Goal: Task Accomplishment & Management: Manage account settings

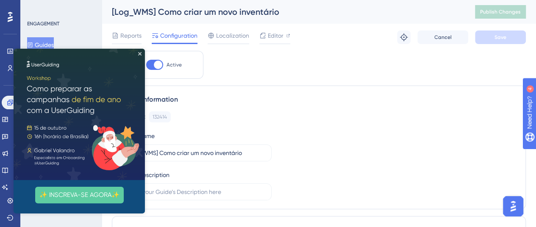
click at [141, 54] on div "✨ INSCREVA-SE AGORA✨" at bounding box center [79, 131] width 131 height 165
click at [140, 55] on icon "Close Preview" at bounding box center [139, 53] width 3 height 3
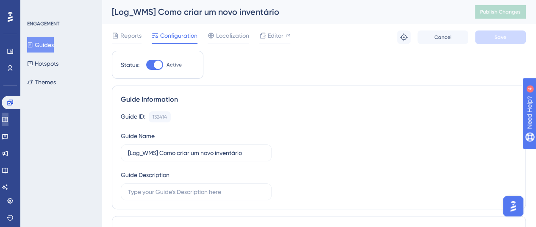
click at [4, 114] on link at bounding box center [5, 120] width 7 height 14
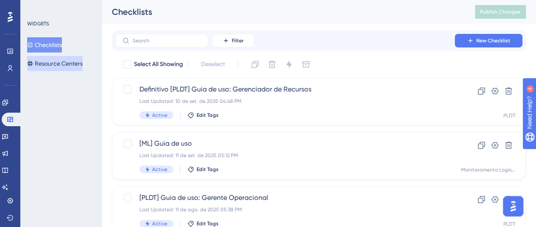
click at [58, 66] on button "Resource Centers" at bounding box center [54, 63] width 55 height 15
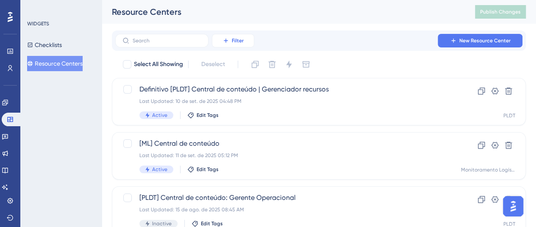
click at [243, 39] on button "Filter" at bounding box center [233, 41] width 42 height 14
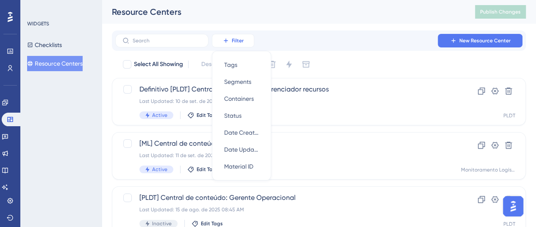
scroll to position [2, 0]
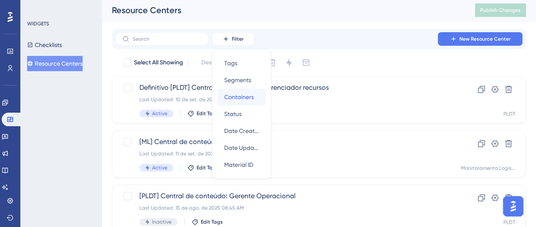
click at [247, 96] on span "Containers" at bounding box center [239, 97] width 30 height 10
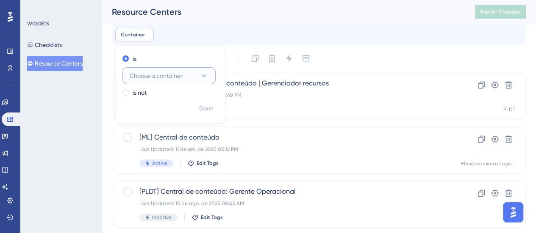
drag, startPoint x: 176, startPoint y: 74, endPoint x: 180, endPoint y: 76, distance: 4.4
click at [179, 74] on span "Choose a container" at bounding box center [156, 76] width 53 height 10
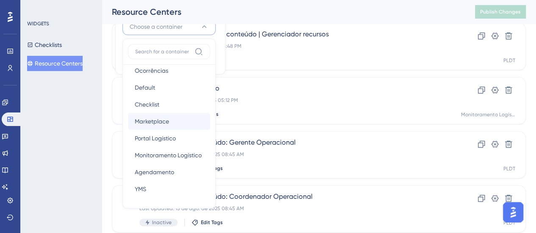
scroll to position [127, 0]
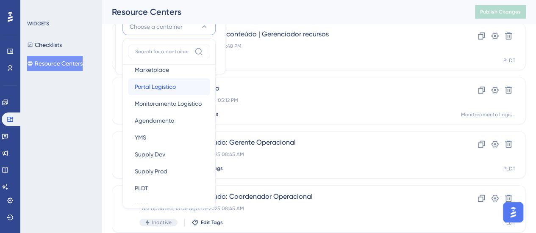
click at [164, 89] on span "Portal Logístico" at bounding box center [155, 87] width 41 height 10
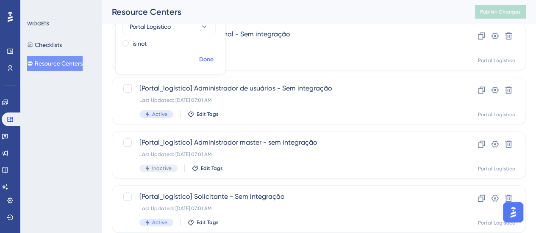
click at [210, 64] on span "Done" at bounding box center [206, 60] width 14 height 10
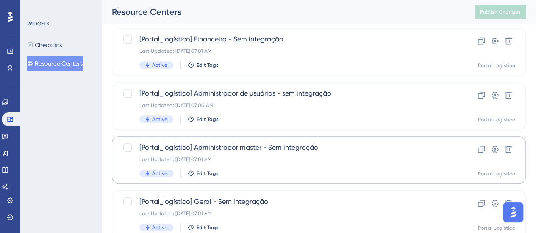
scroll to position [330, 0]
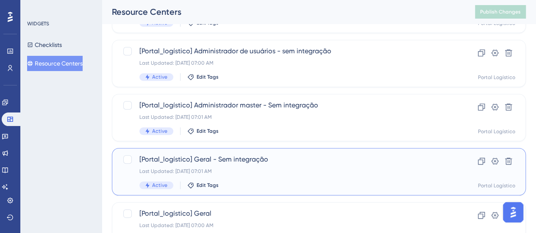
click at [291, 163] on span "[Portal_logístico] Geral - Sem integração" at bounding box center [284, 160] width 291 height 10
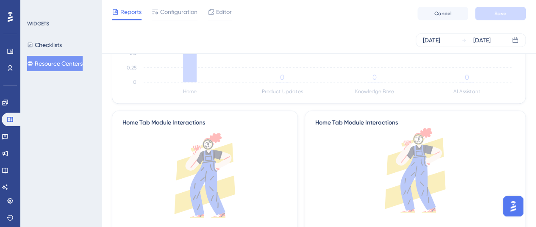
scroll to position [169, 0]
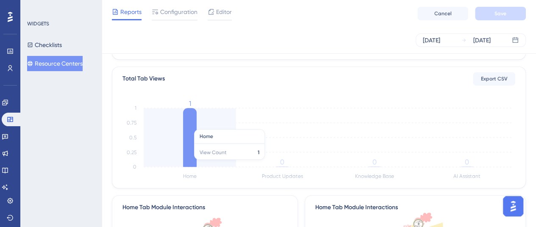
click at [188, 125] on icon at bounding box center [190, 137] width 14 height 59
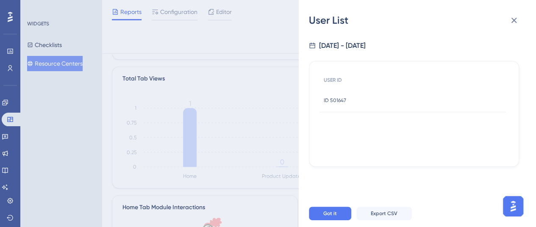
click at [338, 101] on span "ID 501647" at bounding box center [335, 100] width 22 height 7
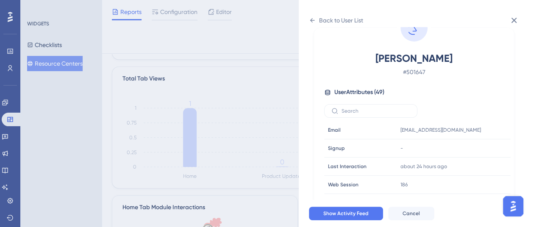
scroll to position [85, 0]
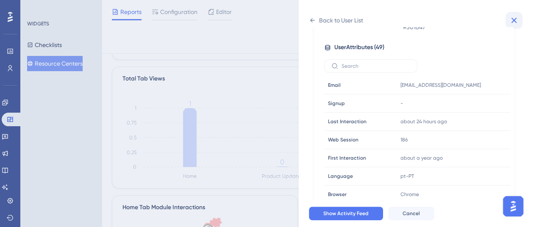
click at [518, 21] on button at bounding box center [513, 20] width 17 height 17
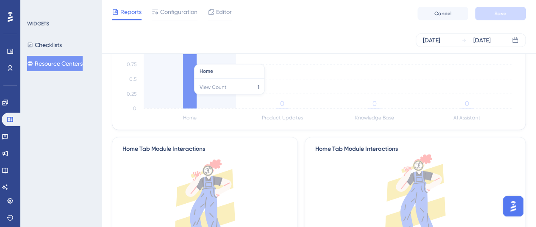
scroll to position [0, 0]
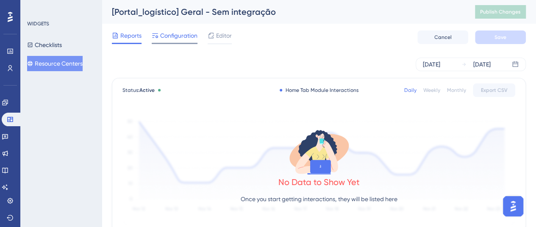
click at [177, 38] on span "Configuration" at bounding box center [178, 35] width 37 height 10
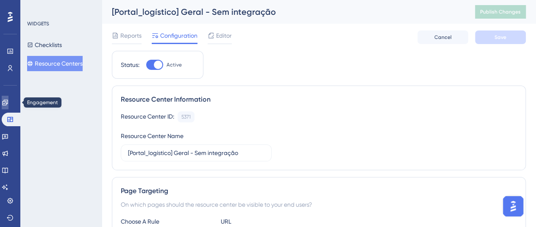
click at [4, 101] on link at bounding box center [5, 103] width 7 height 14
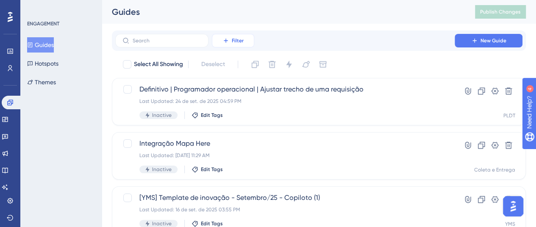
click at [231, 39] on button "Filter" at bounding box center [233, 41] width 42 height 14
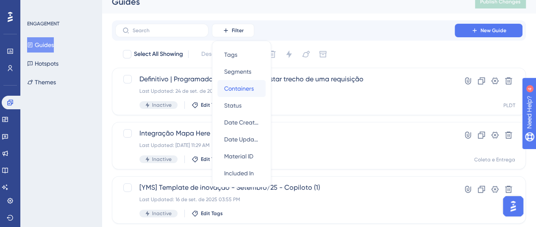
click at [251, 83] on span "Containers" at bounding box center [239, 88] width 30 height 10
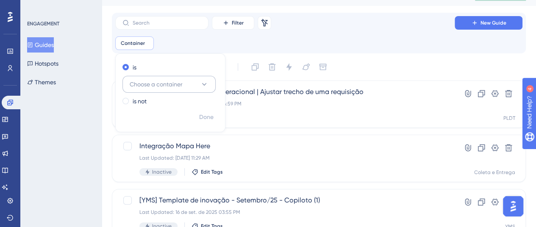
click at [191, 80] on button "Choose a container" at bounding box center [168, 84] width 93 height 17
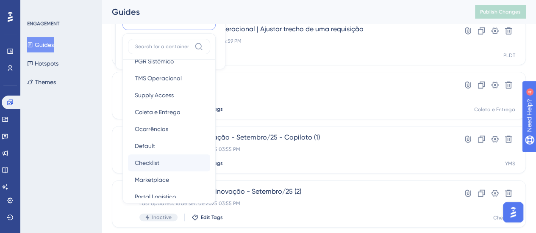
scroll to position [42, 0]
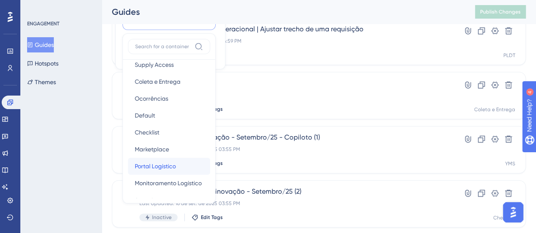
click at [169, 163] on span "Portal Logístico" at bounding box center [155, 166] width 41 height 10
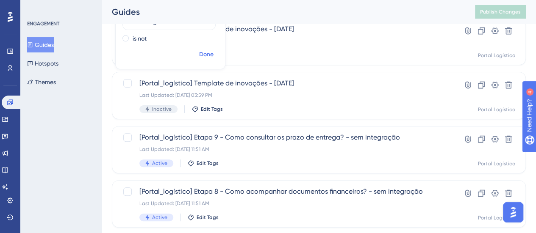
click at [208, 55] on span "Done" at bounding box center [206, 55] width 14 height 10
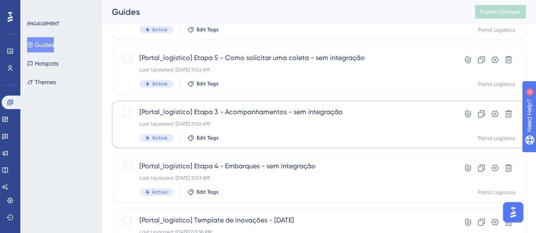
scroll to position [444, 0]
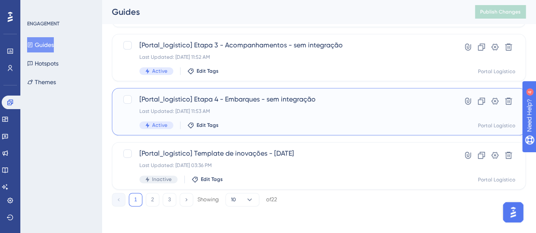
click at [293, 103] on span "[Portal_logístico] Etapa 4 - Embarques - sem integração" at bounding box center [284, 99] width 291 height 10
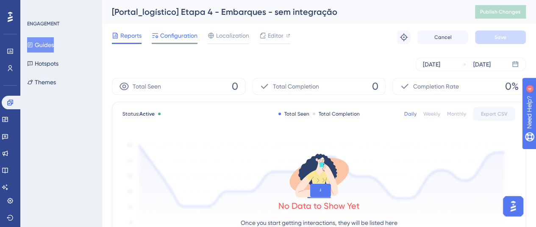
click at [177, 35] on span "Configuration" at bounding box center [178, 35] width 37 height 10
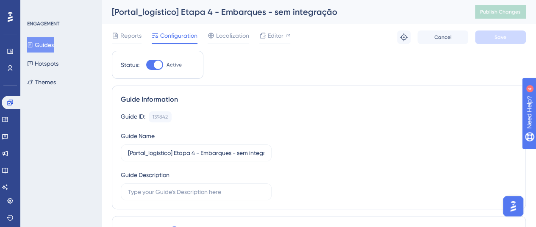
click at [183, 42] on div "Configuration" at bounding box center [175, 37] width 46 height 14
click at [183, 36] on span "Configuration" at bounding box center [178, 35] width 37 height 10
click at [53, 43] on button "Guides" at bounding box center [40, 44] width 27 height 15
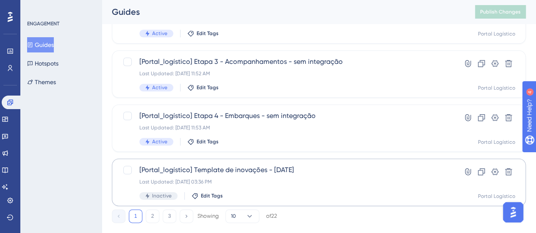
scroll to position [444, 0]
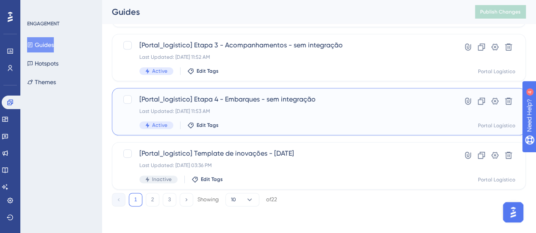
click at [303, 118] on div "[Portal_logístico] Etapa 4 - Embarques - sem integração Last Updated: [DATE] 11…" at bounding box center [284, 111] width 291 height 35
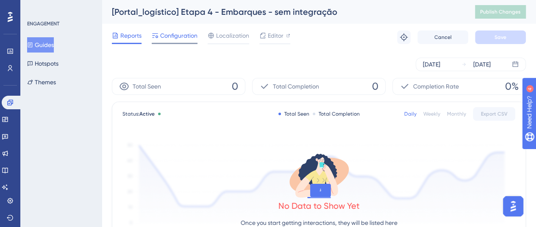
click at [164, 35] on span "Configuration" at bounding box center [178, 35] width 37 height 10
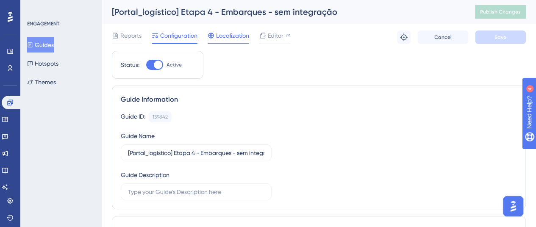
click at [237, 31] on span "Localization" at bounding box center [232, 35] width 33 height 10
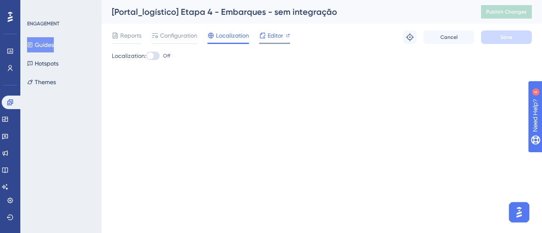
click at [278, 36] on span "Editor" at bounding box center [276, 35] width 16 height 10
click at [169, 35] on span "Configuration" at bounding box center [178, 35] width 37 height 10
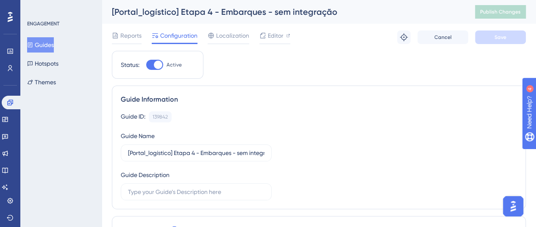
scroll to position [127, 0]
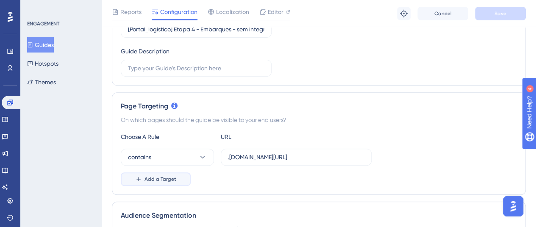
click at [152, 178] on span "Add a Target" at bounding box center [160, 179] width 32 height 7
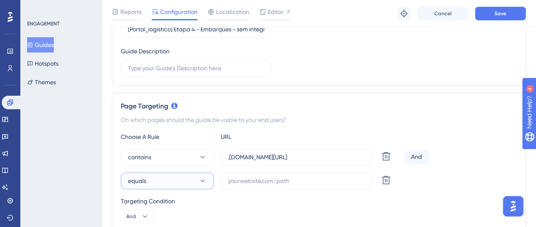
click at [154, 179] on button "equals" at bounding box center [167, 180] width 93 height 17
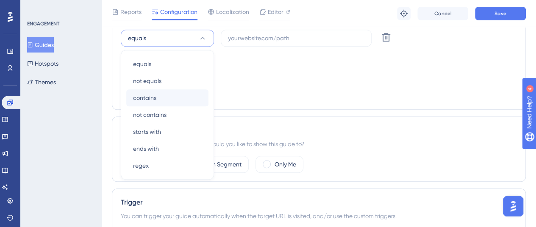
scroll to position [227, 0]
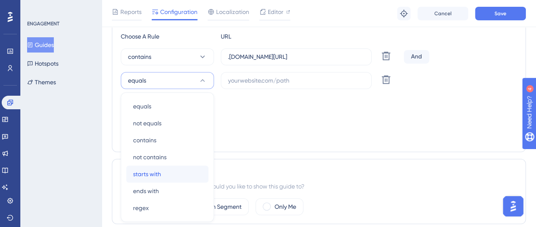
click at [157, 175] on span "starts with" at bounding box center [147, 174] width 28 height 10
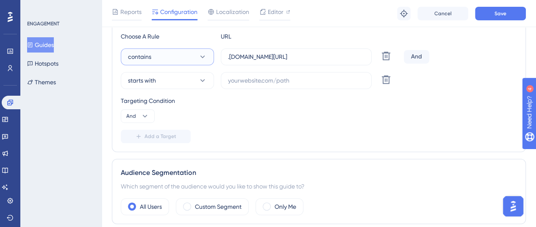
click at [199, 53] on icon at bounding box center [202, 57] width 8 height 8
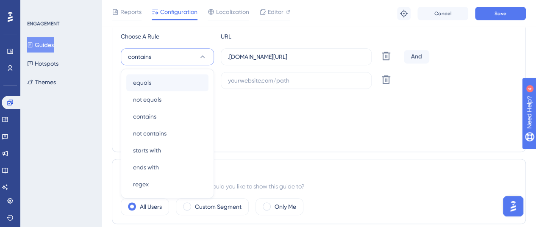
scroll to position [245, 0]
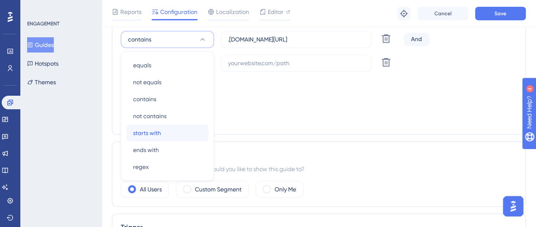
click at [164, 130] on div "starts with starts with" at bounding box center [167, 133] width 69 height 17
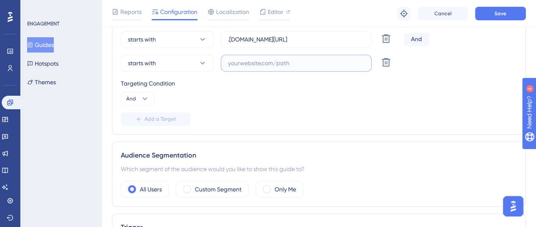
click at [258, 60] on input "text" at bounding box center [296, 62] width 136 height 9
paste input ".[DOMAIN_NAME][URL]"
type input ".[DOMAIN_NAME][URL]"
click at [483, 17] on button "Save" at bounding box center [500, 14] width 51 height 14
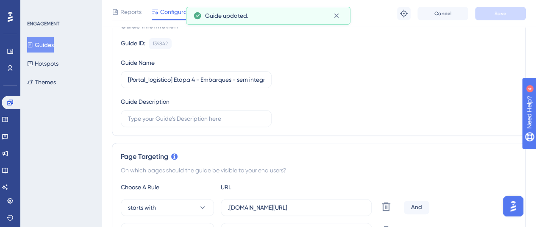
scroll to position [33, 0]
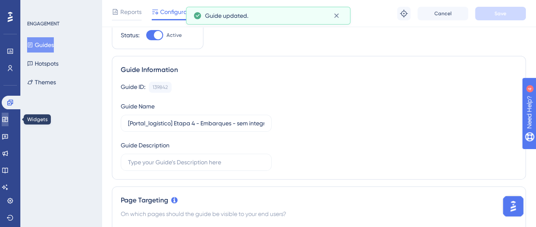
click at [8, 118] on icon at bounding box center [5, 119] width 6 height 5
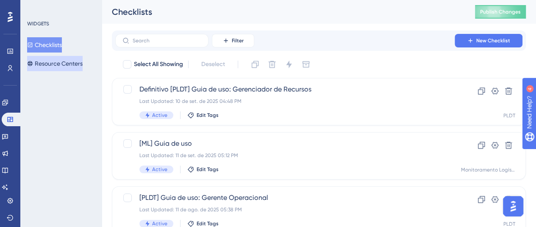
click at [64, 66] on button "Resource Centers" at bounding box center [54, 63] width 55 height 15
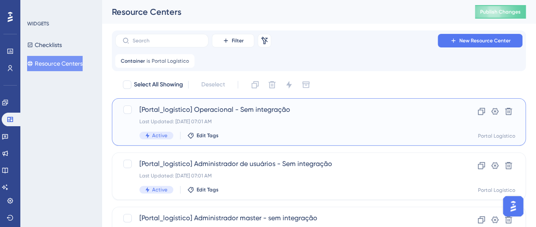
click at [247, 116] on div "[Portal_logístico] Operacional - Sem integração Last Updated: [DATE] 07:01 AM A…" at bounding box center [284, 122] width 291 height 35
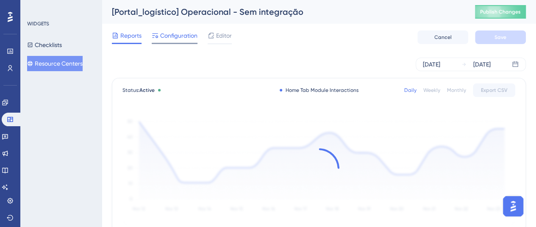
click at [174, 39] on span "Configuration" at bounding box center [178, 35] width 37 height 10
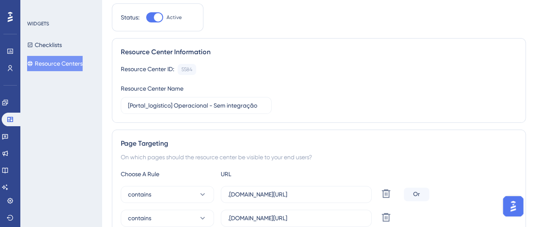
scroll to position [85, 0]
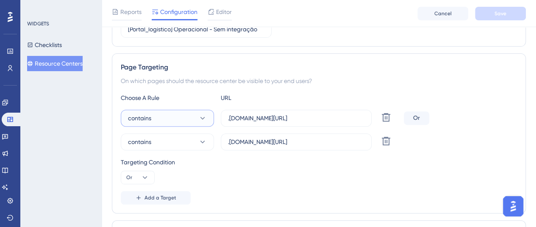
click at [191, 114] on button "contains" at bounding box center [167, 118] width 93 height 17
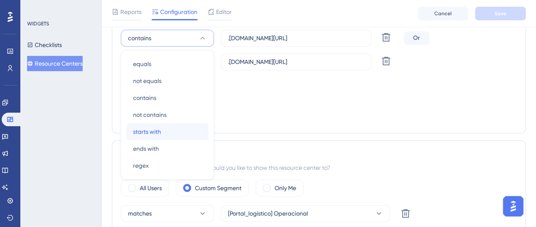
click at [177, 130] on div "starts with starts with" at bounding box center [167, 131] width 69 height 17
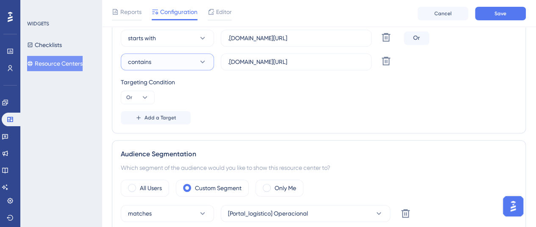
click at [197, 61] on button "contains" at bounding box center [167, 61] width 93 height 17
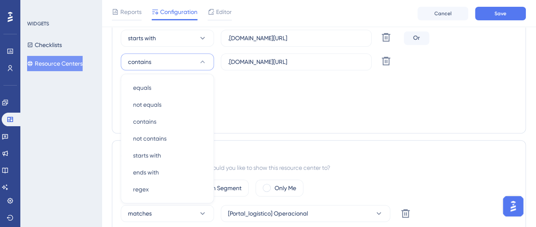
scroll to position [230, 0]
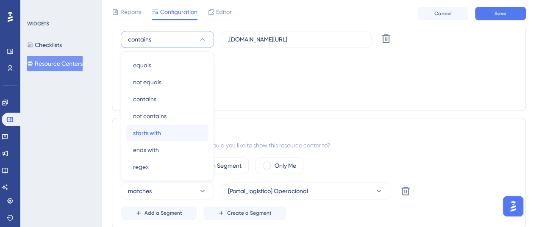
click at [164, 130] on div "starts with starts with" at bounding box center [167, 133] width 69 height 17
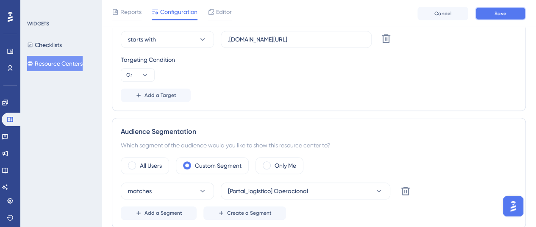
click at [494, 14] on span "Save" at bounding box center [500, 13] width 12 height 7
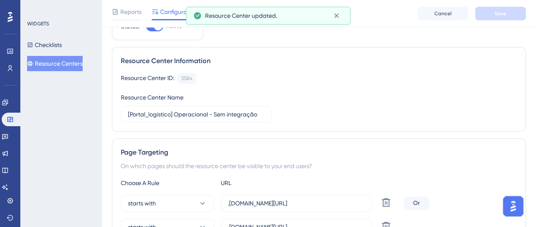
scroll to position [0, 0]
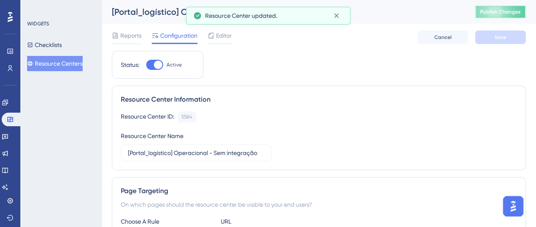
click at [495, 12] on span "Publish Changes" at bounding box center [500, 11] width 41 height 7
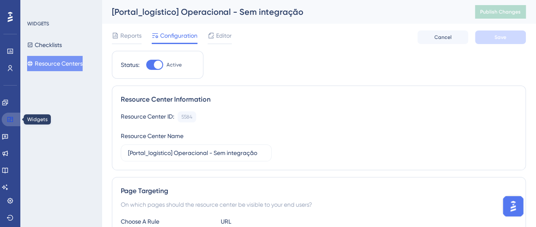
click at [11, 119] on icon at bounding box center [10, 119] width 7 height 7
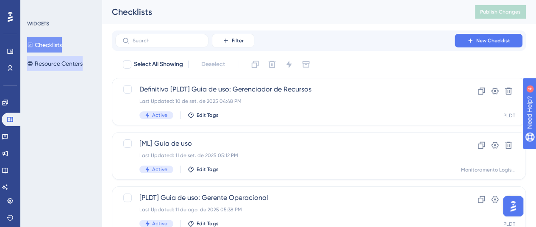
click at [49, 66] on button "Resource Centers" at bounding box center [54, 63] width 55 height 15
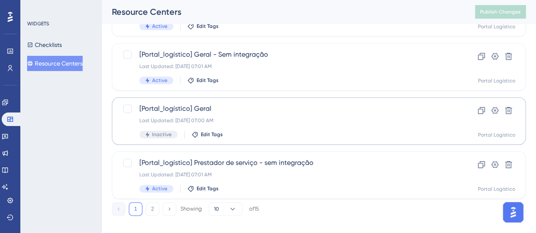
scroll to position [444, 0]
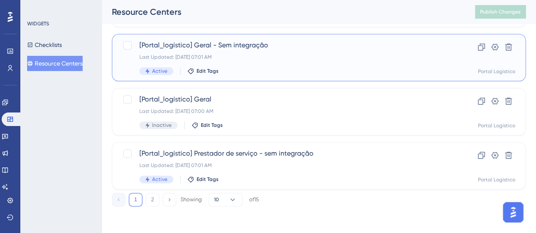
click at [287, 53] on div "[Portal_logístico] Geral - Sem integração Last Updated: [DATE] 07:01 AM Active …" at bounding box center [284, 57] width 291 height 35
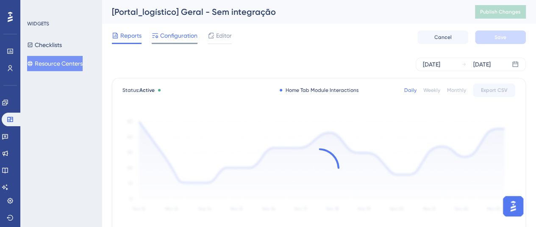
click at [178, 39] on span "Configuration" at bounding box center [178, 35] width 37 height 10
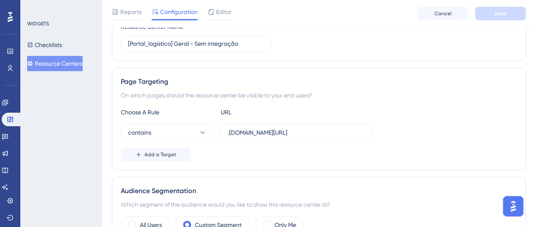
scroll to position [169, 0]
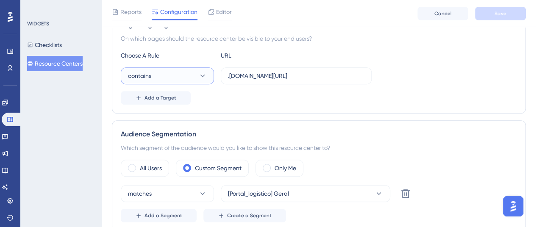
click at [170, 76] on button "contains" at bounding box center [167, 75] width 93 height 17
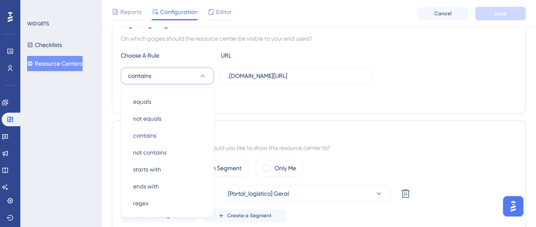
scroll to position [206, 0]
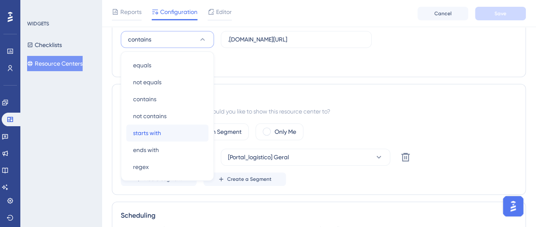
click at [166, 134] on div "starts with starts with" at bounding box center [167, 133] width 69 height 17
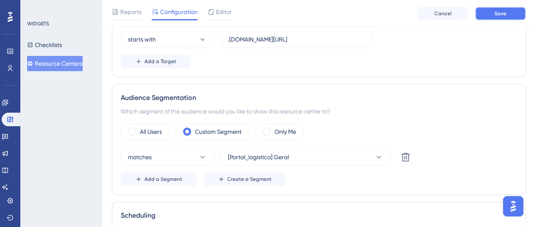
click at [490, 17] on button "Save" at bounding box center [500, 14] width 51 height 14
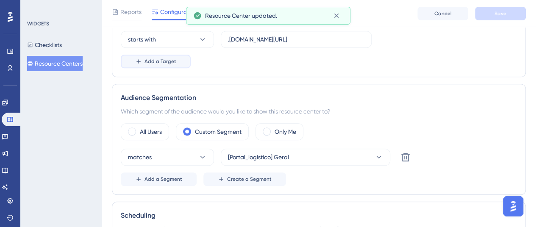
click at [173, 58] on span "Add a Target" at bounding box center [160, 61] width 32 height 7
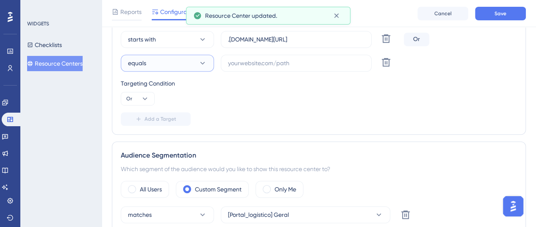
click at [177, 64] on button "equals" at bounding box center [167, 63] width 93 height 17
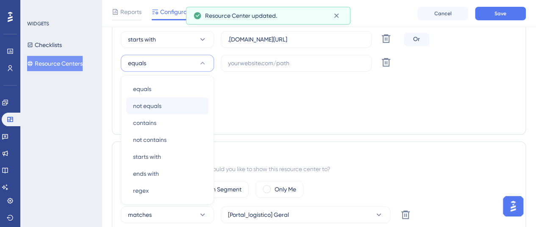
scroll to position [231, 0]
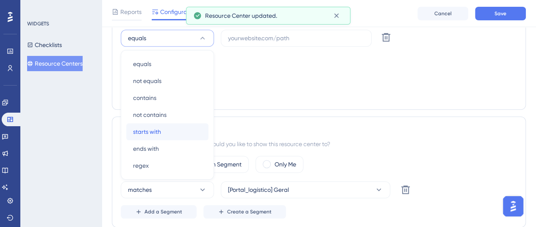
click at [166, 126] on div "starts with starts with" at bounding box center [167, 131] width 69 height 17
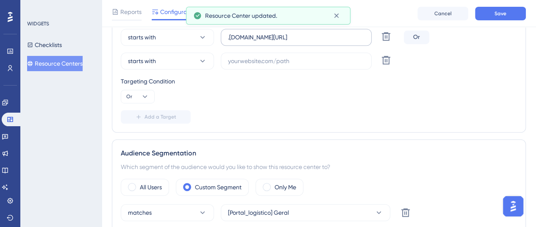
scroll to position [188, 0]
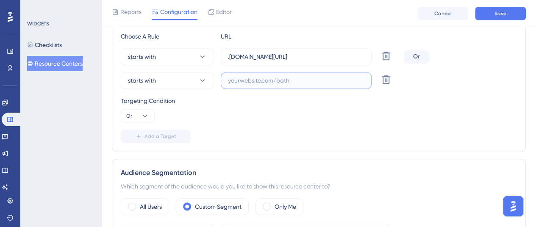
click at [307, 78] on input "text" at bounding box center [296, 80] width 136 height 9
paste input ".[DOMAIN_NAME][URL]"
type input ".[DOMAIN_NAME][URL]"
click at [506, 12] on button "Save" at bounding box center [500, 14] width 51 height 14
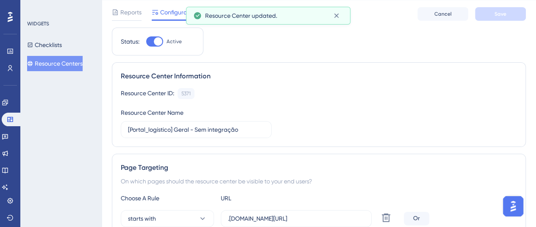
scroll to position [0, 0]
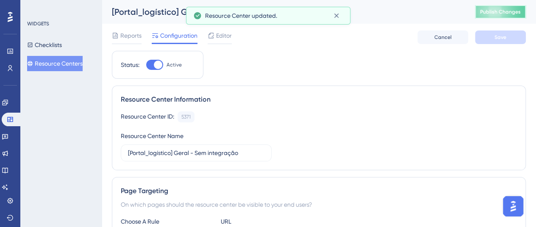
click at [507, 10] on span "Publish Changes" at bounding box center [500, 11] width 41 height 7
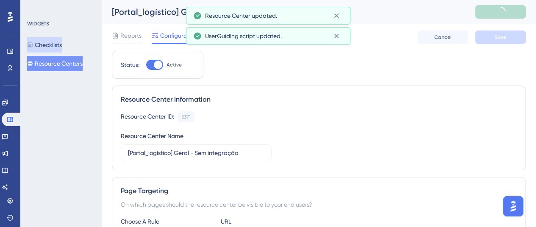
click at [42, 48] on button "Checklists" at bounding box center [44, 44] width 35 height 15
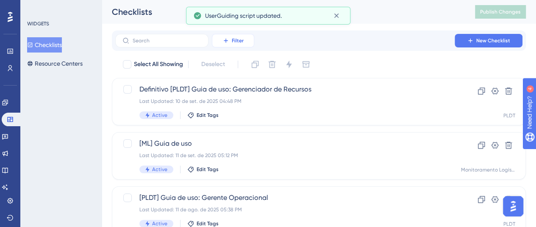
click at [235, 41] on span "Filter" at bounding box center [238, 40] width 12 height 7
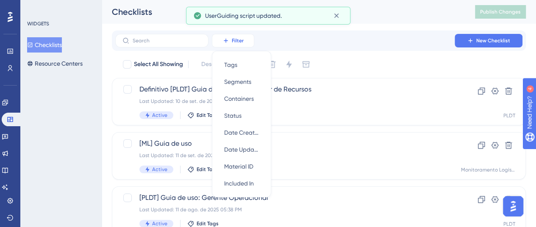
scroll to position [10, 0]
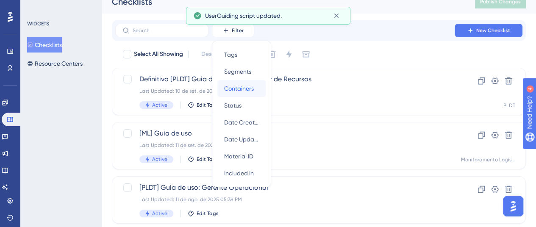
click at [244, 86] on span "Containers" at bounding box center [239, 88] width 30 height 10
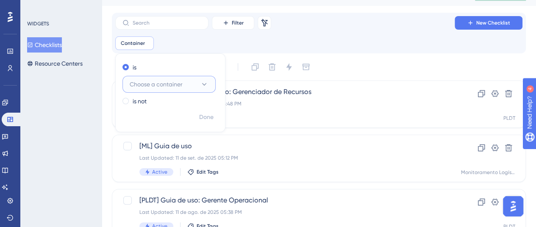
click at [170, 82] on span "Choose a container" at bounding box center [156, 84] width 53 height 10
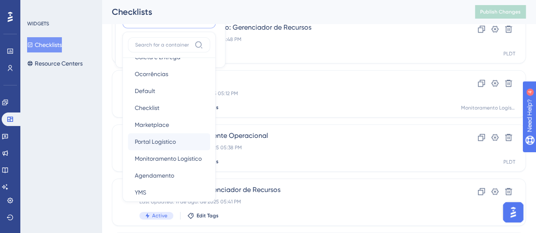
scroll to position [85, 0]
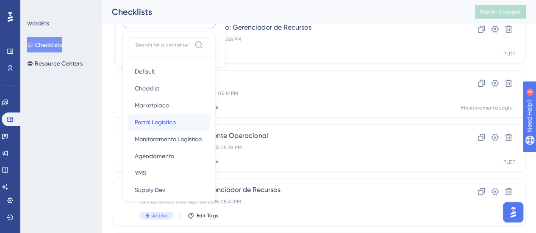
click at [163, 125] on span "Portal Logístico" at bounding box center [155, 122] width 41 height 10
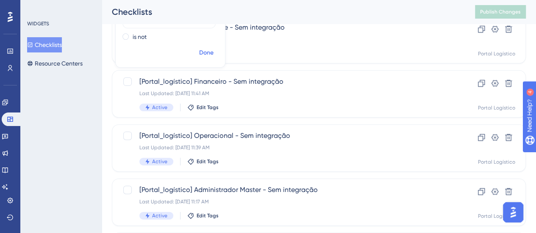
click at [201, 54] on span "Done" at bounding box center [206, 53] width 14 height 10
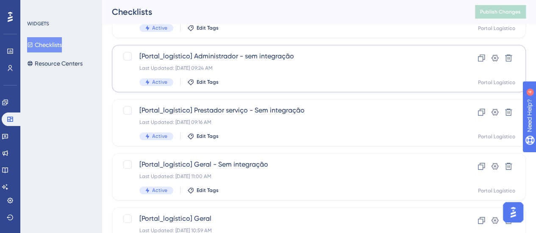
scroll to position [444, 0]
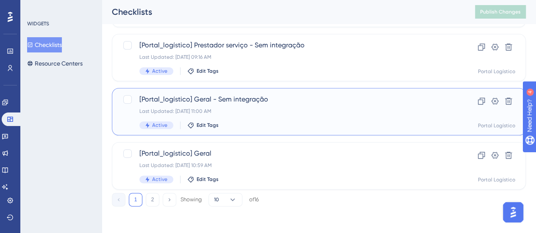
click at [259, 112] on div "Last Updated: [DATE] 11:00 AM" at bounding box center [284, 111] width 291 height 7
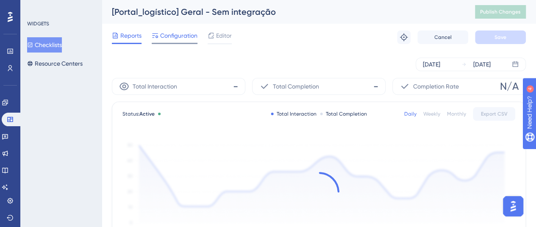
click at [177, 38] on span "Configuration" at bounding box center [178, 35] width 37 height 10
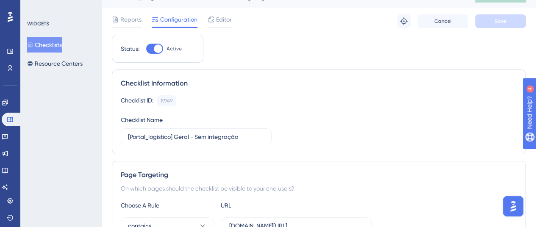
scroll to position [169, 0]
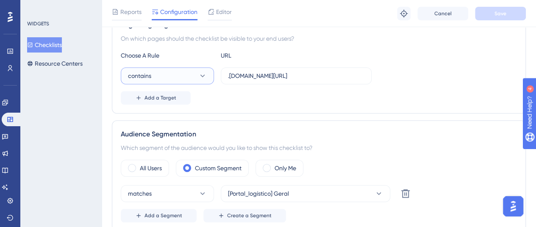
click at [179, 74] on button "contains" at bounding box center [167, 75] width 93 height 17
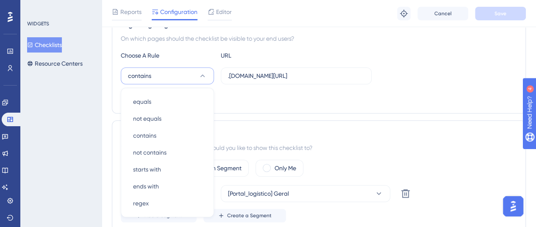
scroll to position [206, 0]
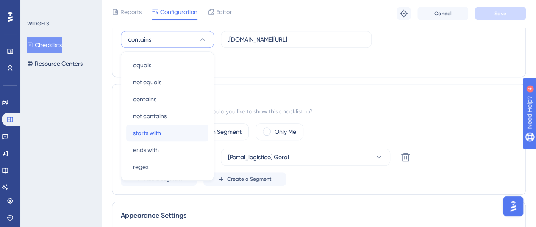
click at [170, 128] on div "starts with starts with" at bounding box center [167, 133] width 69 height 17
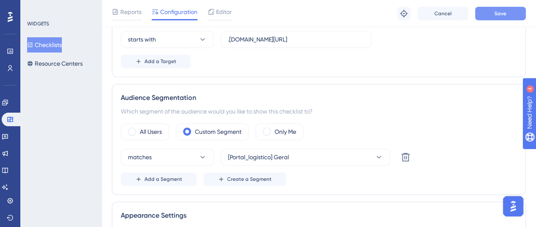
click at [499, 11] on span "Save" at bounding box center [500, 13] width 12 height 7
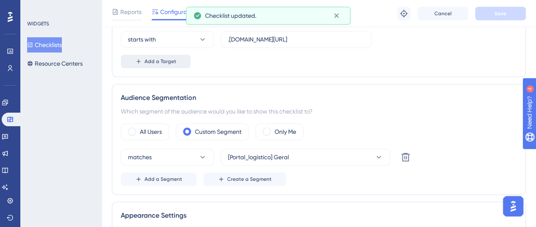
click at [187, 60] on button "Add a Target" at bounding box center [156, 62] width 70 height 14
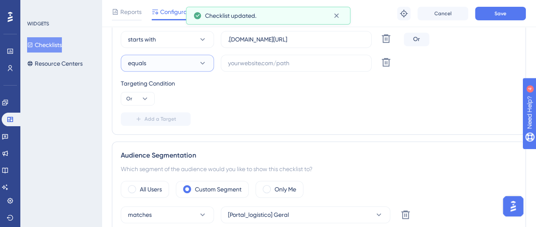
click at [187, 61] on button "equals" at bounding box center [167, 63] width 93 height 17
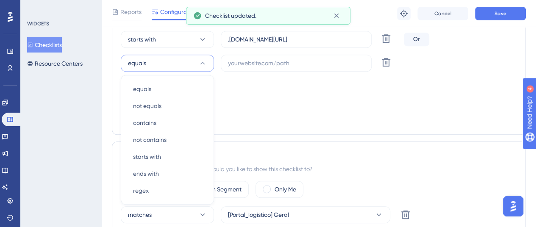
scroll to position [231, 0]
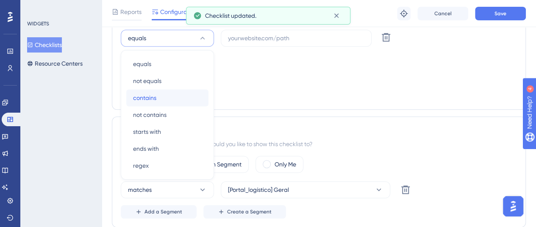
click at [166, 100] on div "contains contains" at bounding box center [167, 97] width 69 height 17
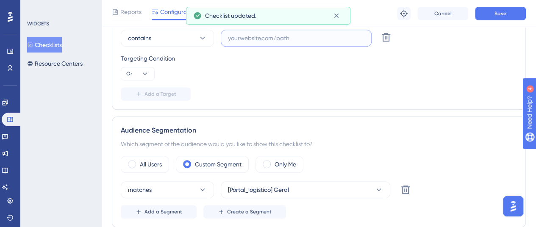
click at [257, 41] on input "text" at bounding box center [296, 37] width 136 height 9
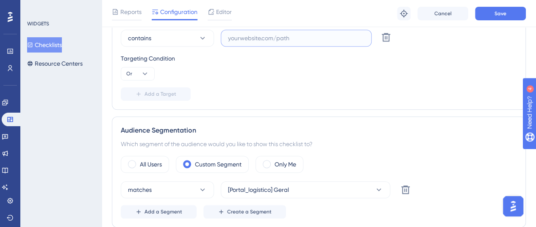
paste input ".[DOMAIN_NAME][URL]"
type input ".[DOMAIN_NAME][URL]"
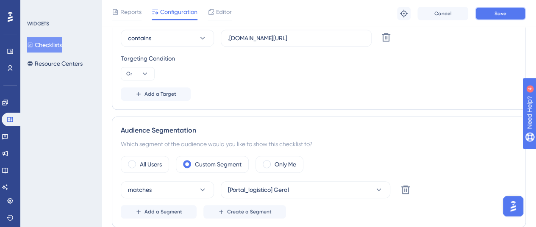
click at [479, 14] on button "Save" at bounding box center [500, 14] width 51 height 14
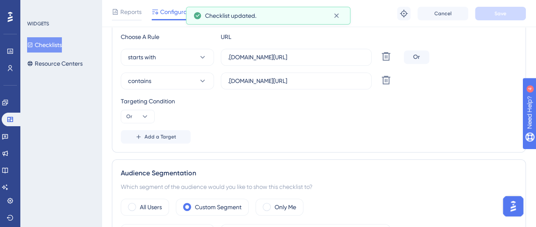
scroll to position [146, 0]
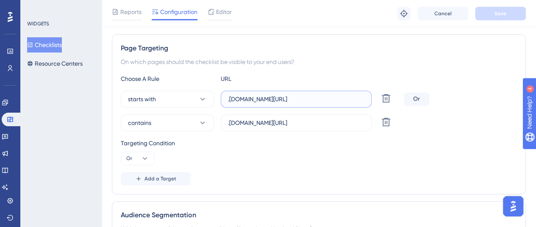
drag, startPoint x: 254, startPoint y: 98, endPoint x: 274, endPoint y: 102, distance: 20.3
click at [274, 102] on input ".[DOMAIN_NAME][URL]" at bounding box center [296, 98] width 136 height 9
drag, startPoint x: 305, startPoint y: 95, endPoint x: 219, endPoint y: 99, distance: 86.1
click at [219, 99] on div "starts with .[DOMAIN_NAME][URL] Delete" at bounding box center [261, 99] width 280 height 17
click at [291, 101] on input ".[DOMAIN_NAME][URL]" at bounding box center [296, 98] width 136 height 9
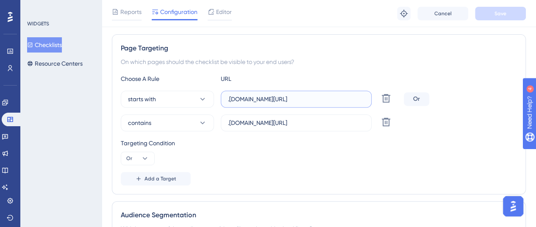
click at [291, 101] on input ".[DOMAIN_NAME][URL]" at bounding box center [296, 98] width 136 height 9
paste input "[URL]"
drag, startPoint x: 366, startPoint y: 98, endPoint x: 256, endPoint y: 101, distance: 110.6
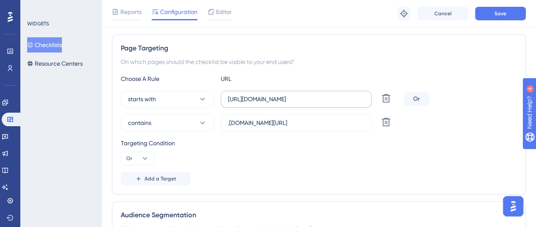
click at [256, 101] on label "[URL][DOMAIN_NAME]" at bounding box center [296, 99] width 151 height 17
click at [256, 101] on input "[URL][DOMAIN_NAME]" at bounding box center [296, 98] width 136 height 9
click at [282, 122] on input ".[DOMAIN_NAME][URL]" at bounding box center [296, 122] width 136 height 9
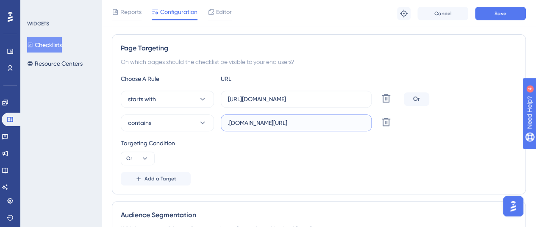
click at [282, 122] on input ".[DOMAIN_NAME][URL]" at bounding box center [296, 122] width 136 height 9
click at [198, 95] on icon at bounding box center [202, 99] width 8 height 8
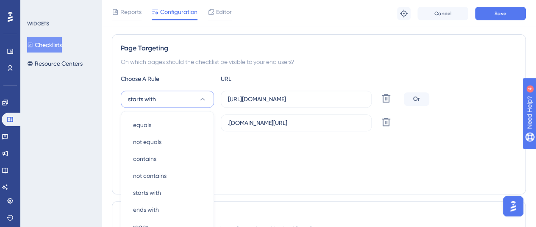
scroll to position [206, 0]
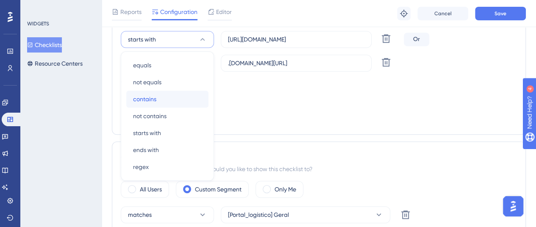
click at [193, 93] on div "contains contains" at bounding box center [167, 99] width 69 height 17
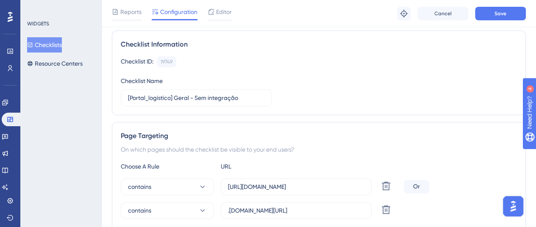
scroll to position [57, 0]
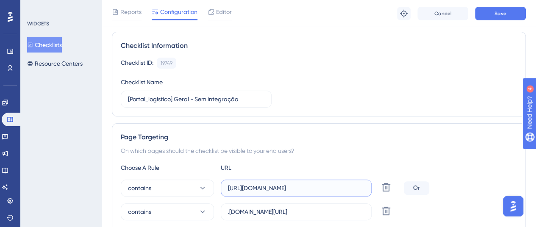
click at [280, 188] on input "[URL][DOMAIN_NAME]" at bounding box center [296, 187] width 136 height 9
paste input "text"
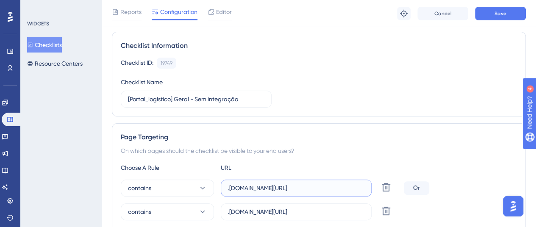
click at [251, 188] on input ".[DOMAIN_NAME][URL]" at bounding box center [296, 187] width 136 height 9
click at [250, 190] on input ".[DOMAIN_NAME][URL]" at bounding box center [296, 187] width 136 height 9
drag, startPoint x: 250, startPoint y: 189, endPoint x: 224, endPoint y: 190, distance: 25.4
click at [224, 190] on label ".[DOMAIN_NAME][URL]" at bounding box center [296, 188] width 151 height 17
paste input ".logistica."
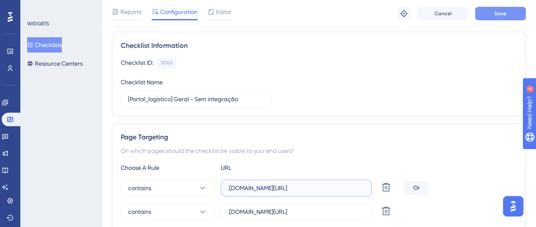
type input ".[DOMAIN_NAME][URL]"
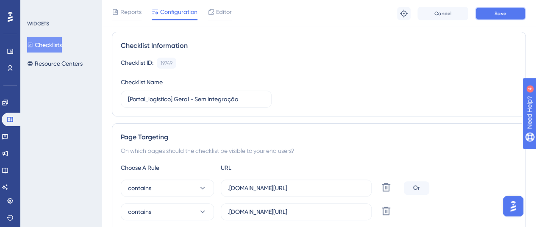
click at [485, 7] on button "Save" at bounding box center [500, 14] width 51 height 14
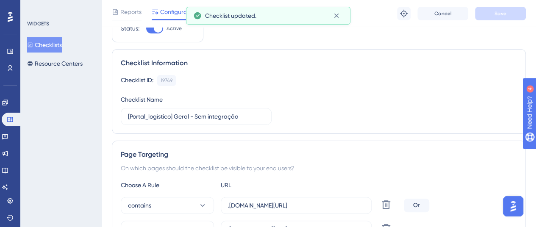
scroll to position [0, 0]
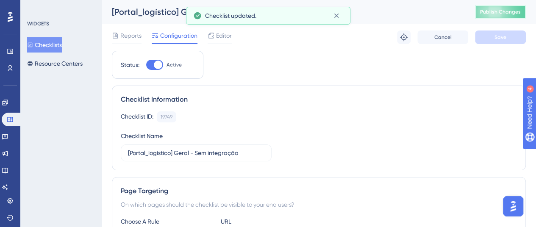
click at [515, 12] on span "Publish Changes" at bounding box center [500, 11] width 41 height 7
click at [53, 49] on button "Checklists" at bounding box center [44, 44] width 35 height 15
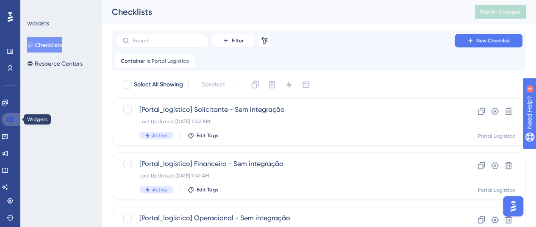
click at [10, 122] on icon at bounding box center [10, 119] width 7 height 7
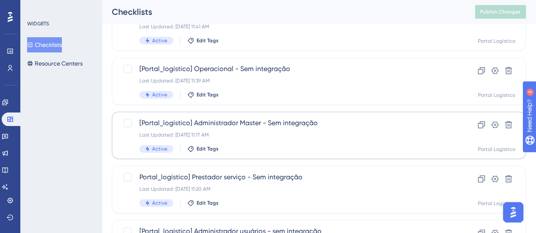
scroll to position [169, 0]
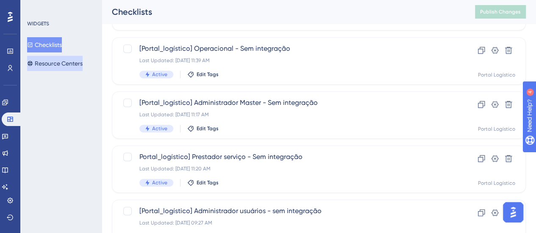
click at [82, 62] on button "Resource Centers" at bounding box center [54, 63] width 55 height 15
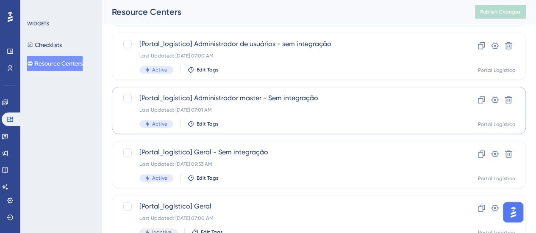
scroll to position [381, 0]
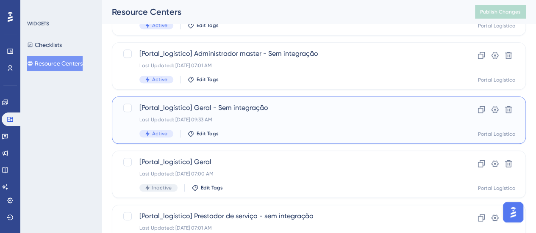
click at [304, 113] on span "[Portal_logístico] Geral - Sem integração" at bounding box center [284, 108] width 291 height 10
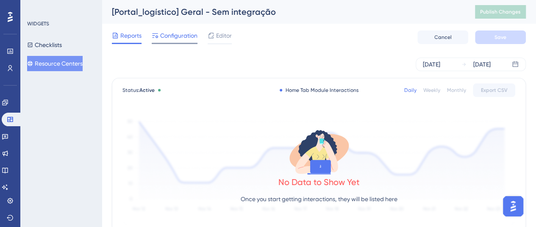
click at [184, 40] on span "Configuration" at bounding box center [178, 35] width 37 height 10
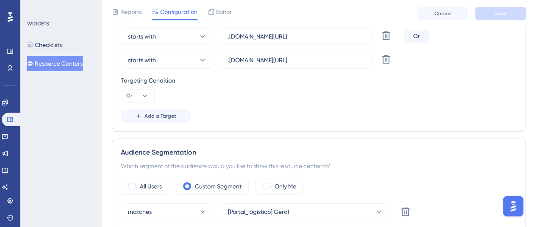
scroll to position [212, 0]
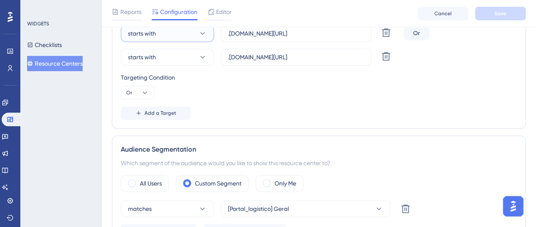
click at [194, 35] on button "starts with" at bounding box center [167, 33] width 93 height 17
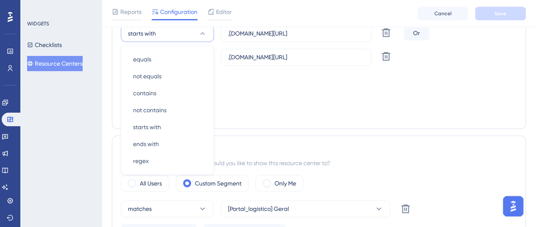
scroll to position [206, 0]
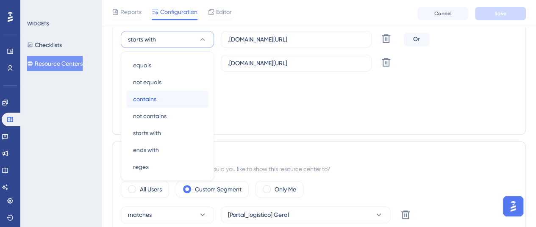
click at [176, 97] on div "contains contains" at bounding box center [167, 99] width 69 height 17
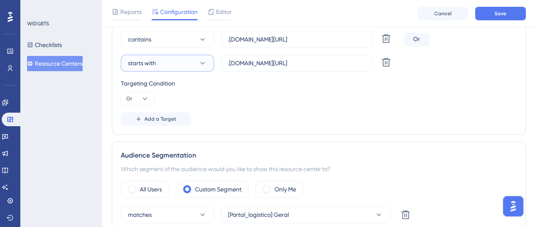
click at [196, 58] on button "starts with" at bounding box center [167, 63] width 93 height 17
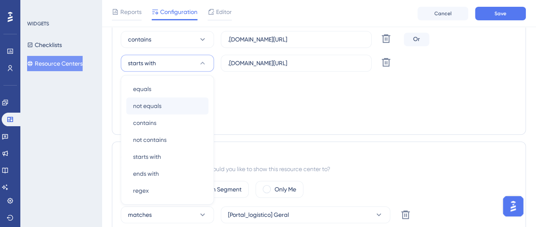
scroll to position [231, 0]
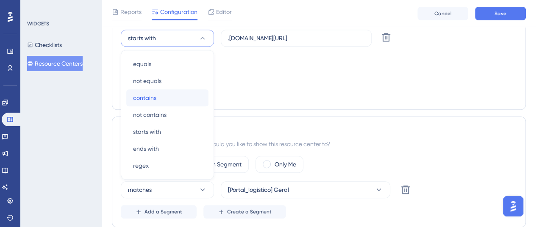
click at [181, 94] on div "contains contains" at bounding box center [167, 97] width 69 height 17
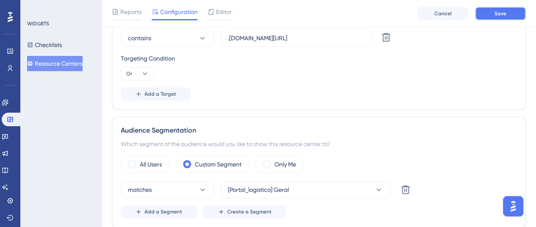
click at [487, 12] on button "Save" at bounding box center [500, 14] width 51 height 14
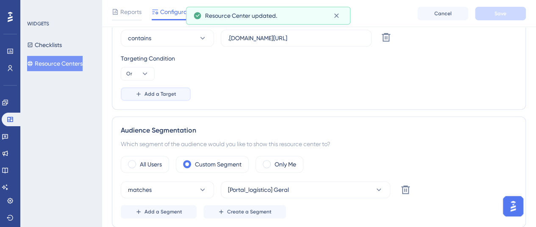
click at [169, 96] on span "Add a Target" at bounding box center [160, 94] width 32 height 7
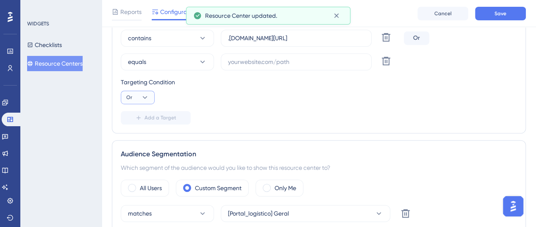
click at [147, 94] on icon at bounding box center [145, 97] width 8 height 8
click at [137, 119] on span "And" at bounding box center [135, 121] width 11 height 10
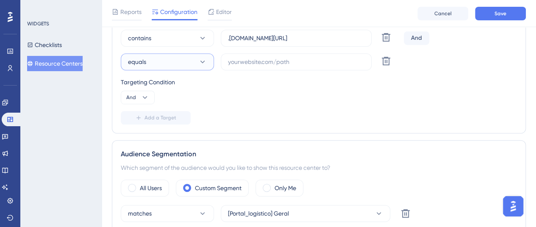
click at [158, 62] on button "equals" at bounding box center [167, 61] width 93 height 17
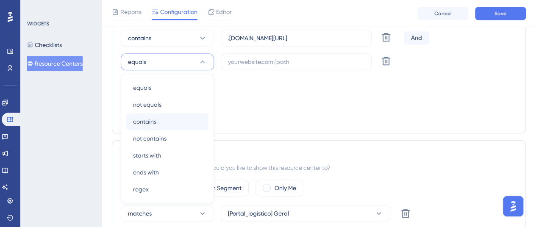
scroll to position [255, 0]
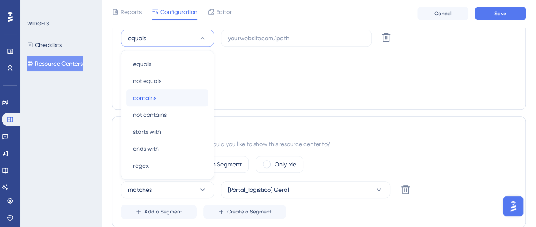
click at [155, 98] on span "contains" at bounding box center [144, 98] width 23 height 10
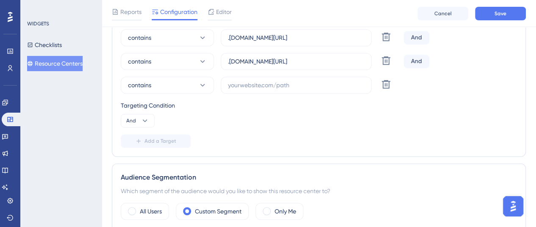
scroll to position [170, 0]
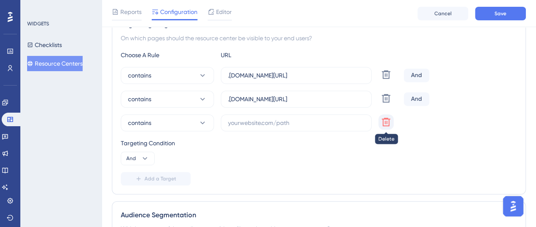
click at [383, 117] on icon at bounding box center [386, 122] width 10 height 10
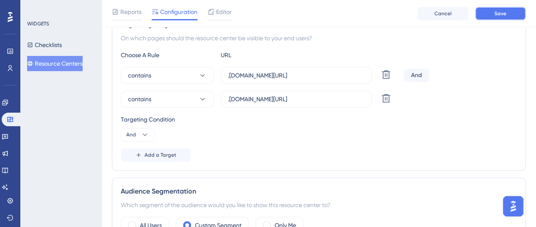
click at [488, 11] on button "Save" at bounding box center [500, 14] width 51 height 14
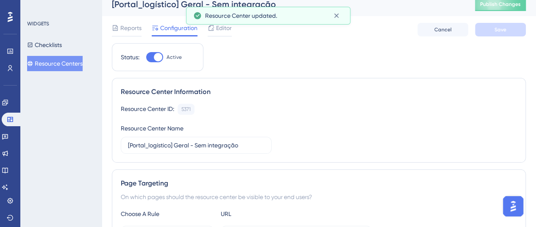
scroll to position [0, 0]
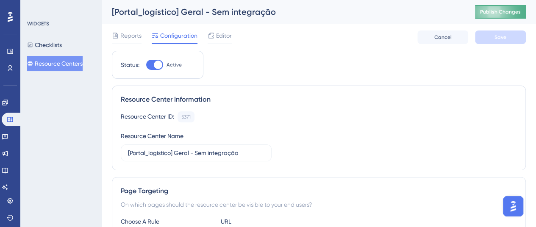
click at [496, 11] on span "Publish Changes" at bounding box center [500, 11] width 41 height 7
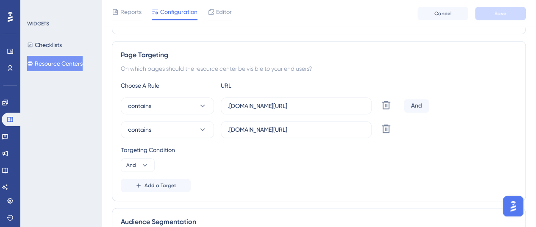
scroll to position [163, 0]
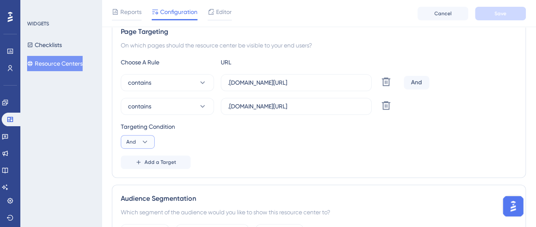
click at [148, 138] on icon at bounding box center [145, 142] width 8 height 8
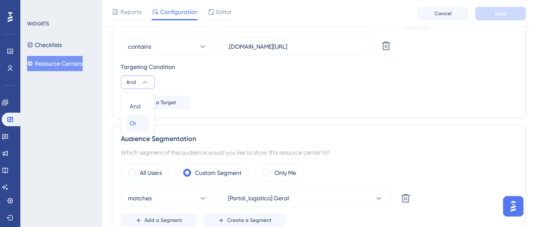
click at [136, 118] on span "Or" at bounding box center [133, 123] width 7 height 10
click at [494, 13] on span "Save" at bounding box center [500, 13] width 12 height 7
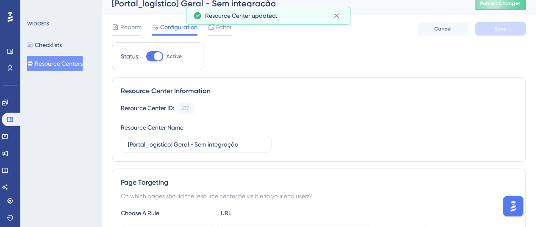
scroll to position [0, 0]
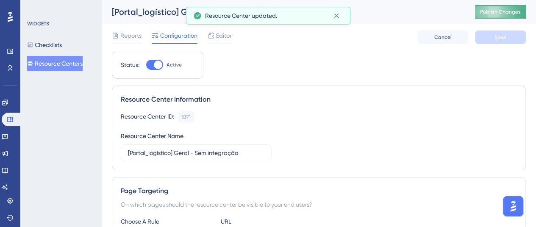
click at [492, 13] on span "Publish Changes" at bounding box center [500, 11] width 41 height 7
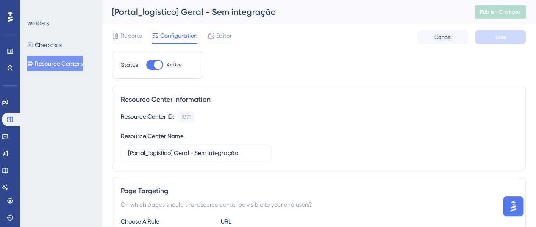
click at [304, 116] on div "Resource Center ID: 5371 Copy" at bounding box center [319, 116] width 396 height 11
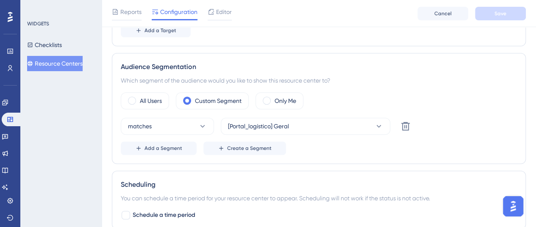
scroll to position [296, 0]
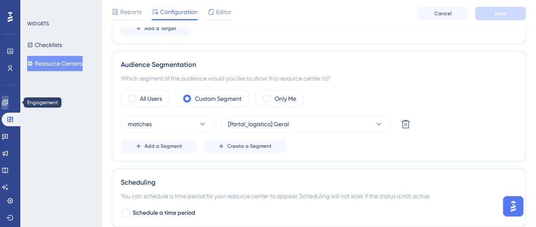
click at [6, 100] on link at bounding box center [5, 103] width 7 height 14
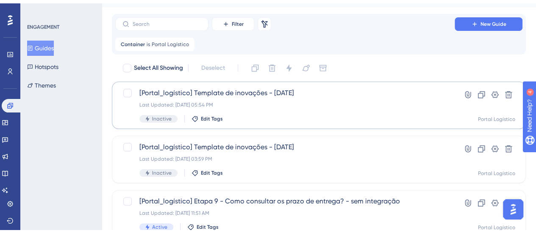
scroll to position [127, 0]
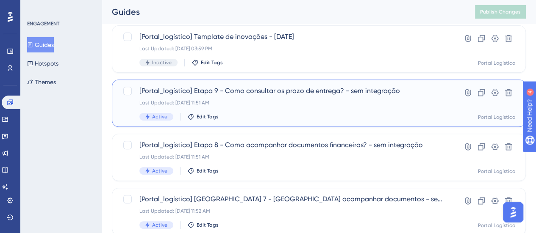
click at [270, 91] on span "[Portal_logístico] Etapa 9 - Como consultar os prazo de entrega? - sem integraç…" at bounding box center [284, 91] width 291 height 10
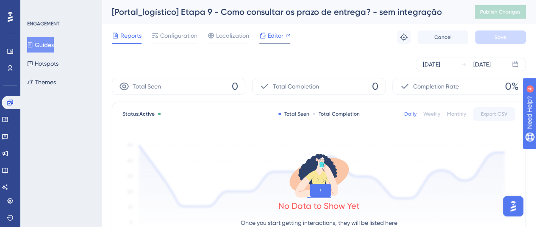
click at [268, 35] on span "Editor" at bounding box center [276, 35] width 16 height 10
click at [174, 34] on span "Configuration" at bounding box center [178, 35] width 37 height 10
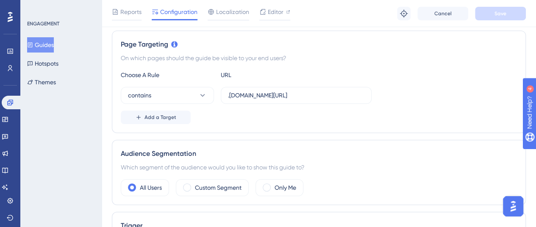
scroll to position [159, 0]
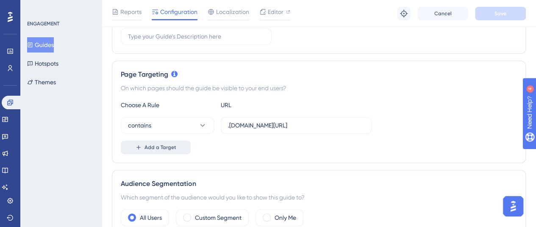
click at [161, 149] on span "Add a Target" at bounding box center [160, 147] width 32 height 7
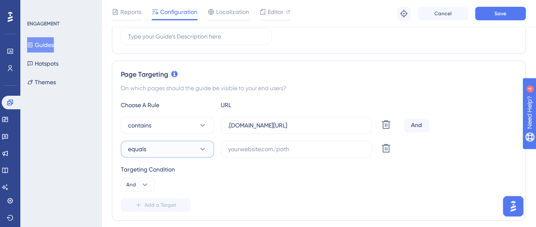
click at [157, 150] on button "equals" at bounding box center [167, 149] width 93 height 17
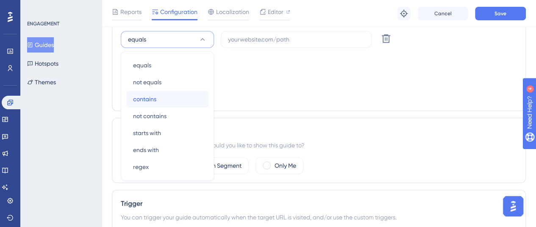
click at [170, 95] on div "contains contains" at bounding box center [167, 99] width 69 height 17
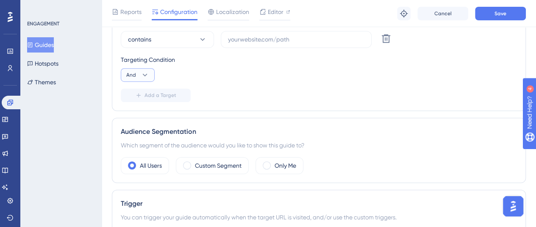
click at [150, 73] on button "And" at bounding box center [138, 75] width 34 height 14
click at [132, 119] on span "Or" at bounding box center [133, 116] width 7 height 10
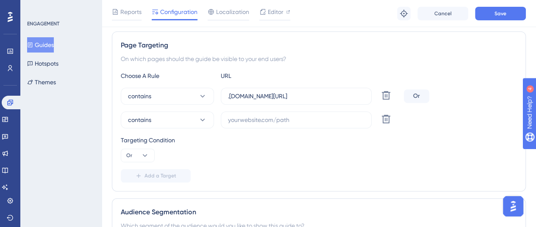
scroll to position [141, 0]
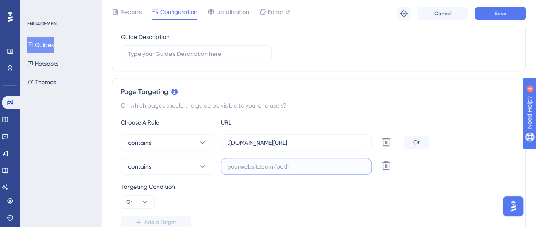
click at [245, 162] on input "text" at bounding box center [296, 166] width 136 height 9
paste input ".[DOMAIN_NAME][URL]"
type input ".[DOMAIN_NAME][URL]"
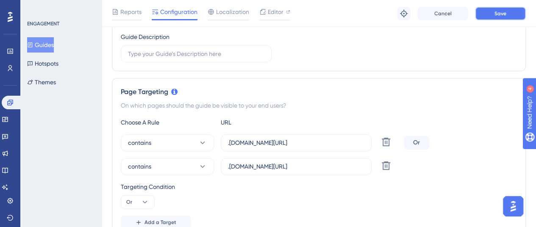
scroll to position [0, 0]
click at [494, 16] on span "Save" at bounding box center [500, 13] width 12 height 7
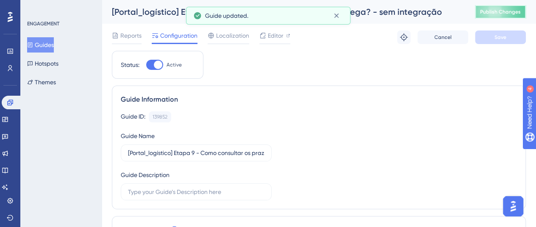
click at [489, 11] on span "Publish Changes" at bounding box center [500, 11] width 41 height 7
click at [334, 14] on icon at bounding box center [336, 15] width 8 height 8
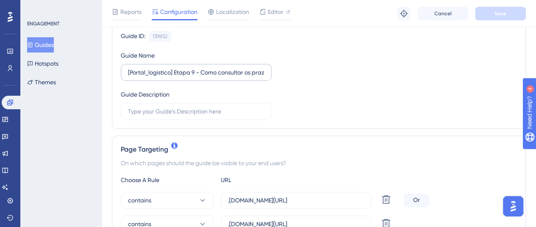
scroll to position [42, 0]
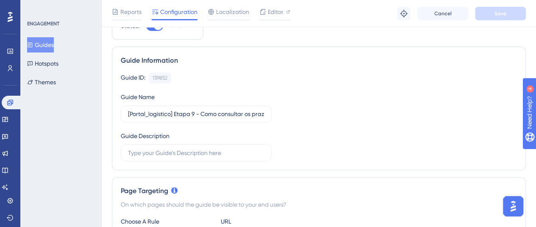
click at [48, 40] on button "Guides" at bounding box center [40, 44] width 27 height 15
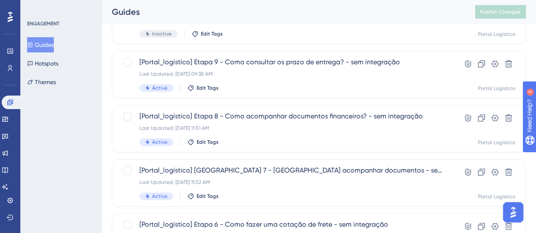
scroll to position [169, 0]
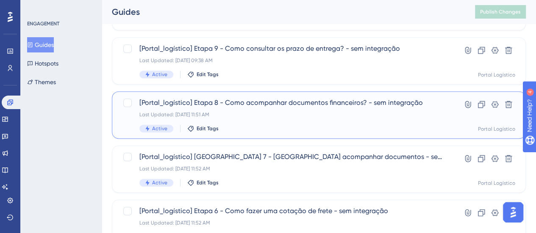
click at [289, 102] on span "[Portal_logístico] Etapa 8 - Como acompanhar documentos financeiros? - sem inte…" at bounding box center [284, 103] width 291 height 10
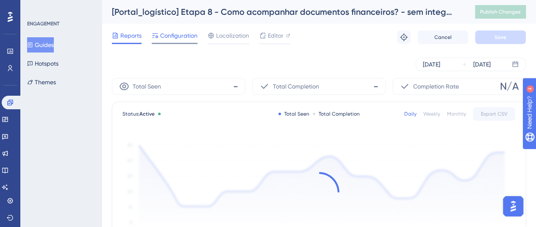
click at [191, 33] on span "Configuration" at bounding box center [178, 35] width 37 height 10
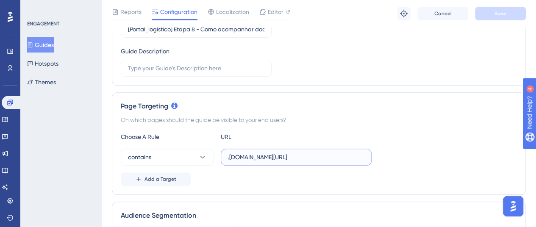
scroll to position [0, 94]
drag, startPoint x: 325, startPoint y: 157, endPoint x: 369, endPoint y: 156, distance: 44.0
click at [369, 156] on label ".[DOMAIN_NAME][URL]" at bounding box center [296, 157] width 151 height 17
click at [345, 160] on input ".[DOMAIN_NAME][URL]" at bounding box center [296, 156] width 136 height 9
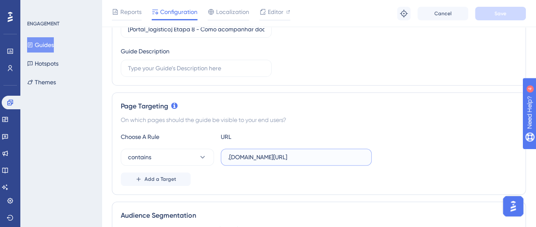
scroll to position [0, 94]
drag, startPoint x: 341, startPoint y: 156, endPoint x: 394, endPoint y: 155, distance: 52.9
click at [394, 155] on div "contains .[DOMAIN_NAME][URL]" at bounding box center [319, 157] width 396 height 17
click at [159, 176] on span "Add a Target" at bounding box center [160, 179] width 32 height 7
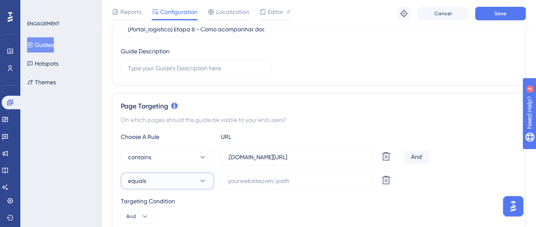
click at [159, 177] on button "equals" at bounding box center [167, 180] width 93 height 17
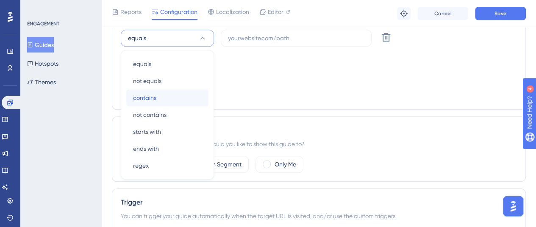
click at [173, 92] on div "contains contains" at bounding box center [167, 97] width 69 height 17
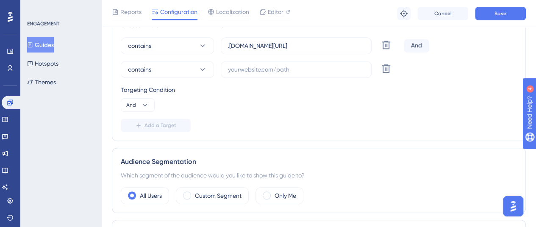
scroll to position [227, 0]
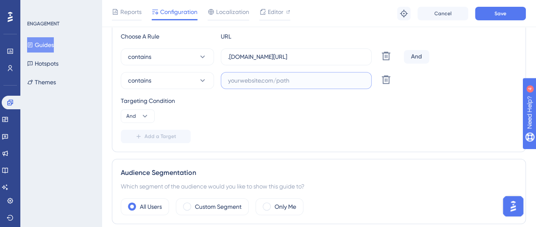
click at [241, 80] on input "text" at bounding box center [296, 80] width 136 height 9
paste input ".[DOMAIN_NAME][URL]"
type input ".[DOMAIN_NAME][URL]"
click at [147, 112] on icon at bounding box center [145, 116] width 8 height 8
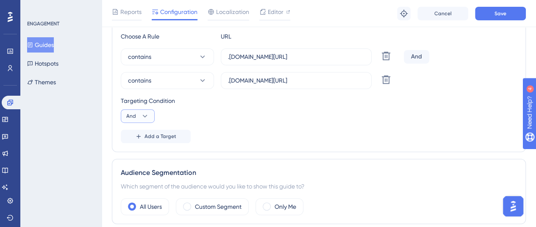
scroll to position [0, 0]
click at [129, 154] on button "Or Or" at bounding box center [137, 157] width 23 height 17
click at [497, 14] on span "Save" at bounding box center [500, 13] width 12 height 7
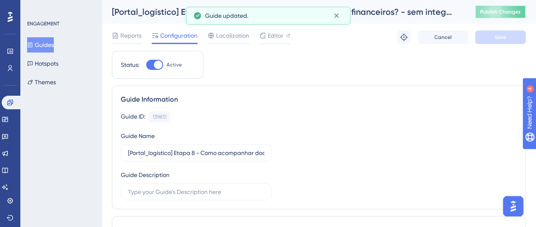
click at [500, 16] on button "Publish Changes" at bounding box center [500, 12] width 51 height 14
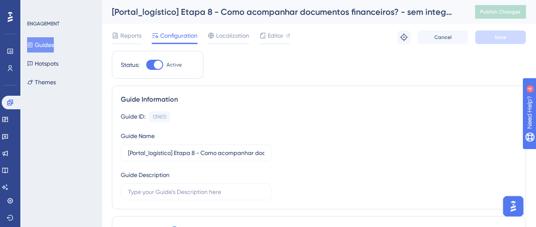
click at [54, 49] on button "Guides" at bounding box center [40, 44] width 27 height 15
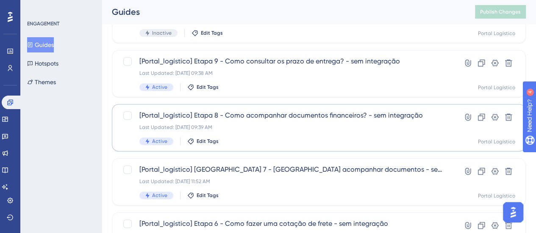
scroll to position [169, 0]
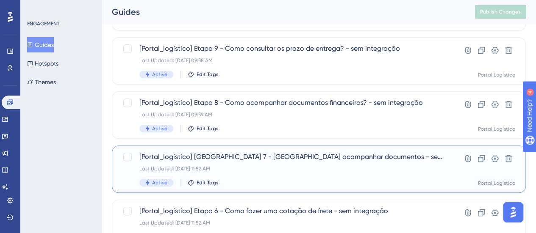
click at [264, 158] on span "[Portal_logístico] [GEOGRAPHIC_DATA] 7 - [GEOGRAPHIC_DATA] acompanhar documento…" at bounding box center [293, 157] width 308 height 10
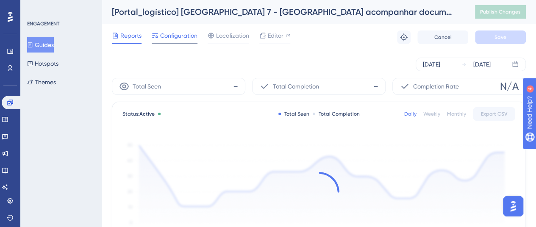
click at [180, 38] on span "Configuration" at bounding box center [178, 35] width 37 height 10
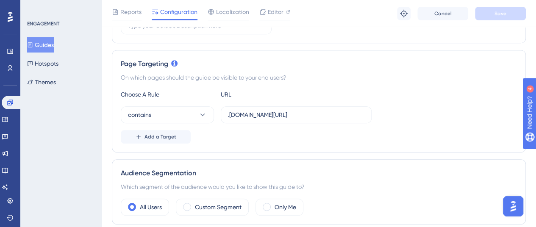
scroll to position [127, 0]
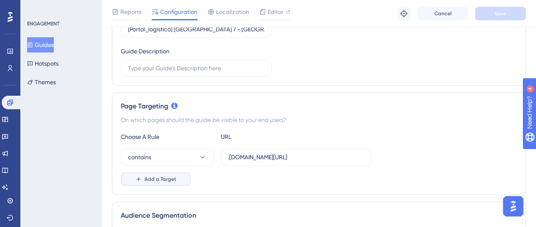
click at [140, 177] on icon at bounding box center [138, 179] width 7 height 7
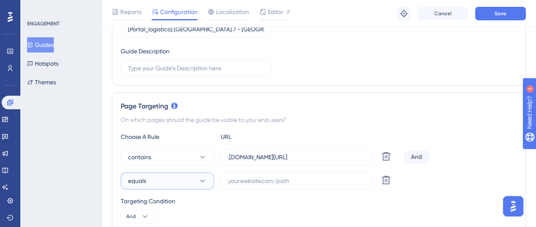
click at [140, 177] on span "equals" at bounding box center [137, 181] width 18 height 10
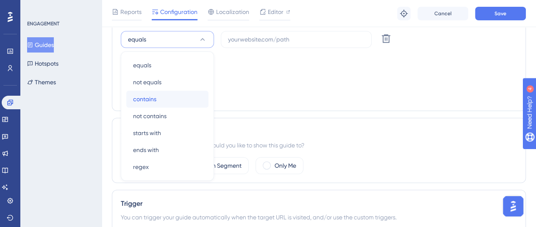
click at [154, 94] on span "contains" at bounding box center [144, 99] width 23 height 10
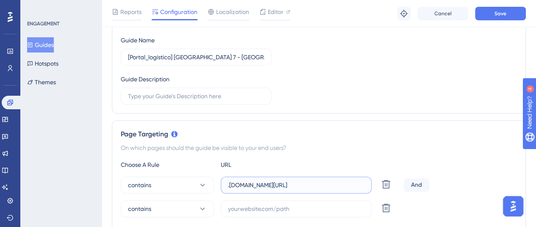
scroll to position [0, 13]
drag, startPoint x: 292, startPoint y: 183, endPoint x: 375, endPoint y: 185, distance: 83.1
click at [375, 185] on div "contains .[DOMAIN_NAME][URL] Delete" at bounding box center [261, 185] width 280 height 17
click at [346, 188] on input ".[DOMAIN_NAME][URL]" at bounding box center [296, 184] width 136 height 9
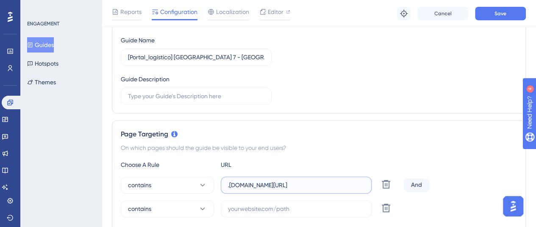
scroll to position [0, 13]
drag, startPoint x: 323, startPoint y: 185, endPoint x: 368, endPoint y: 185, distance: 44.5
click at [368, 185] on label ".[DOMAIN_NAME][URL]" at bounding box center [296, 185] width 151 height 17
click at [242, 205] on input "text" at bounding box center [296, 208] width 136 height 9
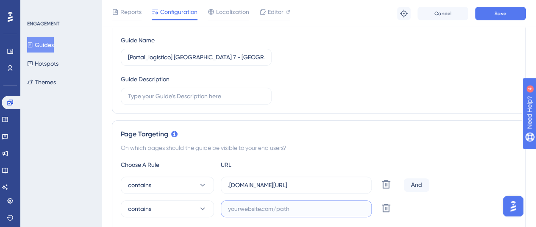
paste input ".[DOMAIN_NAME][URL]"
type input ".[DOMAIN_NAME][URL]"
click at [493, 15] on button "Save" at bounding box center [500, 14] width 51 height 14
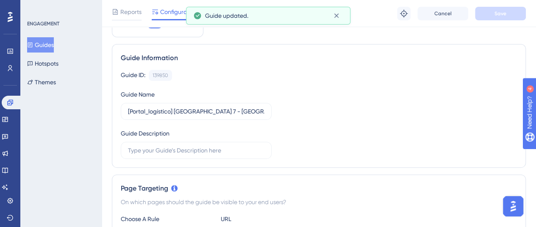
scroll to position [0, 0]
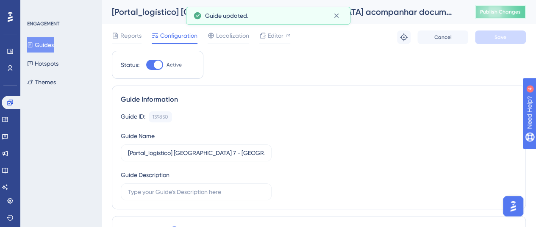
click at [497, 8] on span "Publish Changes" at bounding box center [500, 11] width 41 height 7
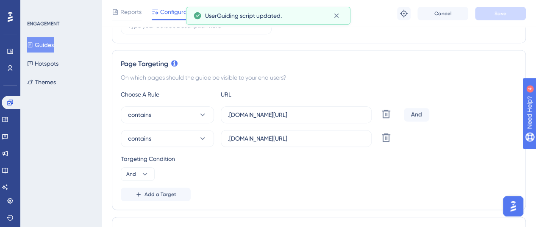
scroll to position [254, 0]
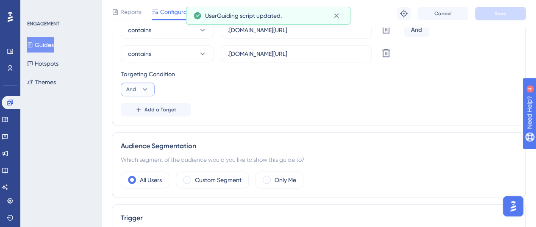
click at [141, 86] on icon at bounding box center [145, 89] width 8 height 8
click at [131, 129] on span "Or" at bounding box center [133, 130] width 7 height 10
click at [510, 14] on button "Save" at bounding box center [500, 14] width 51 height 14
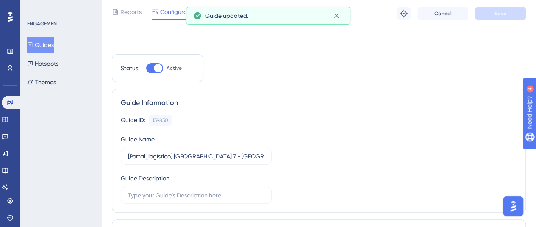
scroll to position [0, 0]
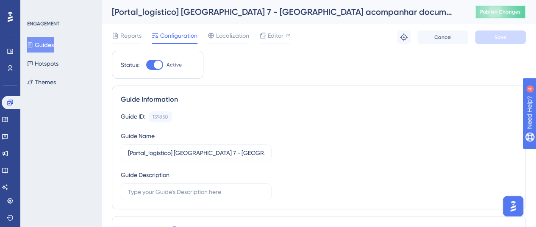
click at [515, 12] on button "Publish Changes" at bounding box center [500, 12] width 51 height 14
click at [54, 45] on button "Guides" at bounding box center [40, 44] width 27 height 15
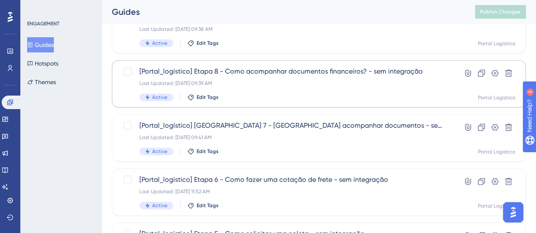
scroll to position [254, 0]
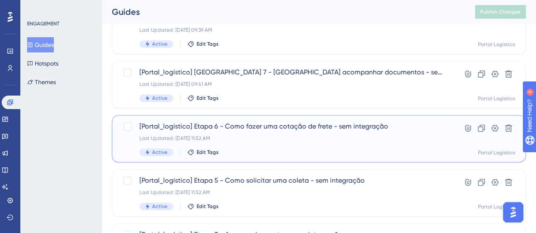
click at [296, 132] on div "[Portal_logístico] Etapa 6 - Como fazer uma cotação de frete - sem integração L…" at bounding box center [284, 139] width 291 height 35
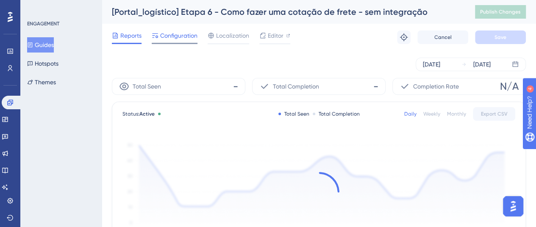
click at [189, 34] on span "Configuration" at bounding box center [178, 35] width 37 height 10
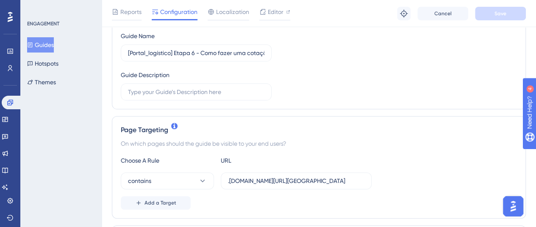
scroll to position [127, 0]
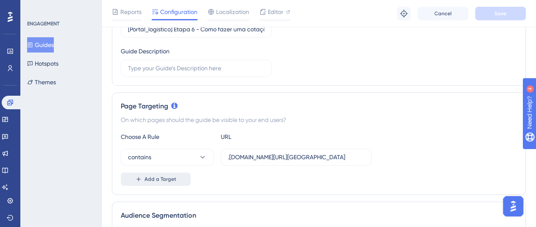
click at [176, 179] on button "Add a Target" at bounding box center [156, 179] width 70 height 14
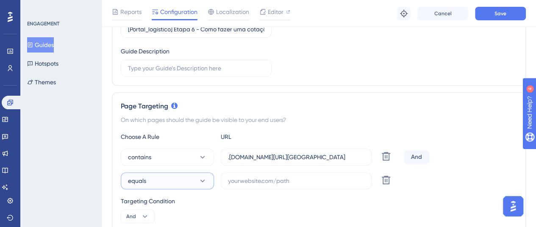
click at [163, 181] on button "equals" at bounding box center [167, 180] width 93 height 17
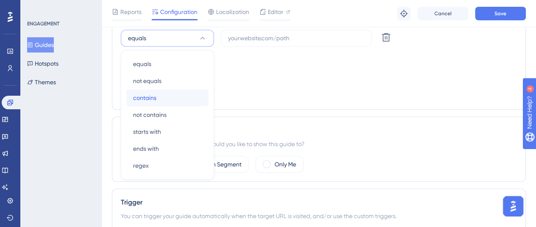
click at [177, 98] on div "contains contains" at bounding box center [167, 97] width 69 height 17
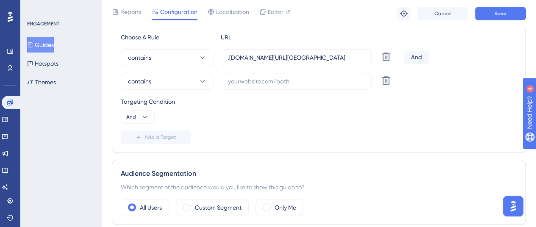
scroll to position [185, 0]
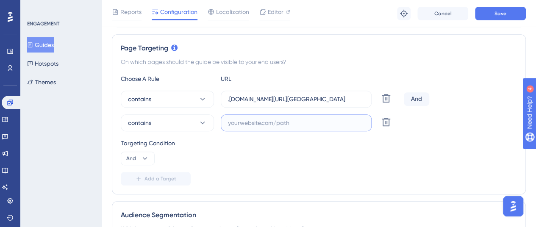
click at [253, 118] on input "text" at bounding box center [296, 122] width 136 height 9
paste input ".[DOMAIN_NAME][URL][GEOGRAPHIC_DATA]"
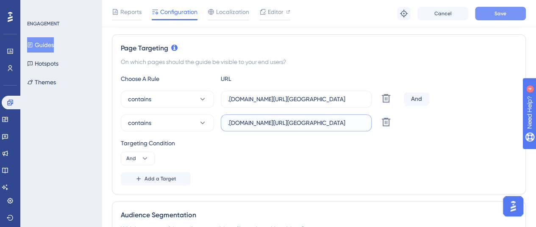
type input ".[DOMAIN_NAME][URL][GEOGRAPHIC_DATA]"
click at [497, 11] on span "Save" at bounding box center [500, 13] width 12 height 7
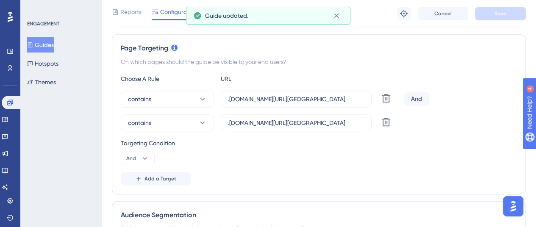
scroll to position [0, 0]
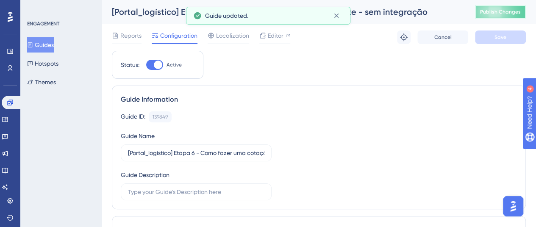
click at [512, 8] on span "Publish Changes" at bounding box center [500, 11] width 41 height 7
click at [335, 15] on icon at bounding box center [336, 15] width 8 height 8
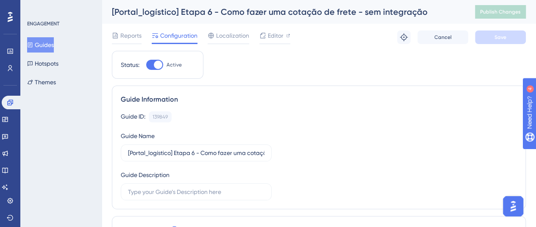
click at [44, 48] on button "Guides" at bounding box center [40, 44] width 27 height 15
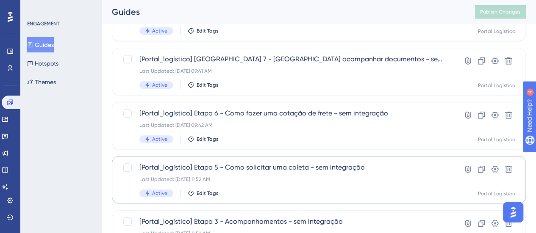
scroll to position [254, 0]
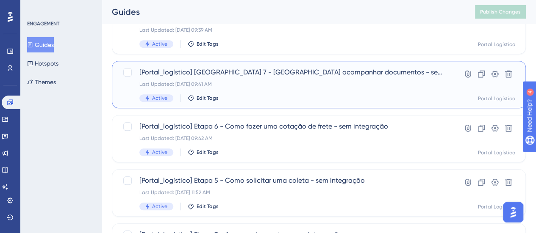
click at [326, 95] on div "Active Edit Tags" at bounding box center [293, 98] width 308 height 8
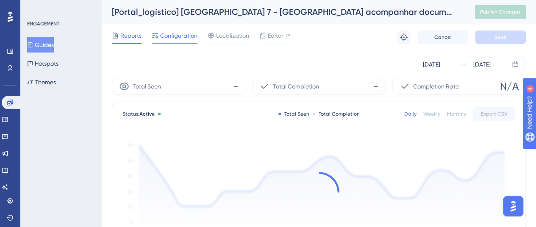
click at [174, 32] on span "Configuration" at bounding box center [178, 35] width 37 height 10
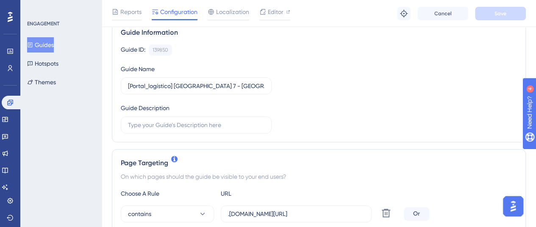
scroll to position [127, 0]
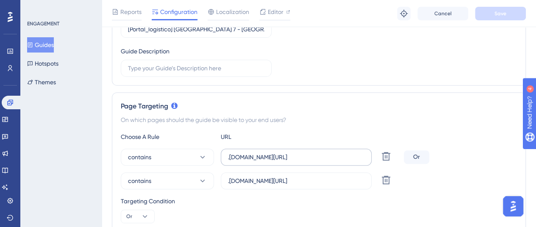
click at [226, 157] on label ".[DOMAIN_NAME][URL]" at bounding box center [296, 157] width 151 height 17
click at [228, 157] on input ".[DOMAIN_NAME][URL]" at bounding box center [296, 156] width 136 height 9
drag, startPoint x: 327, startPoint y: 182, endPoint x: 376, endPoint y: 178, distance: 49.3
click at [376, 178] on div "contains .[DOMAIN_NAME][URL] Delete" at bounding box center [261, 180] width 280 height 17
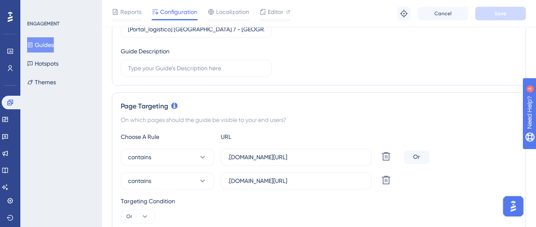
click at [54, 41] on button "Guides" at bounding box center [40, 44] width 27 height 15
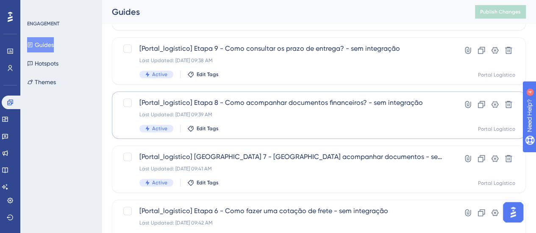
scroll to position [254, 0]
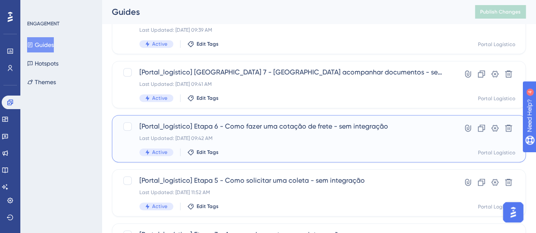
click at [327, 139] on div "Last Updated: [DATE] 09:42 AM" at bounding box center [284, 138] width 291 height 7
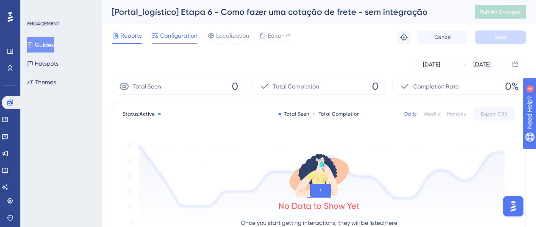
click at [173, 38] on span "Configuration" at bounding box center [178, 35] width 37 height 10
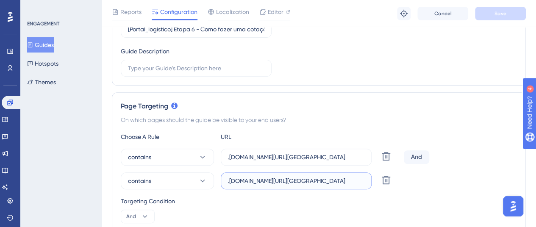
scroll to position [0, 5]
drag, startPoint x: 283, startPoint y: 179, endPoint x: 366, endPoint y: 181, distance: 83.5
click at [366, 181] on label ".[DOMAIN_NAME][URL][GEOGRAPHIC_DATA]" at bounding box center [296, 180] width 151 height 17
click at [176, 16] on span "Configuration" at bounding box center [178, 12] width 37 height 10
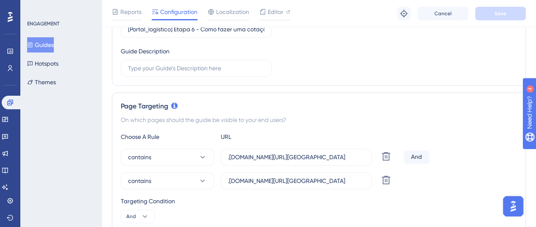
drag, startPoint x: 42, startPoint y: 47, endPoint x: 56, endPoint y: 48, distance: 14.0
click at [43, 47] on button "Guides" at bounding box center [40, 44] width 27 height 15
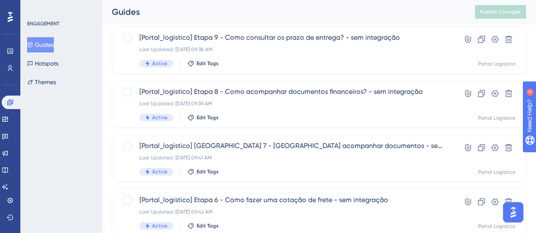
scroll to position [254, 0]
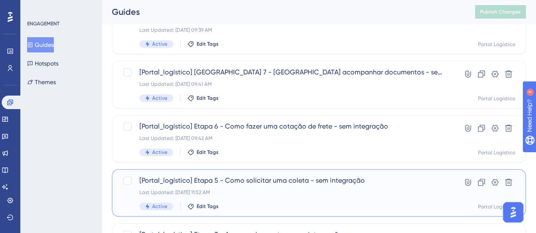
click at [268, 185] on span "[Portal_logístico] Etapa 5 - Como solicitar uma coleta - sem integração" at bounding box center [284, 181] width 291 height 10
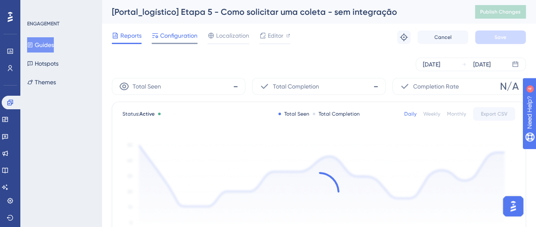
click at [188, 38] on span "Configuration" at bounding box center [178, 35] width 37 height 10
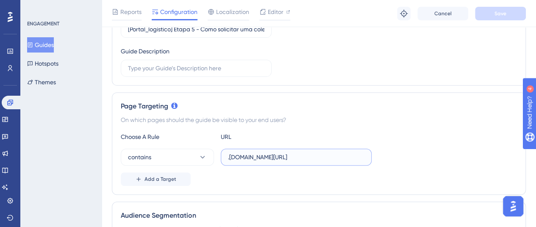
scroll to position [0, 11]
drag, startPoint x: 272, startPoint y: 159, endPoint x: 376, endPoint y: 155, distance: 103.4
click at [376, 155] on div "contains .[DOMAIN_NAME][URL]" at bounding box center [319, 157] width 396 height 17
click at [162, 178] on span "Add a Target" at bounding box center [160, 179] width 32 height 7
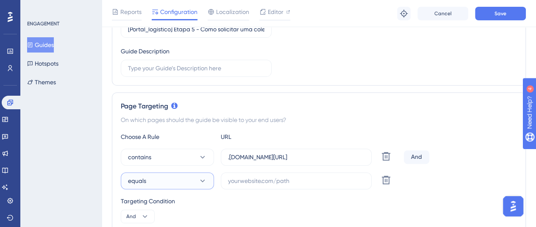
click at [163, 176] on button "equals" at bounding box center [167, 180] width 93 height 17
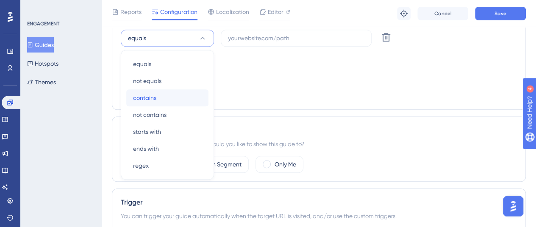
click at [178, 95] on div "contains contains" at bounding box center [167, 97] width 69 height 17
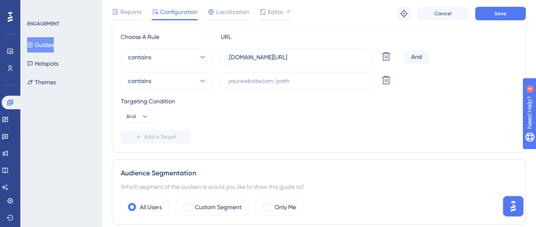
scroll to position [185, 0]
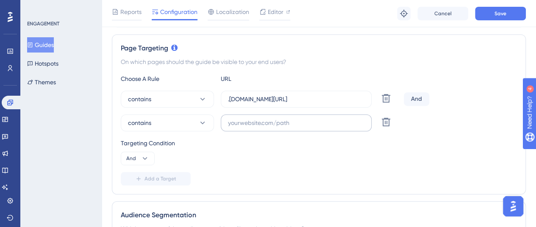
click at [254, 129] on label at bounding box center [296, 122] width 151 height 17
click at [254, 127] on input "text" at bounding box center [296, 122] width 136 height 9
click at [250, 125] on input "text" at bounding box center [296, 122] width 136 height 9
paste input ".[DOMAIN_NAME][URL]"
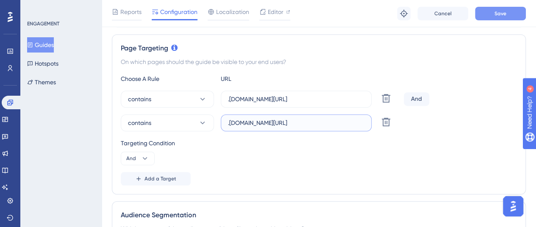
type input ".[DOMAIN_NAME][URL]"
click at [487, 11] on button "Save" at bounding box center [500, 14] width 51 height 14
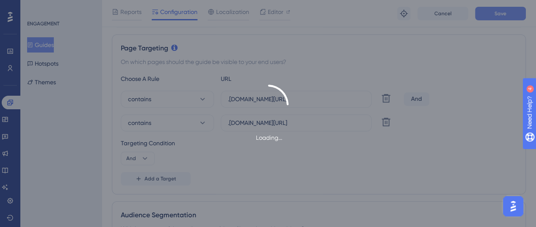
scroll to position [0, 0]
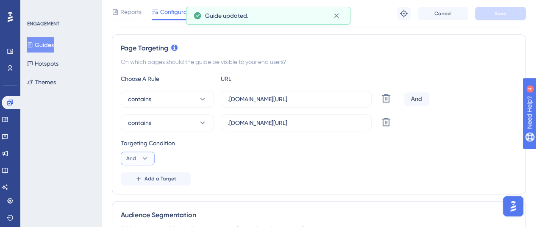
click at [142, 159] on icon at bounding box center [145, 158] width 8 height 8
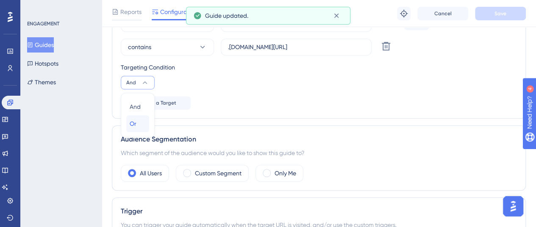
click at [144, 124] on div "Or Or" at bounding box center [138, 123] width 16 height 17
click at [505, 17] on span "Save" at bounding box center [500, 13] width 12 height 7
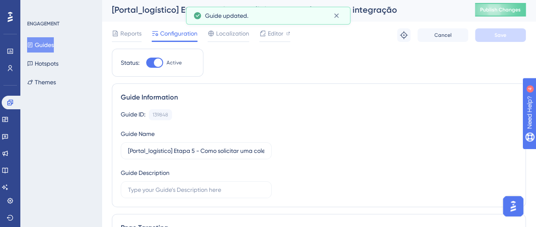
scroll to position [0, 0]
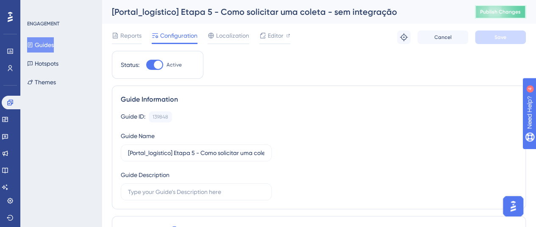
click at [518, 12] on span "Publish Changes" at bounding box center [500, 11] width 41 height 7
click at [33, 44] on icon at bounding box center [30, 44] width 5 height 5
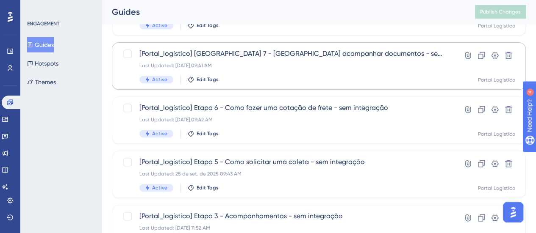
scroll to position [296, 0]
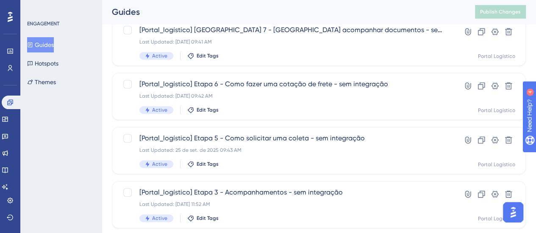
click at [74, 145] on div "ENGAGEMENT Guides Hotspots Themes" at bounding box center [60, 116] width 81 height 233
click at [303, 180] on div "Select All Showing Deselect [Portal_logístico] Template de inovações - [DATE] L…" at bounding box center [319, 59] width 414 height 556
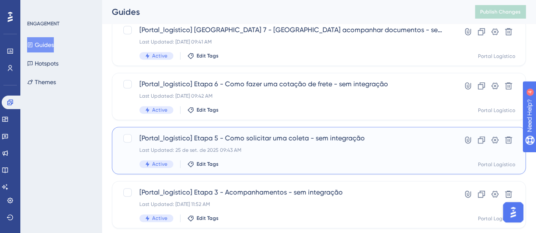
click at [303, 140] on span "[Portal_logístico] Etapa 5 - Como solicitar uma coleta - sem integração" at bounding box center [284, 138] width 291 height 10
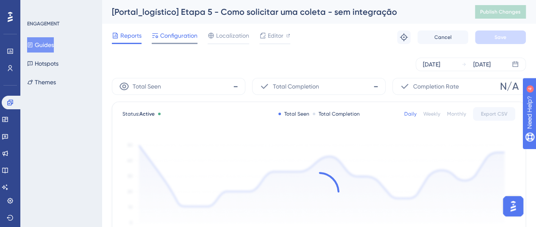
click at [175, 30] on span "Configuration" at bounding box center [178, 35] width 37 height 10
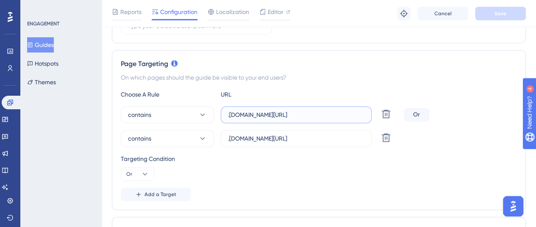
scroll to position [0, 11]
drag, startPoint x: 284, startPoint y: 117, endPoint x: 373, endPoint y: 116, distance: 88.9
click at [373, 116] on div "contains .[DOMAIN_NAME][URL] Delete" at bounding box center [261, 114] width 280 height 17
drag, startPoint x: 300, startPoint y: 134, endPoint x: 373, endPoint y: 143, distance: 73.4
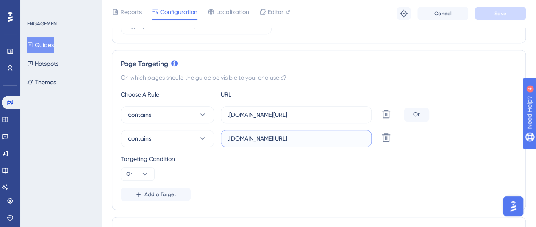
click at [373, 143] on div "contains .[DOMAIN_NAME][URL] Delete" at bounding box center [261, 138] width 280 height 17
click at [54, 42] on button "Guides" at bounding box center [40, 44] width 27 height 15
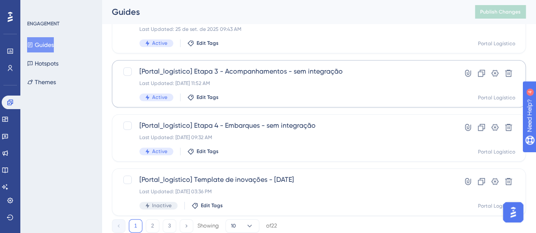
scroll to position [424, 0]
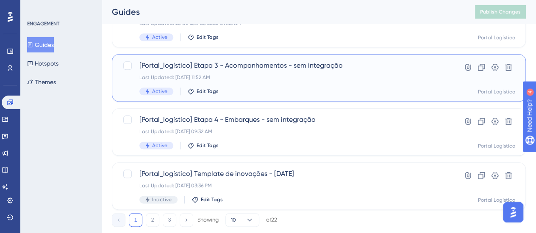
click at [284, 72] on div "[Portal_logístico] Etapa 3 - Acompanhamentos - sem integração Last Updated: [DA…" at bounding box center [284, 78] width 291 height 35
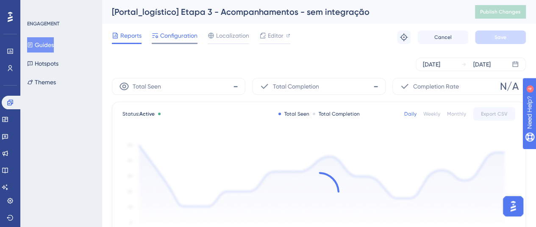
click at [185, 34] on span "Configuration" at bounding box center [178, 35] width 37 height 10
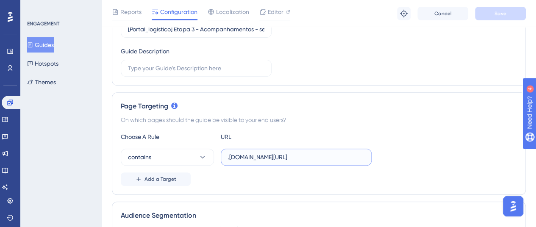
scroll to position [0, 68]
drag, startPoint x: 243, startPoint y: 159, endPoint x: 368, endPoint y: 155, distance: 124.6
click at [368, 155] on label ".[DOMAIN_NAME][URL]" at bounding box center [296, 157] width 151 height 17
click at [158, 176] on span "Add a Target" at bounding box center [160, 179] width 32 height 7
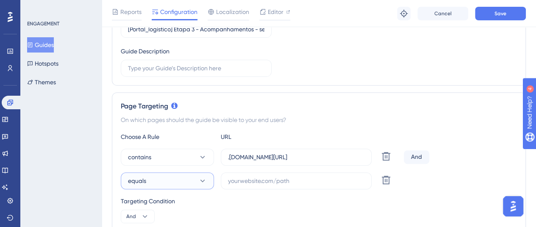
click at [155, 182] on button "equals" at bounding box center [167, 180] width 93 height 17
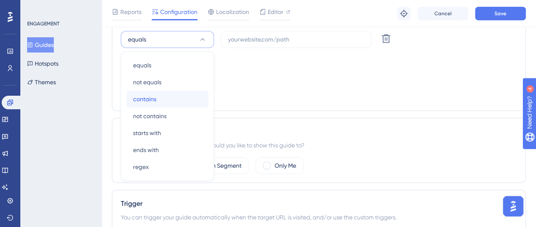
click at [171, 99] on div "contains contains" at bounding box center [167, 99] width 69 height 17
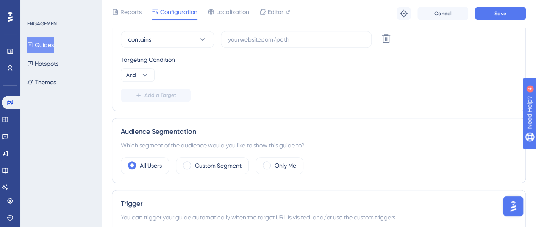
scroll to position [226, 0]
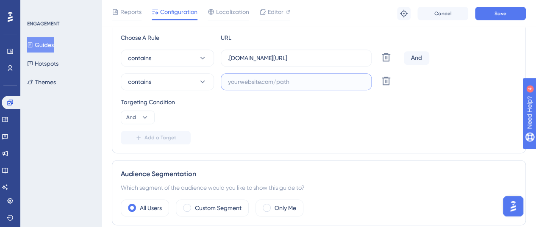
click at [245, 82] on input "text" at bounding box center [296, 81] width 136 height 9
paste input ".[DOMAIN_NAME][URL]"
type input ".[DOMAIN_NAME][URL]"
click at [492, 11] on button "Save" at bounding box center [500, 14] width 51 height 14
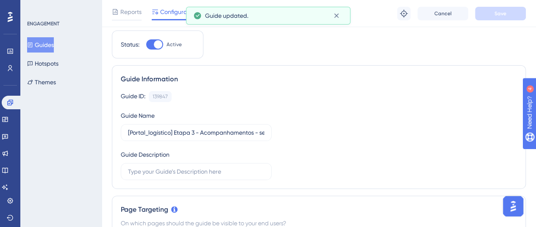
scroll to position [0, 0]
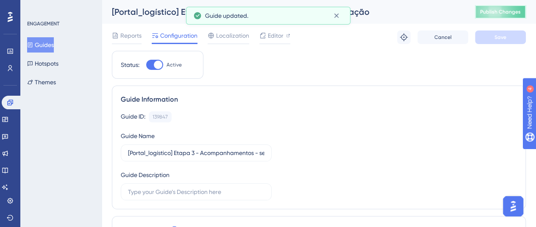
click at [496, 8] on span "Publish Changes" at bounding box center [500, 11] width 41 height 7
click at [335, 16] on icon at bounding box center [336, 16] width 5 height 5
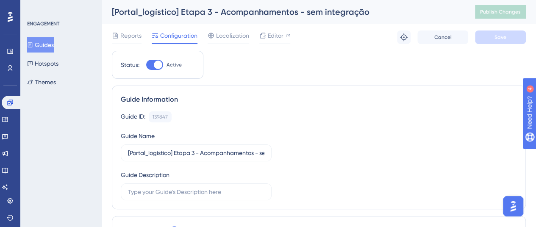
click at [50, 43] on button "Guides" at bounding box center [40, 44] width 27 height 15
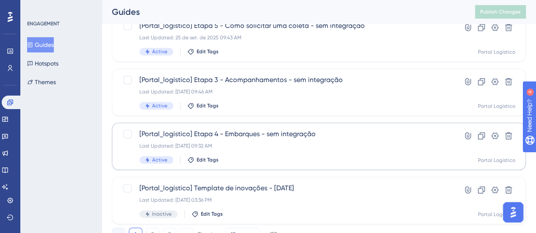
scroll to position [402, 0]
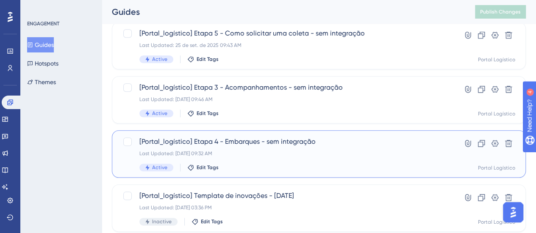
click at [259, 146] on span "[Portal_logístico] Etapa 4 - Embarques - sem integração" at bounding box center [284, 142] width 291 height 10
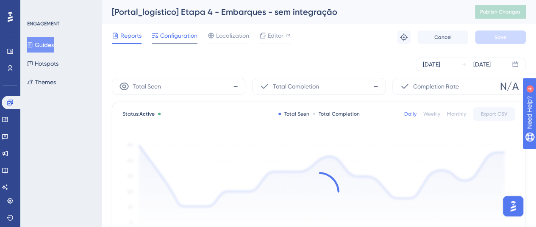
click at [166, 32] on span "Configuration" at bounding box center [178, 35] width 37 height 10
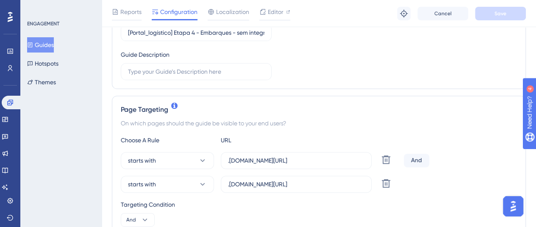
scroll to position [127, 0]
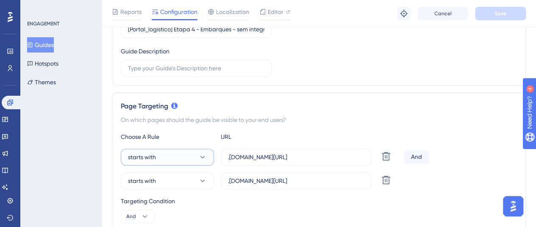
click at [178, 152] on button "starts with" at bounding box center [167, 157] width 93 height 17
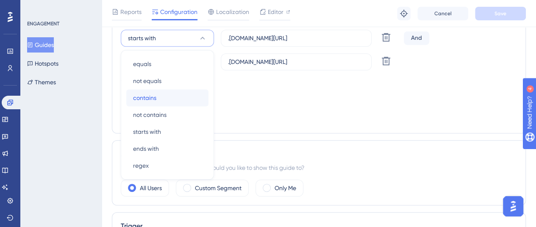
click at [168, 96] on div "contains contains" at bounding box center [167, 97] width 69 height 17
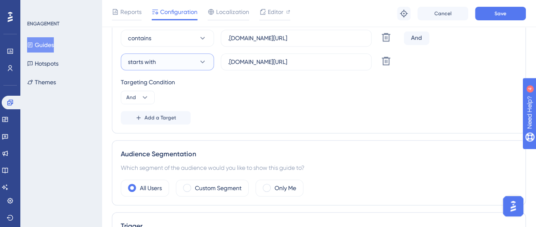
click at [200, 55] on button "starts with" at bounding box center [167, 61] width 93 height 17
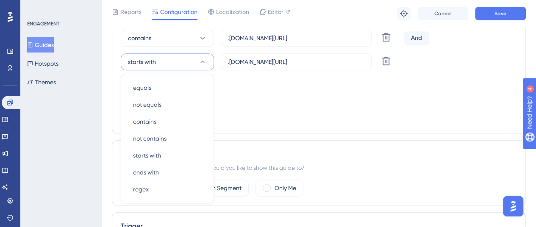
scroll to position [270, 0]
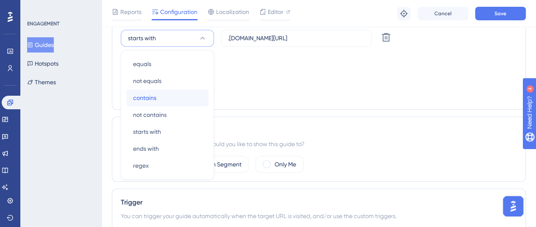
click at [177, 97] on div "contains contains" at bounding box center [167, 97] width 69 height 17
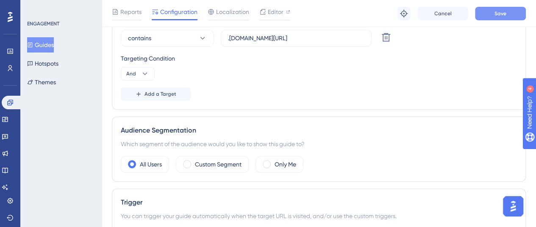
click at [502, 8] on button "Save" at bounding box center [500, 14] width 51 height 14
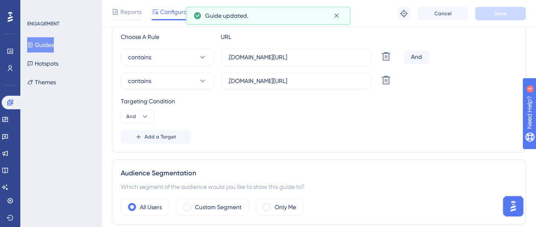
scroll to position [143, 0]
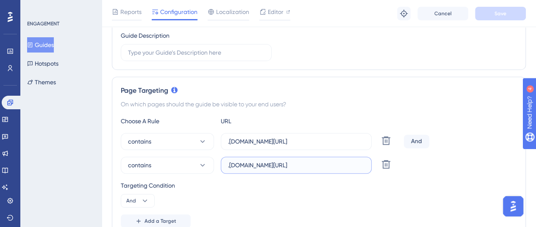
drag, startPoint x: 361, startPoint y: 165, endPoint x: 215, endPoint y: 166, distance: 146.5
click at [215, 166] on div "contains .[DOMAIN_NAME][URL] [GEOGRAPHIC_DATA]" at bounding box center [261, 165] width 280 height 17
paste input ".logistica"
type input ".[DOMAIN_NAME][URL]"
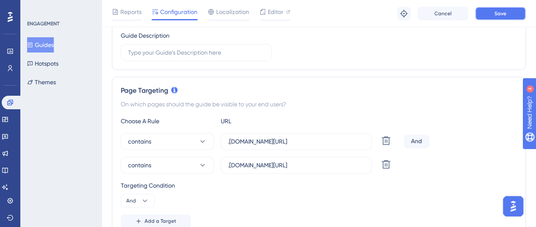
click at [490, 8] on button "Save" at bounding box center [500, 14] width 51 height 14
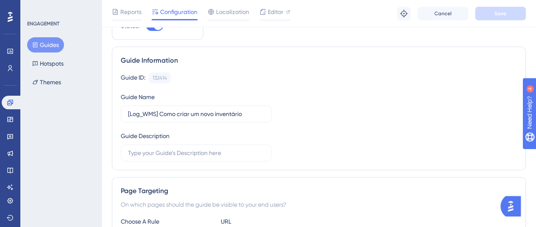
scroll to position [42, 0]
click at [6, 101] on link at bounding box center [12, 103] width 20 height 14
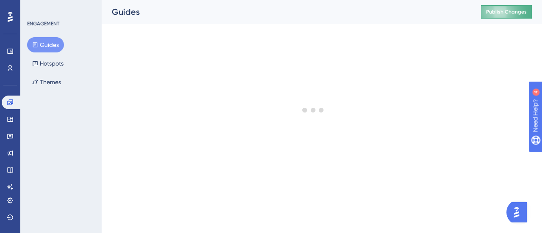
click at [490, 11] on span "Publish Changes" at bounding box center [506, 11] width 41 height 7
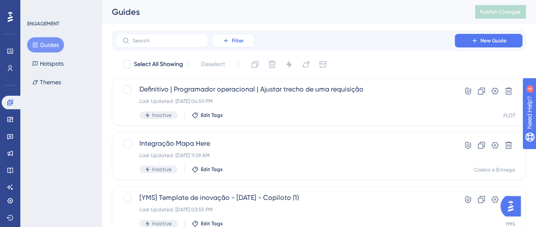
click at [237, 39] on span "Filter" at bounding box center [238, 40] width 12 height 7
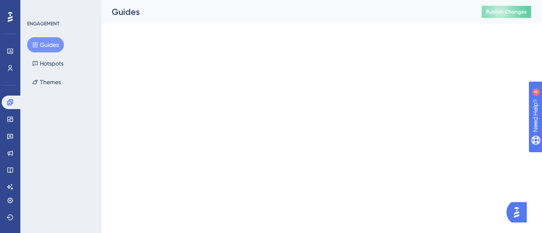
click at [507, 9] on span "Publish Changes" at bounding box center [506, 11] width 41 height 7
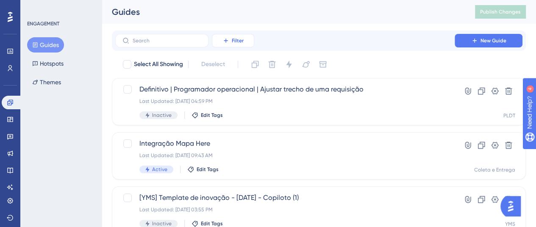
click at [243, 41] on span "Filter" at bounding box center [238, 40] width 12 height 7
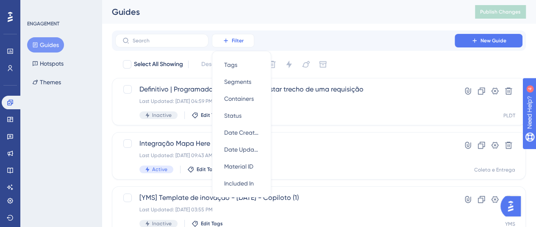
scroll to position [10, 0]
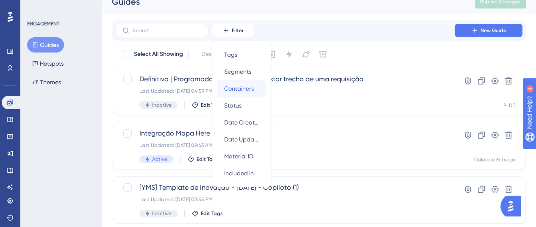
click at [249, 89] on span "Containers" at bounding box center [239, 88] width 30 height 10
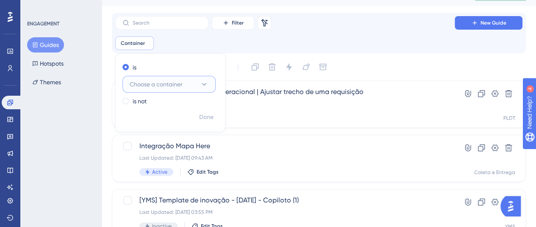
click at [192, 83] on button "Choose a container" at bounding box center [168, 84] width 93 height 17
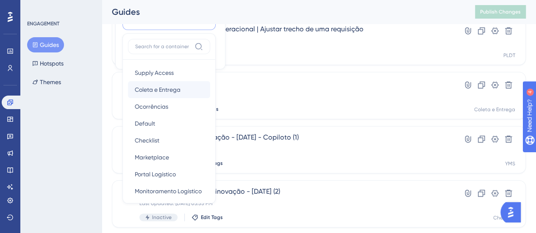
scroll to position [42, 0]
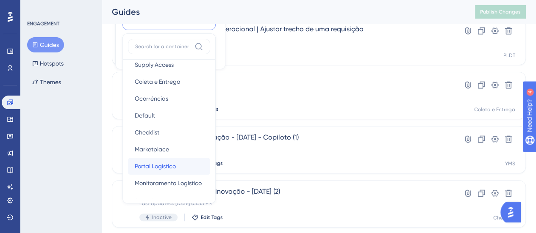
click at [156, 165] on span "Portal Logístico" at bounding box center [155, 166] width 41 height 10
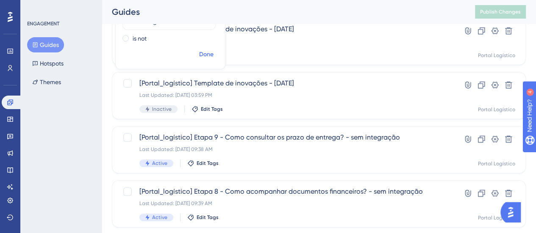
click at [202, 53] on span "Done" at bounding box center [206, 55] width 14 height 10
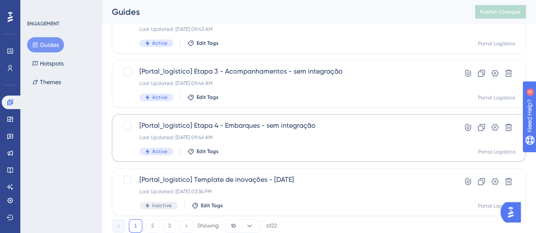
scroll to position [444, 0]
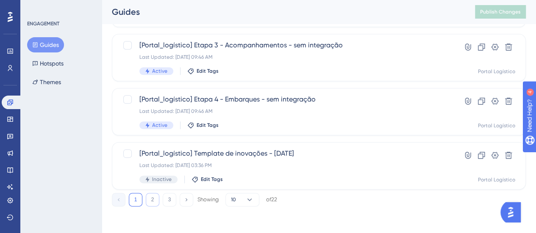
click at [155, 201] on button "2" at bounding box center [153, 200] width 14 height 14
click at [172, 199] on button "3" at bounding box center [170, 200] width 14 height 14
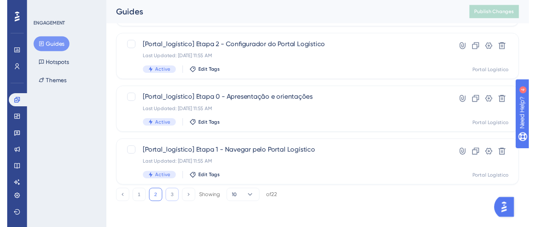
scroll to position [10, 0]
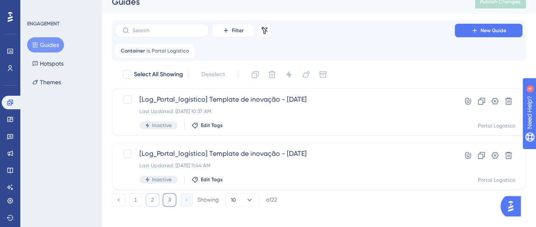
click at [158, 198] on button "2" at bounding box center [153, 200] width 14 height 14
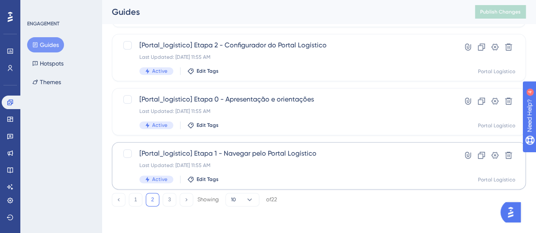
scroll to position [444, 0]
click at [278, 152] on span "[Portal_logístico] Etapa 1 - Navegar pelo Portal Logístico" at bounding box center [284, 154] width 291 height 10
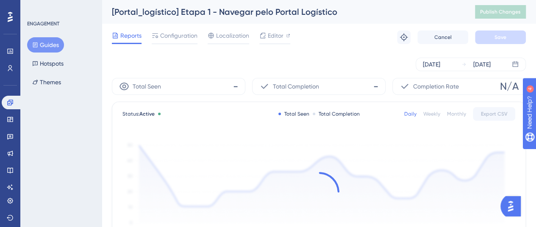
click at [177, 28] on div "Reports Configuration Localization Editor Troubleshoot Cancel Save" at bounding box center [319, 37] width 414 height 27
click at [177, 33] on span "Configuration" at bounding box center [178, 35] width 37 height 10
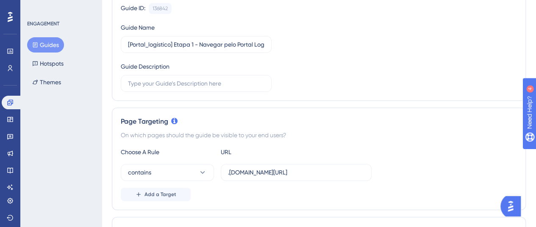
scroll to position [169, 0]
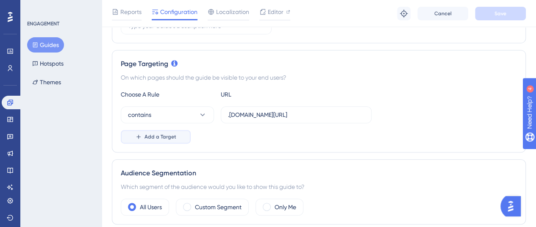
click at [178, 132] on button "Add a Target" at bounding box center [156, 137] width 70 height 14
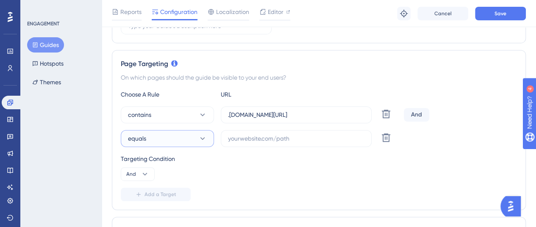
click at [175, 138] on button "equals" at bounding box center [167, 138] width 93 height 17
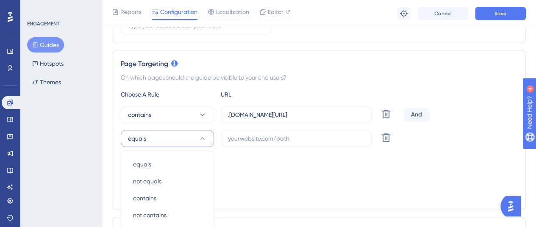
scroll to position [270, 0]
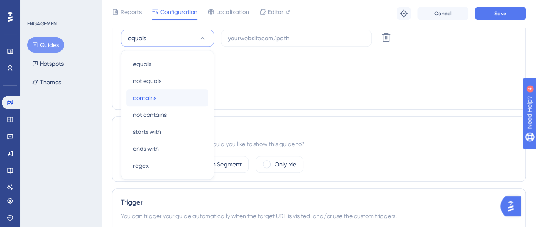
click at [171, 93] on div "contains contains" at bounding box center [167, 97] width 69 height 17
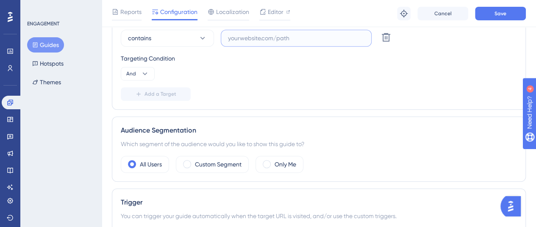
click at [250, 34] on input "text" at bounding box center [296, 37] width 136 height 9
paste input ".logistica.staging.totvs.app/portallogistico/inicio"
type input ".logistica.staging.totvs.app/portallogistico/inicio"
click at [133, 74] on span "And" at bounding box center [131, 73] width 10 height 7
click at [128, 112] on button "Or Or" at bounding box center [137, 114] width 23 height 17
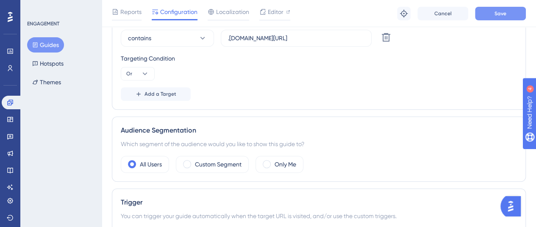
click at [489, 14] on button "Save" at bounding box center [500, 14] width 51 height 14
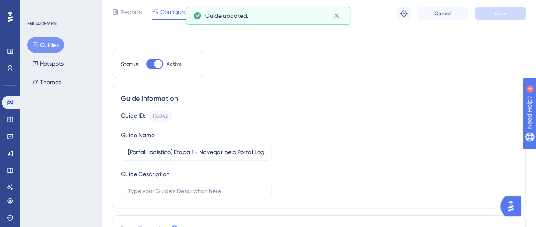
scroll to position [0, 0]
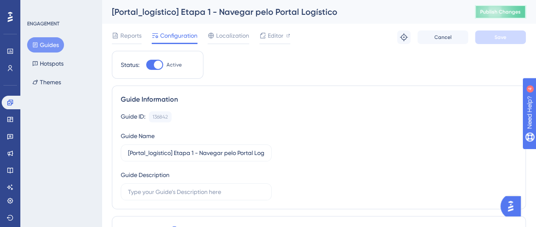
click at [510, 8] on span "Publish Changes" at bounding box center [500, 11] width 41 height 7
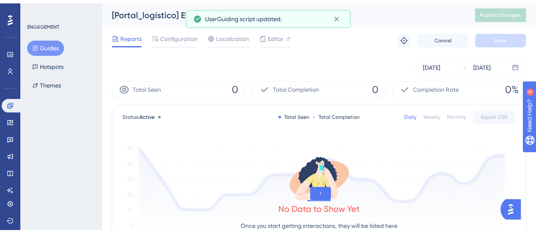
scroll to position [417, 0]
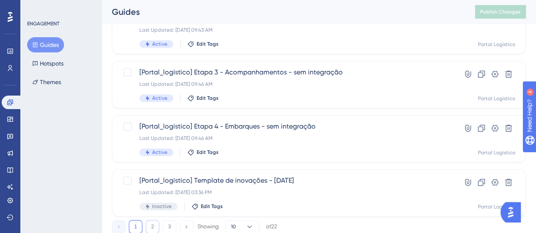
click at [152, 226] on button "2" at bounding box center [153, 227] width 14 height 14
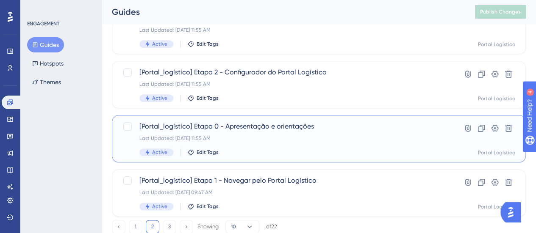
click at [225, 127] on span "[Portal_logístico] Etapa 0 - Apresentação e orientações" at bounding box center [284, 127] width 291 height 10
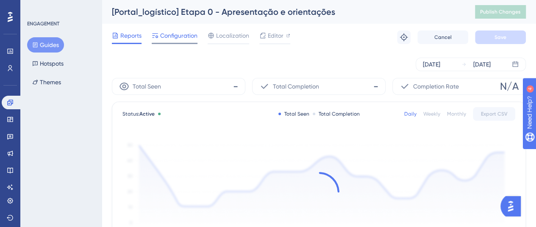
click at [177, 35] on span "Configuration" at bounding box center [178, 35] width 37 height 10
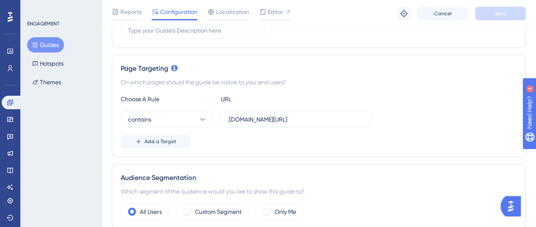
scroll to position [212, 0]
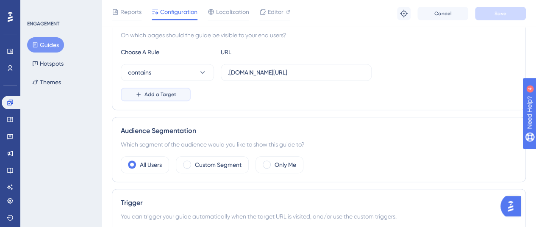
click at [161, 99] on button "Add a Target" at bounding box center [156, 95] width 70 height 14
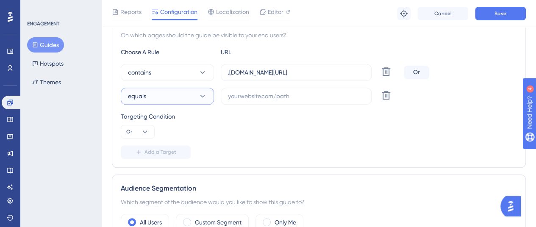
click at [162, 98] on button "equals" at bounding box center [167, 96] width 93 height 17
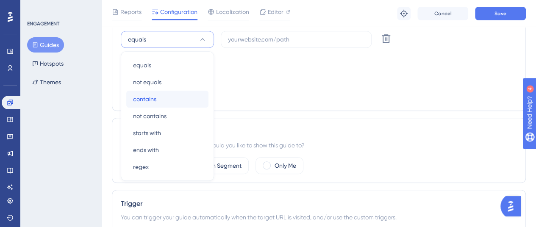
click at [157, 98] on div "contains contains" at bounding box center [167, 99] width 69 height 17
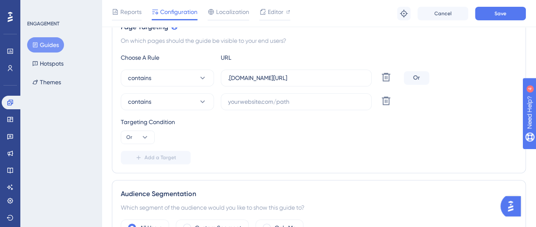
scroll to position [184, 0]
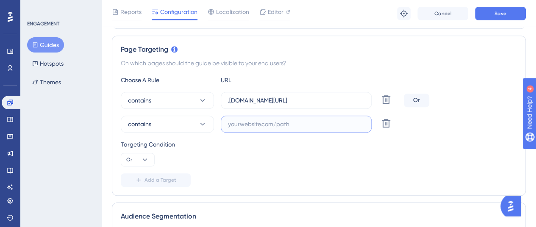
click at [249, 124] on input "text" at bounding box center [296, 123] width 136 height 9
paste input ".logistica.staging.totvs.app/portallogistico/inicio"
type input ".logistica.staging.totvs.app/portallogistico/inicio"
click at [488, 12] on button "Save" at bounding box center [500, 14] width 51 height 14
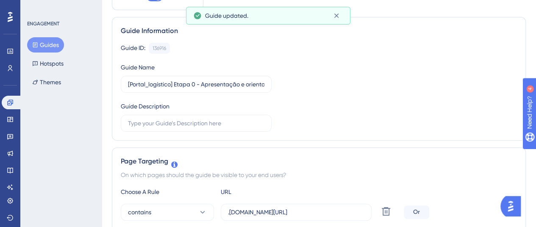
scroll to position [0, 0]
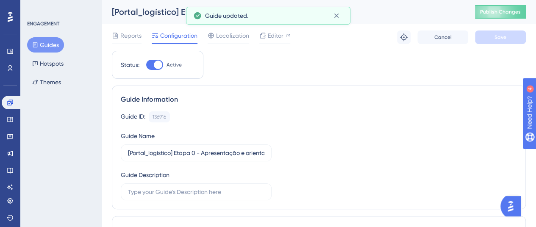
click at [489, 12] on span "Publish Changes" at bounding box center [500, 11] width 41 height 7
click at [338, 16] on icon at bounding box center [336, 15] width 8 height 8
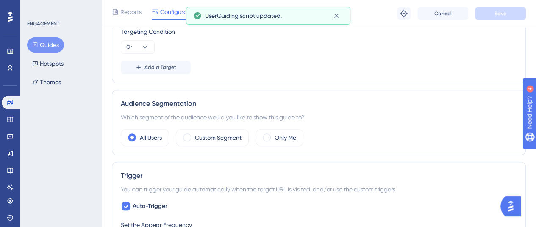
scroll to position [424, 0]
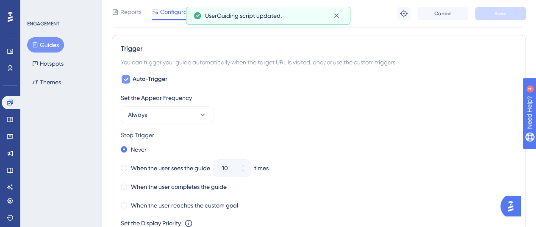
click at [158, 78] on span "Auto-Trigger" at bounding box center [150, 79] width 35 height 10
checkbox input "false"
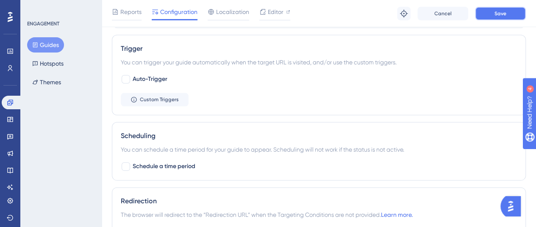
click at [511, 8] on button "Save" at bounding box center [500, 14] width 51 height 14
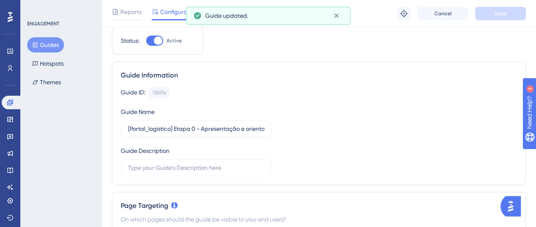
scroll to position [0, 0]
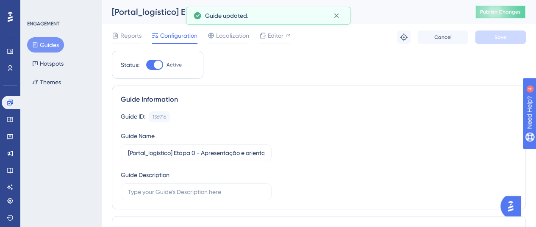
drag, startPoint x: 493, startPoint y: 8, endPoint x: 451, endPoint y: 12, distance: 42.1
click at [493, 8] on span "Publish Changes" at bounding box center [500, 11] width 41 height 7
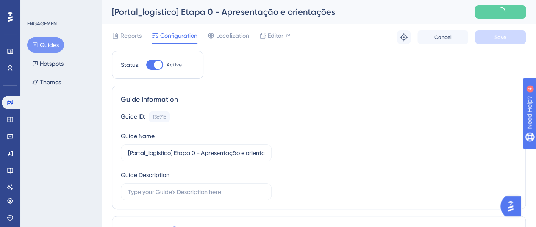
click at [49, 42] on button "Guides" at bounding box center [45, 44] width 37 height 15
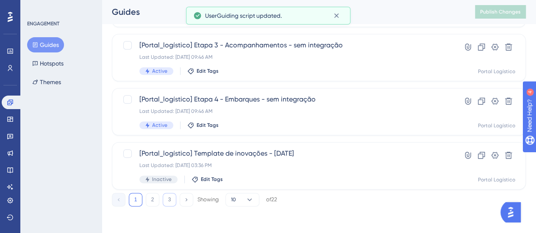
click at [170, 205] on button "3" at bounding box center [170, 200] width 14 height 14
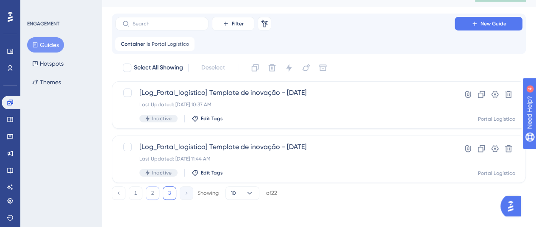
click at [153, 195] on button "2" at bounding box center [153, 193] width 14 height 14
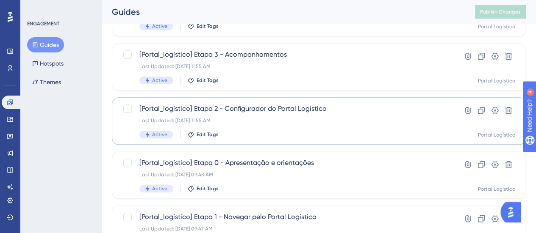
scroll to position [398, 0]
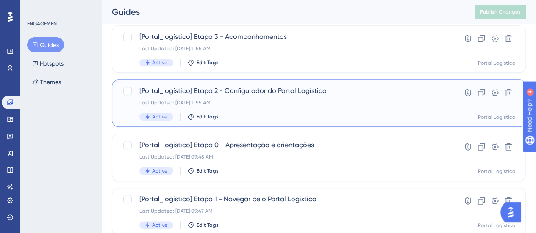
click at [285, 104] on div "Last Updated: 21 de mai. de 2025 11:55 AM" at bounding box center [284, 103] width 291 height 7
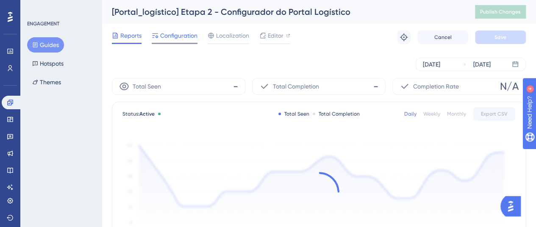
click at [174, 38] on span "Configuration" at bounding box center [178, 35] width 37 height 10
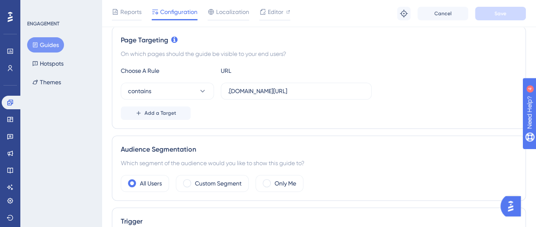
scroll to position [212, 0]
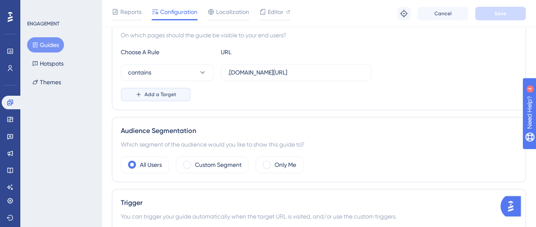
click at [168, 93] on span "Add a Target" at bounding box center [160, 94] width 32 height 7
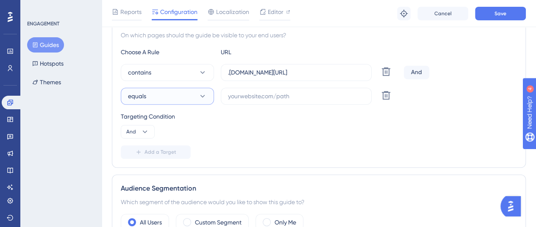
click at [166, 96] on button "equals" at bounding box center [167, 96] width 93 height 17
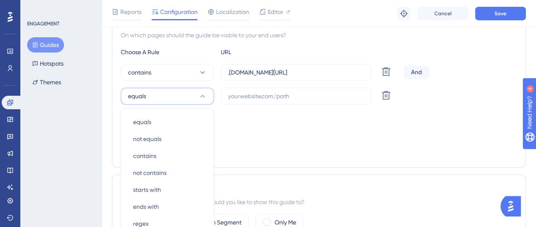
scroll to position [270, 0]
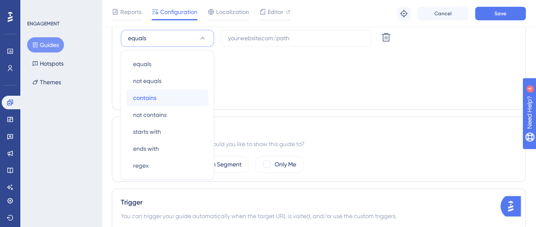
click at [166, 104] on div "contains contains" at bounding box center [167, 97] width 69 height 17
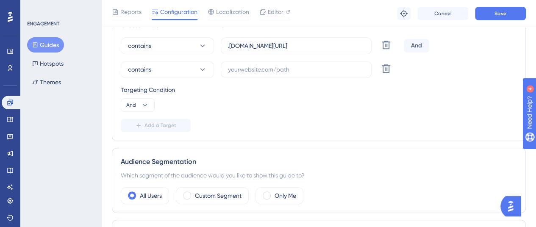
scroll to position [227, 0]
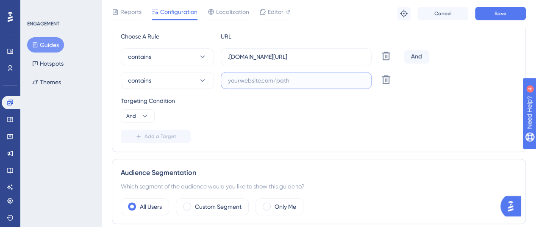
click at [321, 79] on input "text" at bounding box center [296, 80] width 136 height 9
paste input ".logistica.staging.totvs.app/portallogistico/configurador"
type input ".logistica.staging.totvs.app/portallogistico/configurador"
click at [158, 81] on button "contains" at bounding box center [167, 80] width 93 height 17
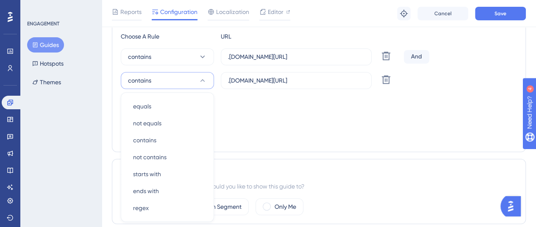
scroll to position [270, 0]
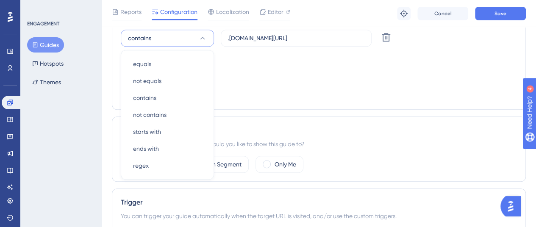
click at [186, 37] on button "contains" at bounding box center [167, 38] width 93 height 17
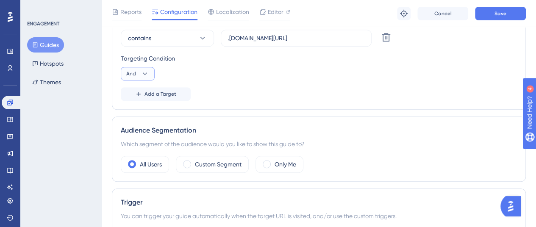
click at [144, 73] on icon at bounding box center [145, 73] width 5 height 3
click at [131, 115] on span "Or" at bounding box center [133, 115] width 7 height 10
click at [509, 19] on button "Save" at bounding box center [500, 14] width 51 height 14
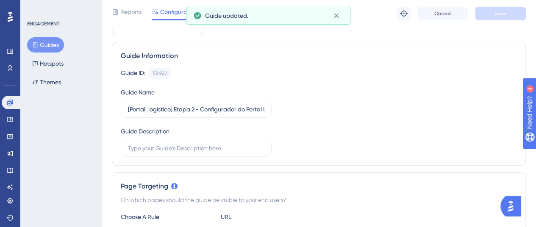
scroll to position [0, 0]
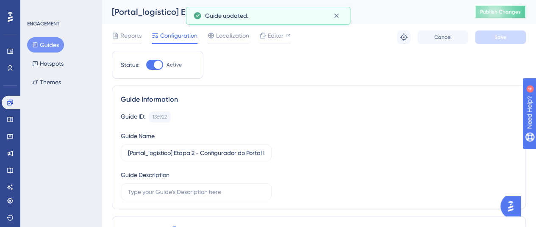
click at [499, 9] on span "Publish Changes" at bounding box center [500, 11] width 41 height 7
click at [32, 44] on button "Guides" at bounding box center [45, 44] width 37 height 15
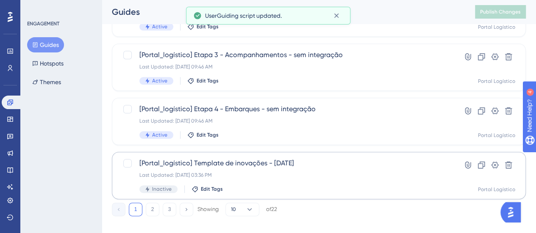
scroll to position [444, 0]
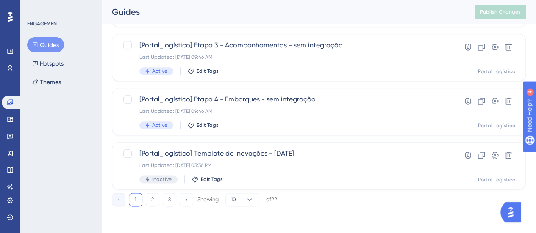
click at [145, 206] on div "1 2 3 Showing 10 of 22" at bounding box center [194, 200] width 165 height 14
click at [147, 200] on button "2" at bounding box center [153, 200] width 14 height 14
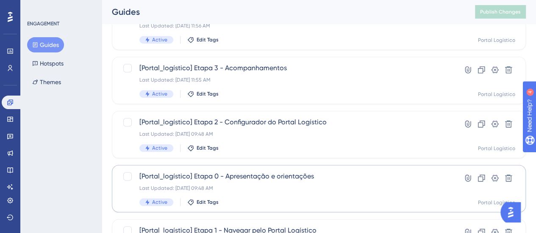
scroll to position [317, 0]
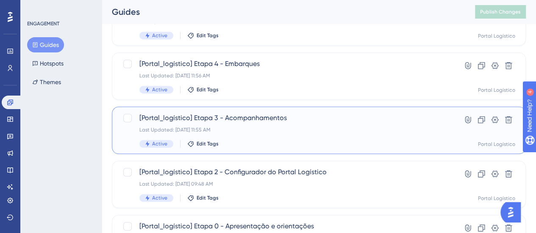
click at [317, 124] on div "[Portal_logístico] Etapa 3 - Acompanhamentos Last Updated: 21 de mai. de 2025 1…" at bounding box center [284, 130] width 291 height 35
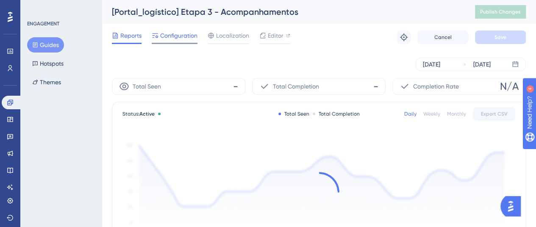
click at [171, 37] on span "Configuration" at bounding box center [178, 35] width 37 height 10
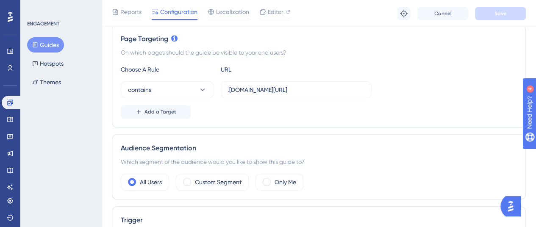
scroll to position [212, 0]
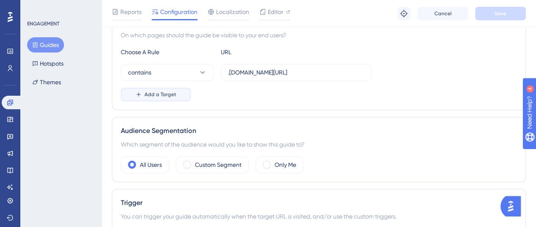
click at [169, 95] on span "Add a Target" at bounding box center [160, 94] width 32 height 7
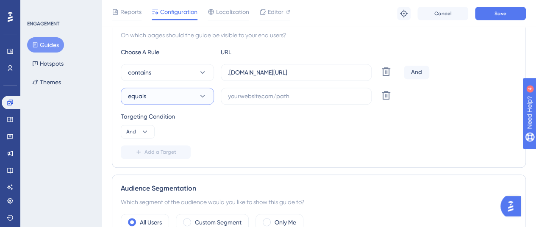
click at [170, 95] on button "equals" at bounding box center [167, 96] width 93 height 17
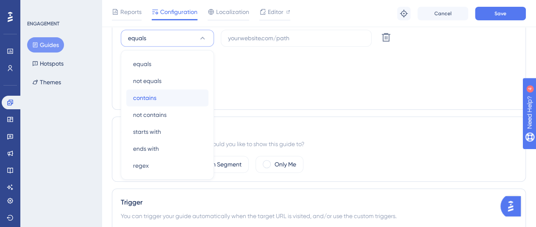
click at [167, 100] on div "contains contains" at bounding box center [167, 97] width 69 height 17
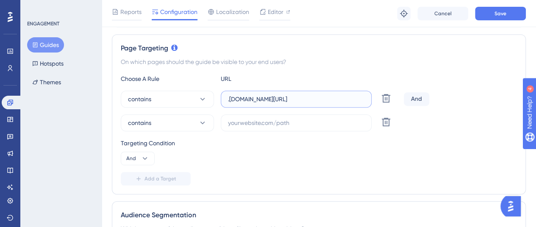
scroll to position [0, 68]
drag, startPoint x: 313, startPoint y: 99, endPoint x: 373, endPoint y: 98, distance: 60.1
click at [373, 98] on div "contains .logistica.totvs.app/portallogistico/acompanhamentos/documentosCarga D…" at bounding box center [261, 99] width 280 height 17
click at [255, 127] on label at bounding box center [296, 122] width 151 height 17
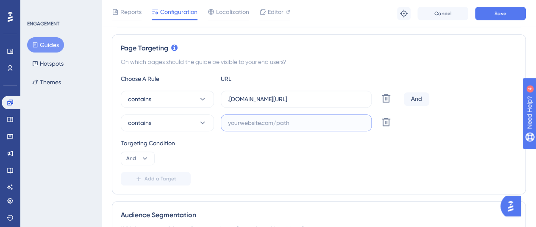
click at [255, 127] on input "text" at bounding box center [296, 122] width 136 height 9
paste input ".[DOMAIN_NAME][URL]"
type input ".[DOMAIN_NAME][URL]"
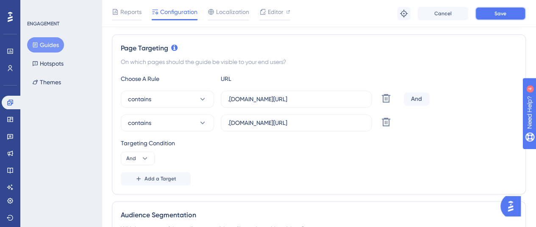
click at [513, 7] on button "Save" at bounding box center [500, 14] width 51 height 14
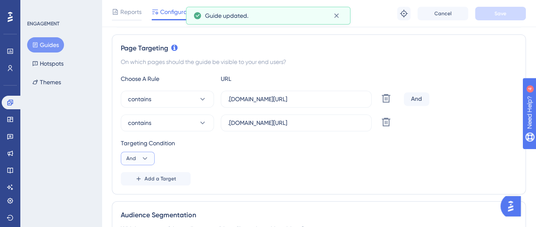
click at [140, 158] on button "And" at bounding box center [138, 159] width 34 height 14
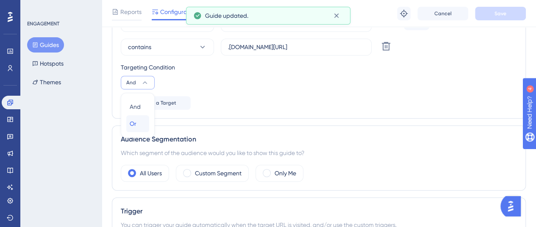
click at [141, 124] on div "Or Or" at bounding box center [138, 123] width 16 height 17
click at [511, 14] on button "Save" at bounding box center [500, 14] width 51 height 14
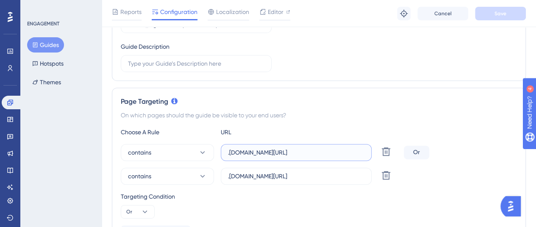
scroll to position [0, 68]
drag, startPoint x: 309, startPoint y: 153, endPoint x: 380, endPoint y: 156, distance: 70.8
click at [379, 156] on div "contains .logistica.totvs.app/portallogistico/acompanhamentos/documentosCarga D…" at bounding box center [261, 152] width 280 height 17
drag, startPoint x: 302, startPoint y: 177, endPoint x: 386, endPoint y: 172, distance: 84.4
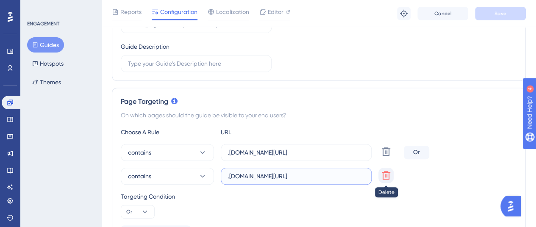
click at [379, 179] on div "contains .logistica.staging.totvs.app/portallogistico/acompanhamentos/documento…" at bounding box center [261, 176] width 280 height 17
drag, startPoint x: 331, startPoint y: 153, endPoint x: 378, endPoint y: 154, distance: 47.0
click at [377, 154] on div "contains .logistica.totvs.app/portallogistico/acompanhamentos/documentosCarga D…" at bounding box center [261, 152] width 280 height 17
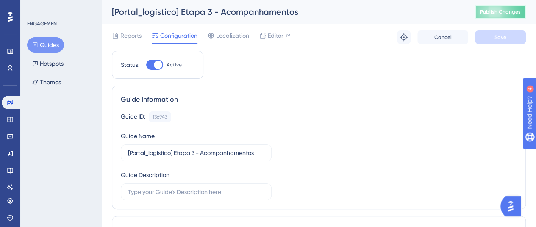
scroll to position [0, 0]
click at [500, 17] on button "Publish Changes" at bounding box center [500, 12] width 51 height 14
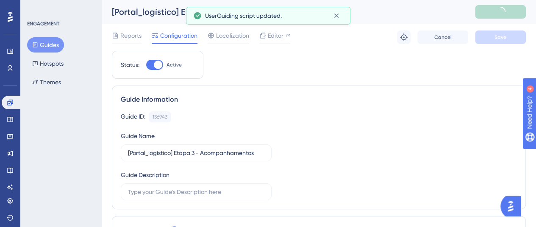
click at [47, 47] on button "Guides" at bounding box center [45, 44] width 37 height 15
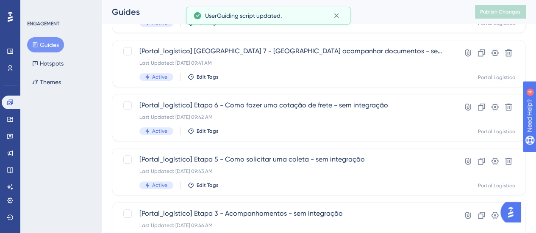
scroll to position [444, 0]
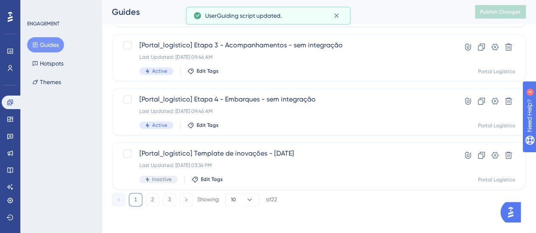
click at [144, 206] on div "1 2 3 Showing 10 of 22" at bounding box center [194, 200] width 165 height 14
click at [149, 204] on button "2" at bounding box center [153, 200] width 14 height 14
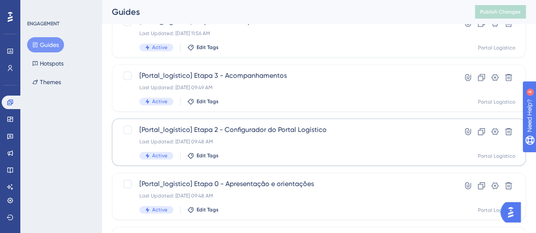
scroll to position [317, 0]
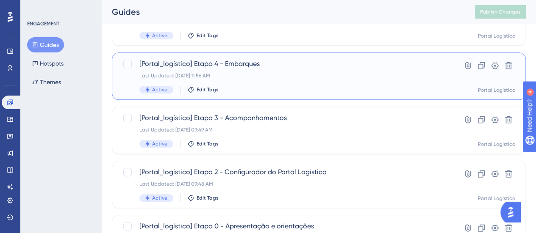
click at [285, 70] on div "[Portal_logístico] Etapa 4 - Embarques Last Updated: 21 de mai. de 2025 11:56 A…" at bounding box center [284, 76] width 291 height 35
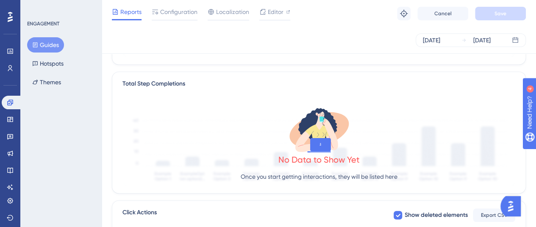
scroll to position [67, 0]
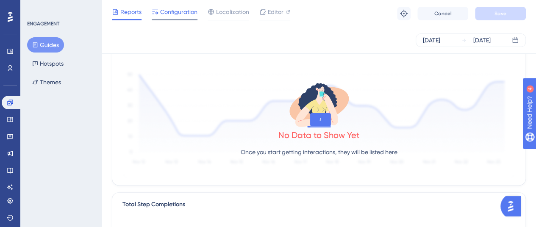
click at [172, 10] on span "Configuration" at bounding box center [178, 12] width 37 height 10
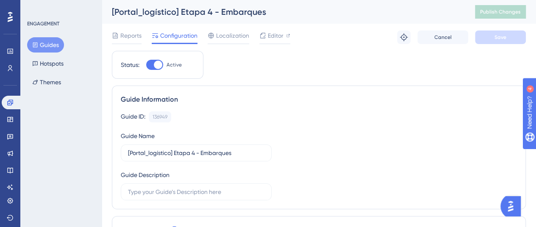
click at [37, 43] on icon at bounding box center [35, 44] width 5 height 5
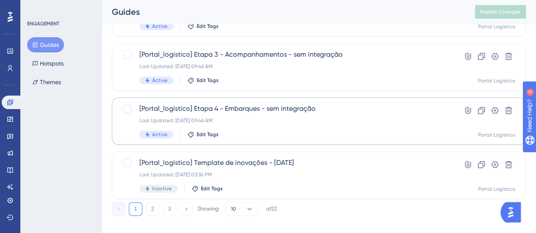
scroll to position [444, 0]
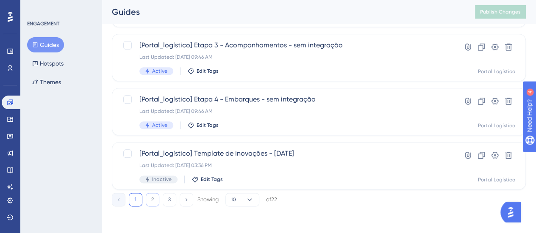
click at [150, 201] on button "2" at bounding box center [153, 200] width 14 height 14
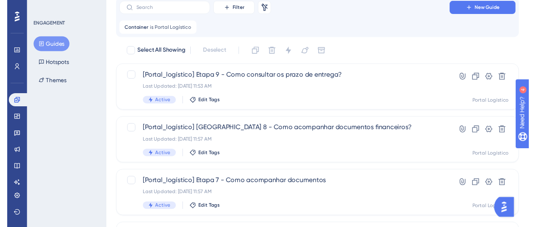
scroll to position [0, 0]
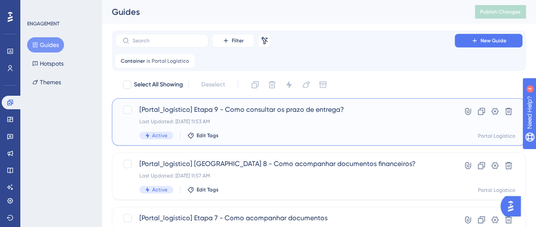
click at [335, 122] on div "Last Updated: [DATE] 11:53 AM" at bounding box center [284, 121] width 291 height 7
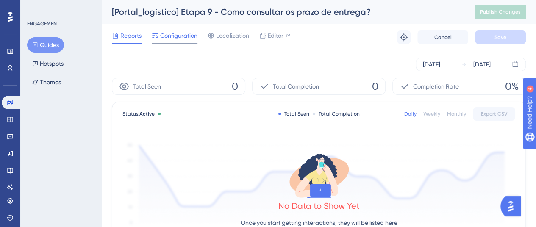
click at [172, 36] on span "Configuration" at bounding box center [178, 35] width 37 height 10
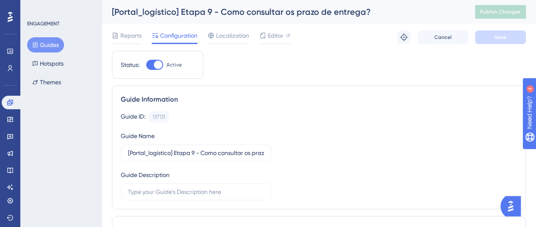
click at [166, 69] on label "Active" at bounding box center [164, 65] width 36 height 10
click at [146, 65] on input "Active" at bounding box center [146, 65] width 0 height 0
checkbox input "false"
click at [496, 35] on span "Save" at bounding box center [500, 37] width 12 height 7
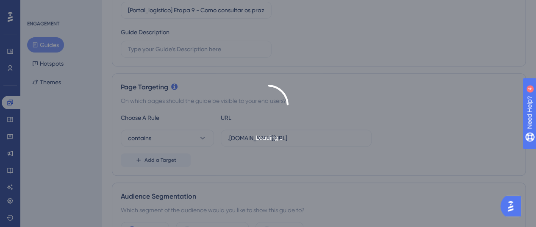
scroll to position [212, 0]
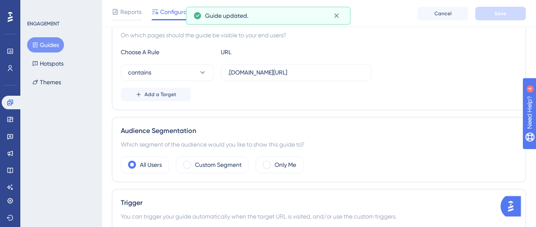
click at [51, 46] on button "Guides" at bounding box center [45, 44] width 37 height 15
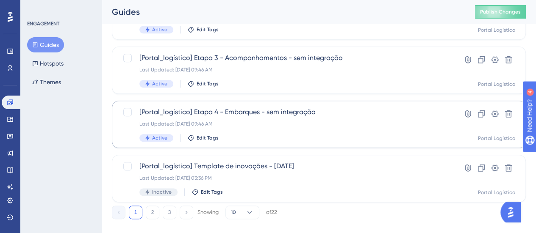
scroll to position [444, 0]
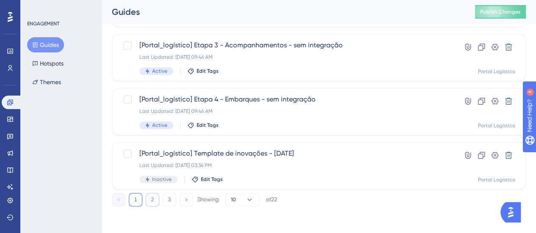
click at [155, 202] on button "2" at bounding box center [153, 200] width 14 height 14
click at [136, 202] on button "1" at bounding box center [136, 200] width 14 height 14
click at [157, 197] on button "2" at bounding box center [153, 200] width 14 height 14
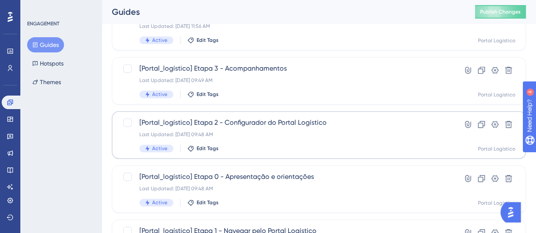
scroll to position [359, 0]
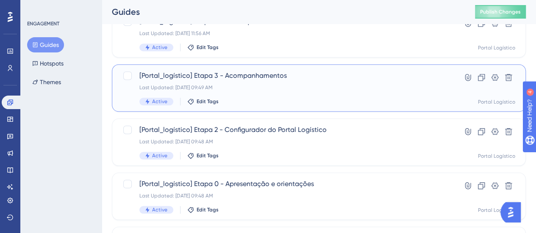
click at [269, 89] on div "Last Updated: 25 de set. de 2025 09:49 AM" at bounding box center [284, 87] width 291 height 7
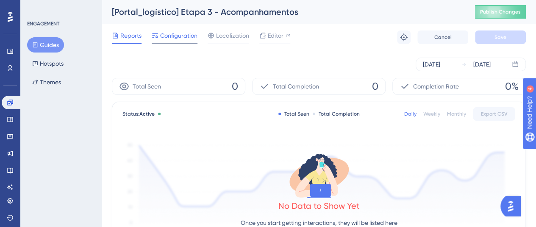
click at [170, 34] on span "Configuration" at bounding box center [178, 35] width 37 height 10
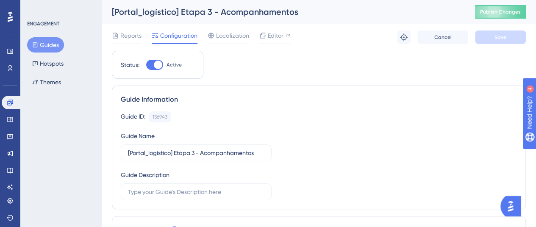
click at [158, 60] on div at bounding box center [154, 65] width 17 height 10
click at [146, 65] on input "Active" at bounding box center [146, 65] width 0 height 0
checkbox input "false"
click at [491, 33] on button "Save" at bounding box center [500, 37] width 51 height 14
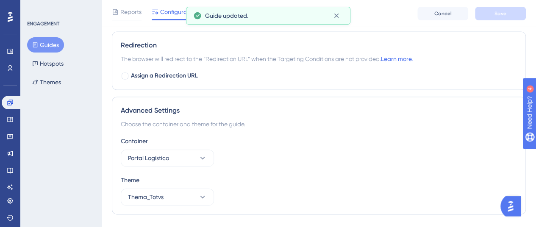
scroll to position [598, 0]
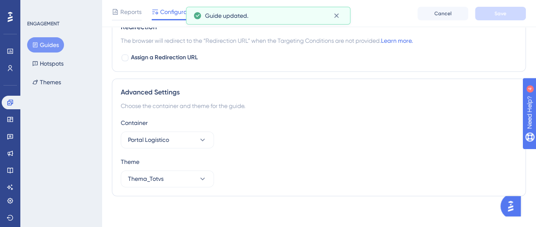
click at [56, 50] on button "Guides" at bounding box center [45, 44] width 37 height 15
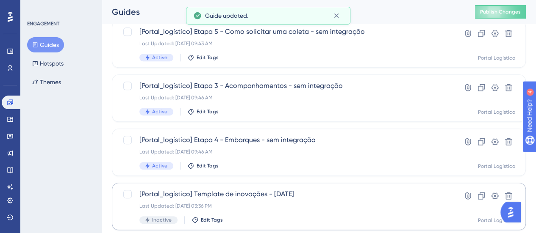
scroll to position [444, 0]
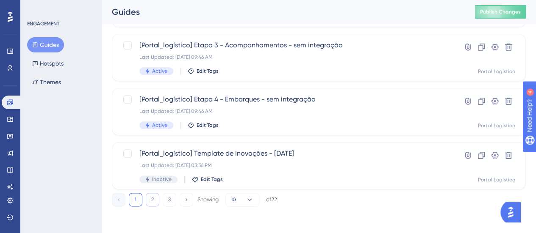
click at [155, 199] on button "2" at bounding box center [153, 200] width 14 height 14
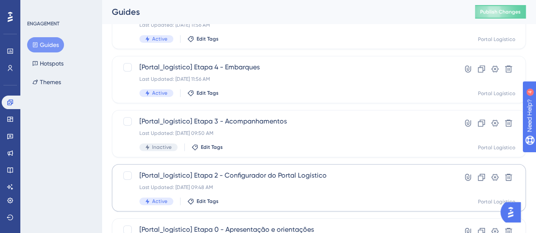
scroll to position [274, 0]
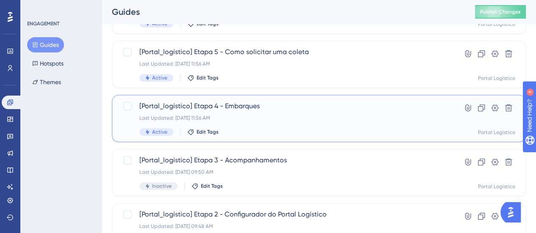
click at [260, 116] on div "Last Updated: 21 de mai. de 2025 11:56 AM" at bounding box center [284, 118] width 291 height 7
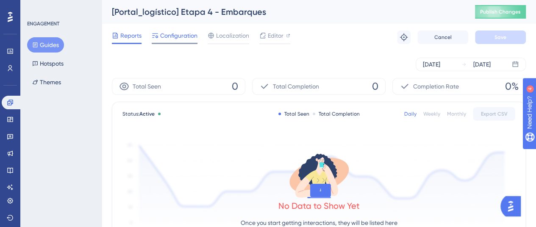
click at [174, 39] on span "Configuration" at bounding box center [178, 35] width 37 height 10
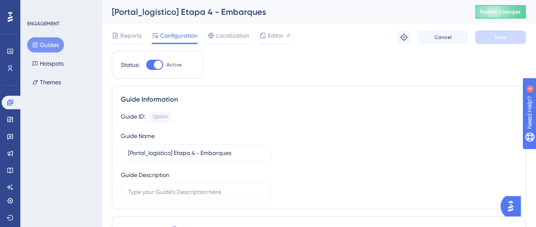
click at [163, 64] on label "Active" at bounding box center [164, 65] width 36 height 10
click at [146, 65] on input "Active" at bounding box center [146, 65] width 0 height 0
checkbox input "false"
click at [501, 34] on span "Save" at bounding box center [500, 37] width 12 height 7
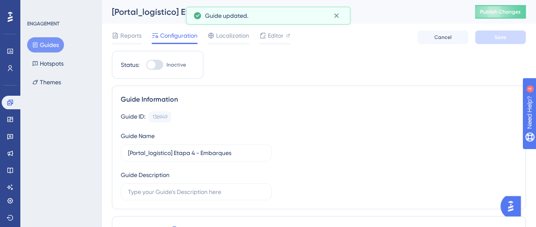
click at [41, 46] on button "Guides" at bounding box center [45, 44] width 37 height 15
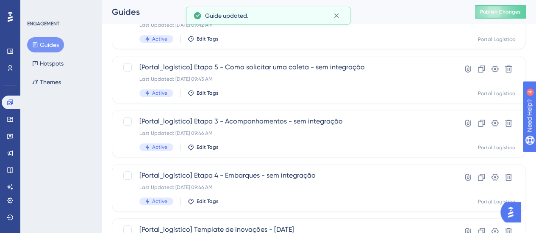
scroll to position [444, 0]
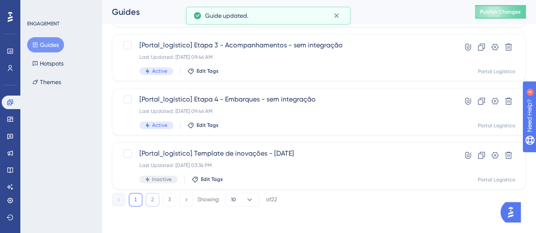
click at [152, 201] on button "2" at bounding box center [153, 200] width 14 height 14
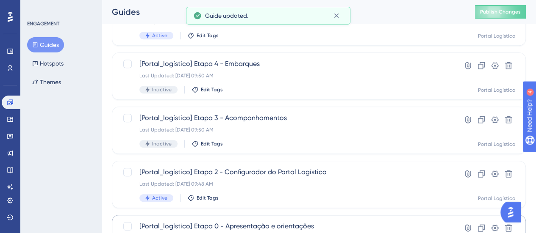
scroll to position [274, 0]
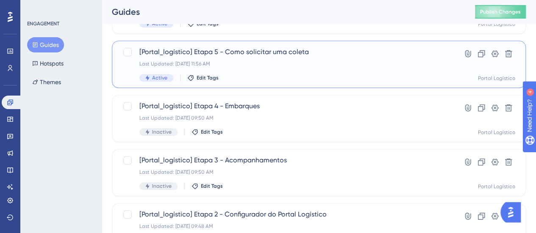
click at [250, 49] on span "[Portal_logístico] Etapa 5 - Como solicitar uma coleta" at bounding box center [284, 52] width 291 height 10
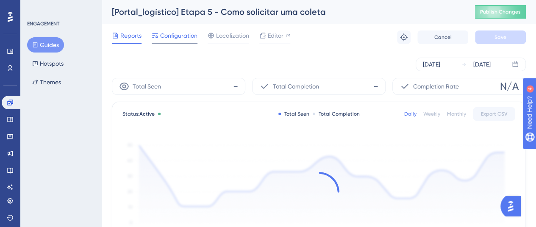
click at [179, 34] on span "Configuration" at bounding box center [178, 35] width 37 height 10
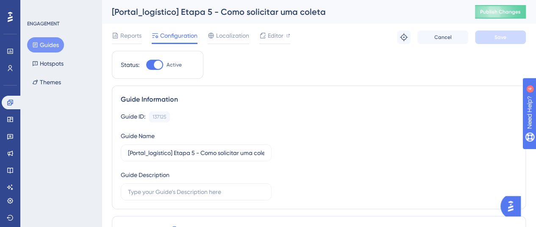
click at [167, 65] on span "Active" at bounding box center [173, 64] width 15 height 7
click at [146, 65] on input "Active" at bounding box center [146, 65] width 0 height 0
checkbox input "false"
click at [493, 35] on button "Save" at bounding box center [500, 37] width 51 height 14
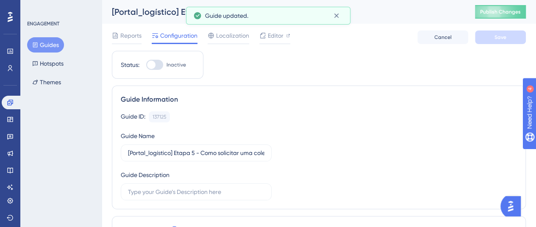
click at [50, 40] on button "Guides" at bounding box center [45, 44] width 37 height 15
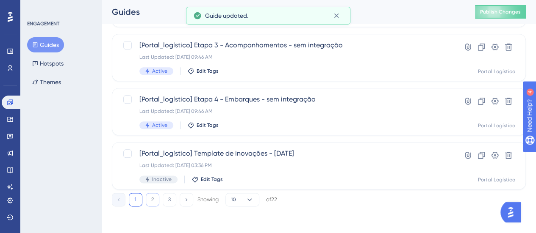
click at [154, 205] on button "2" at bounding box center [153, 200] width 14 height 14
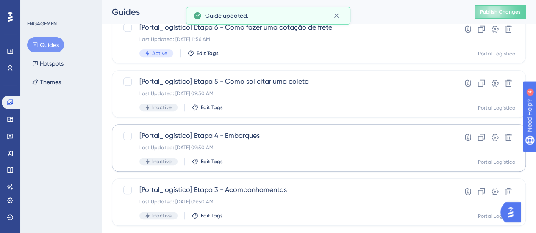
scroll to position [232, 0]
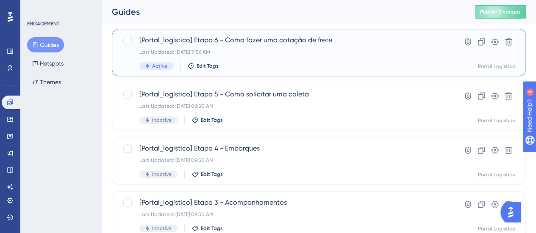
click at [266, 63] on div "Active Edit Tags" at bounding box center [284, 66] width 291 height 8
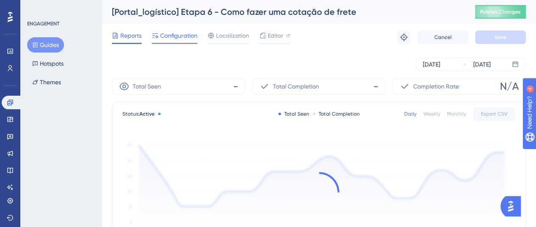
click at [183, 39] on span "Configuration" at bounding box center [178, 35] width 37 height 10
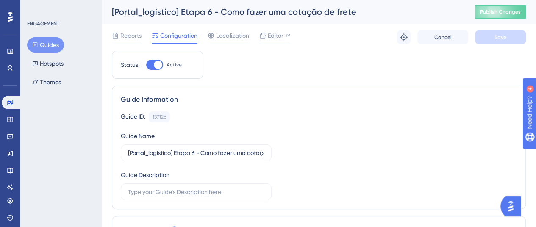
click at [176, 65] on span "Active" at bounding box center [173, 64] width 15 height 7
click at [146, 65] on input "Active" at bounding box center [146, 65] width 0 height 0
checkbox input "false"
click at [503, 43] on button "Save" at bounding box center [500, 37] width 51 height 14
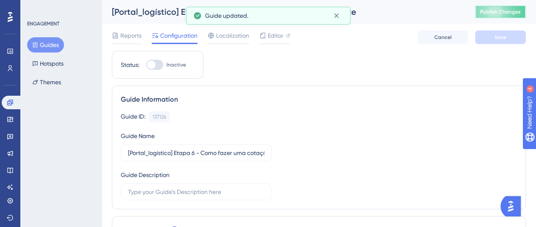
click at [510, 12] on span "Publish Changes" at bounding box center [500, 11] width 41 height 7
click at [52, 44] on button "Guides" at bounding box center [45, 44] width 37 height 15
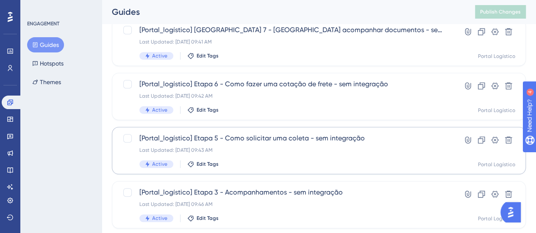
scroll to position [444, 0]
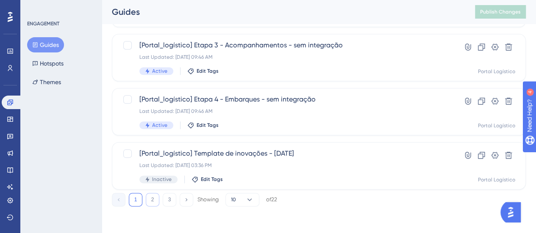
click at [157, 202] on button "2" at bounding box center [153, 200] width 14 height 14
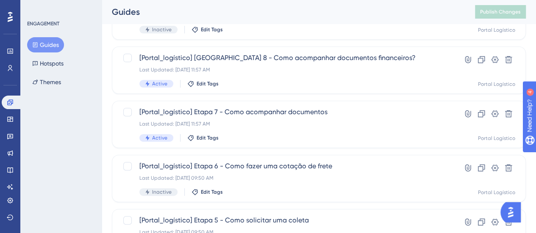
scroll to position [105, 0]
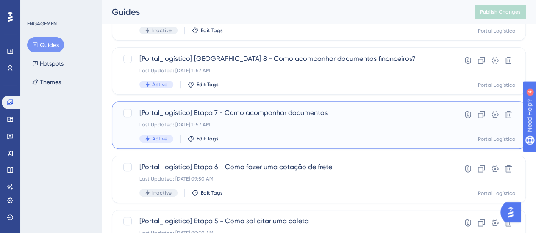
click at [262, 111] on span "[Portal_logístico] Etapa 7 - Como acompanhar documentos" at bounding box center [284, 113] width 291 height 10
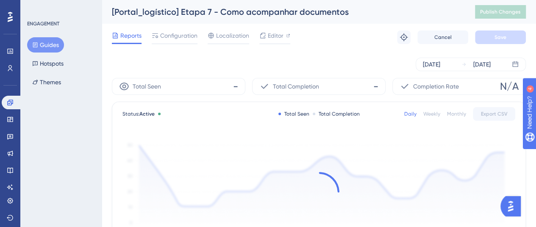
click at [183, 30] on div "Reports Configuration Localization Editor Troubleshoot Cancel Save" at bounding box center [319, 37] width 414 height 27
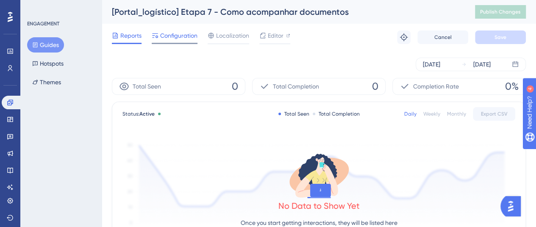
click at [186, 36] on span "Configuration" at bounding box center [178, 35] width 37 height 10
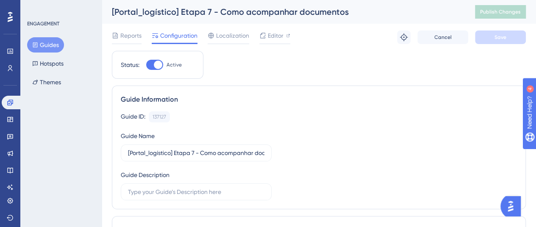
click at [164, 66] on label "Active" at bounding box center [164, 65] width 36 height 10
click at [146, 65] on input "Active" at bounding box center [146, 65] width 0 height 0
checkbox input "false"
click at [489, 34] on button "Save" at bounding box center [500, 37] width 51 height 14
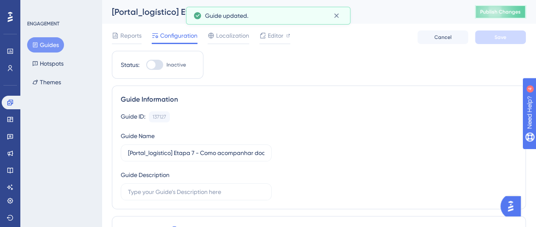
click at [498, 13] on span "Publish Changes" at bounding box center [500, 11] width 41 height 7
click at [61, 43] on button "Guides" at bounding box center [45, 44] width 37 height 15
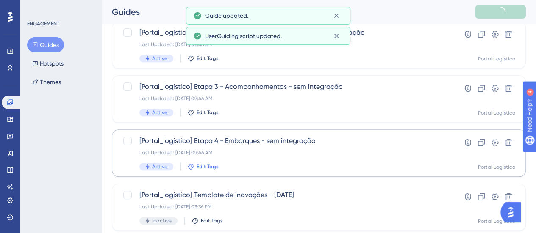
scroll to position [444, 0]
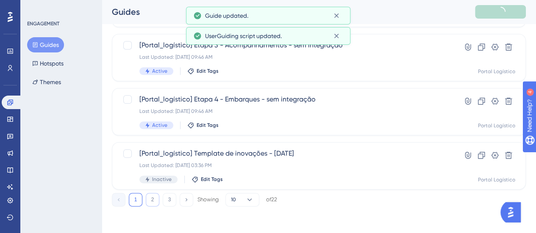
click at [151, 204] on button "2" at bounding box center [153, 200] width 14 height 14
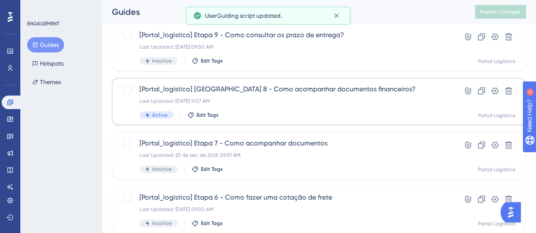
scroll to position [63, 0]
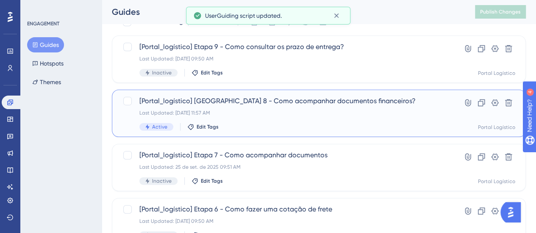
click at [229, 104] on span "[Portal_logístico] Etapa 8 - Como acompanhar documentos financeiros?" at bounding box center [284, 101] width 291 height 10
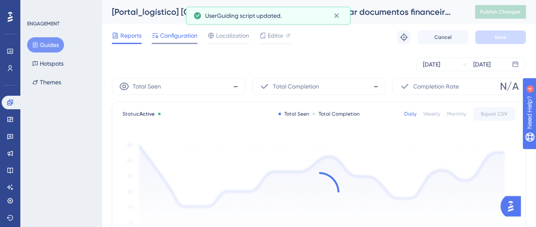
click at [178, 35] on span "Configuration" at bounding box center [178, 35] width 37 height 10
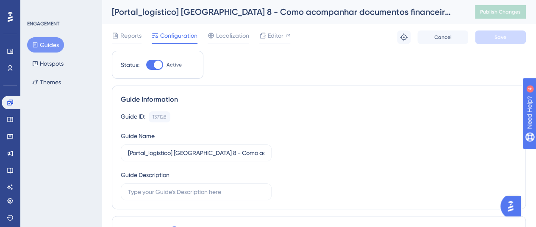
click at [172, 60] on label "Active" at bounding box center [164, 65] width 36 height 10
click at [146, 65] on input "Active" at bounding box center [146, 65] width 0 height 0
checkbox input "false"
click at [500, 33] on button "Save" at bounding box center [500, 37] width 51 height 14
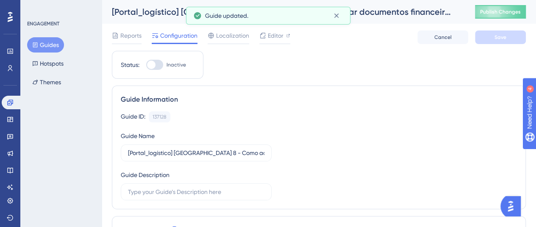
click at [57, 44] on button "Guides" at bounding box center [45, 44] width 37 height 15
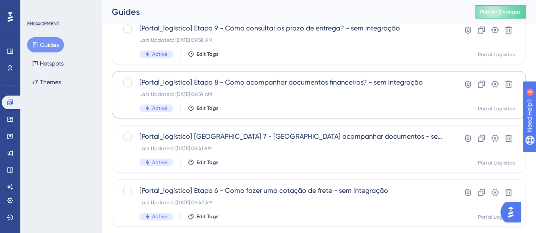
scroll to position [147, 0]
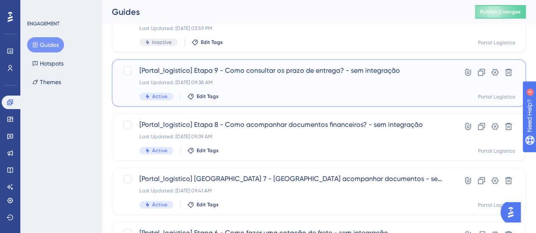
click at [253, 91] on div "[Portal_logístico] Etapa 9 - Como consultar os prazo de entrega? - sem integraç…" at bounding box center [284, 83] width 291 height 35
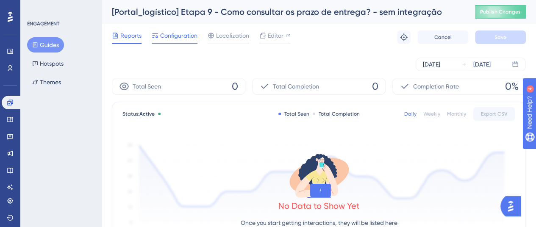
click at [177, 41] on div "Configuration" at bounding box center [175, 37] width 46 height 14
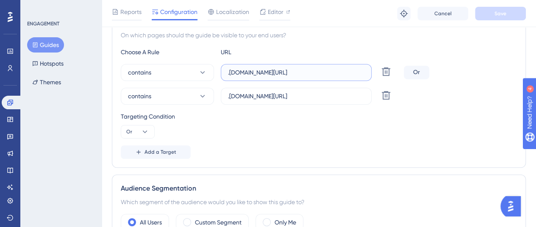
scroll to position [0, 25]
drag, startPoint x: 316, startPoint y: 75, endPoint x: 372, endPoint y: 76, distance: 56.3
click at [377, 72] on div "contains .logistica.totvs.app/portallogistico/consultarPrazosEntrega Delete" at bounding box center [261, 72] width 280 height 17
drag, startPoint x: 320, startPoint y: 99, endPoint x: 373, endPoint y: 100, distance: 53.4
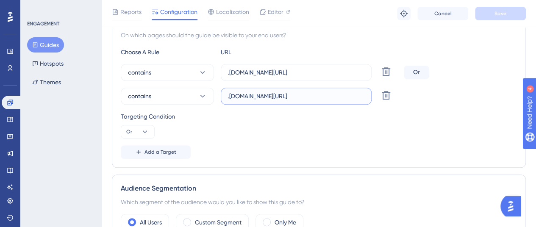
click at [373, 100] on div "contains .logistica.staging.totvs.app/portallogistico/consultarPrazosEntrega De…" at bounding box center [261, 96] width 280 height 17
click at [50, 39] on button "Guides" at bounding box center [45, 44] width 37 height 15
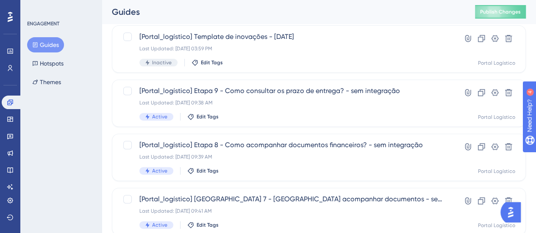
scroll to position [169, 0]
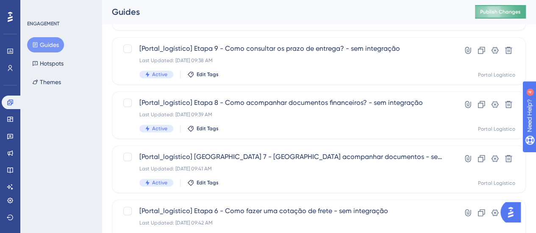
click at [490, 9] on span "Publish Changes" at bounding box center [500, 11] width 41 height 7
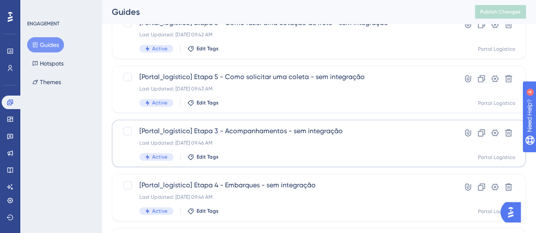
scroll to position [381, 0]
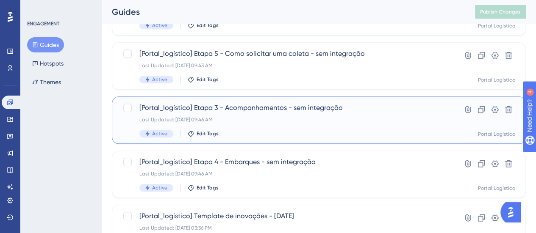
click at [291, 119] on div "Last Updated: [DATE] 09:46 AM" at bounding box center [284, 119] width 291 height 7
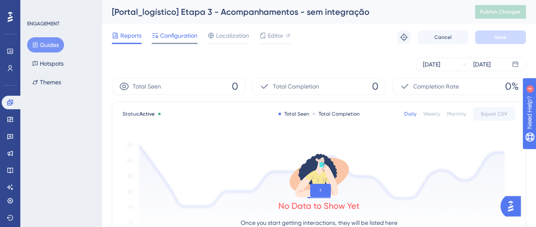
click at [168, 34] on span "Configuration" at bounding box center [178, 35] width 37 height 10
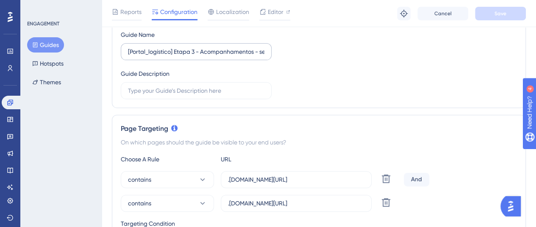
scroll to position [212, 0]
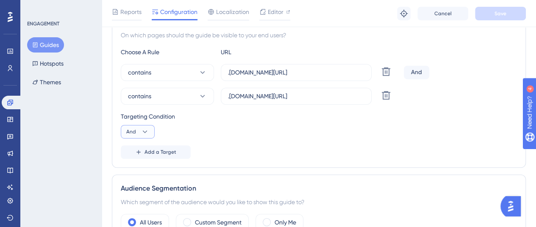
click at [139, 131] on button "And" at bounding box center [138, 132] width 34 height 14
click at [147, 169] on button "Or Or" at bounding box center [137, 172] width 23 height 17
click at [516, 13] on button "Save" at bounding box center [500, 14] width 51 height 14
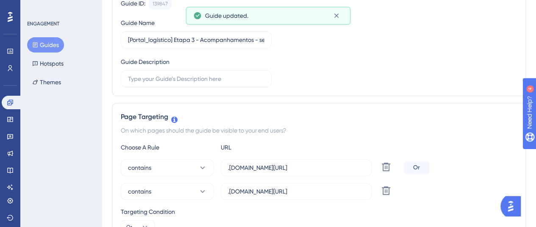
scroll to position [0, 0]
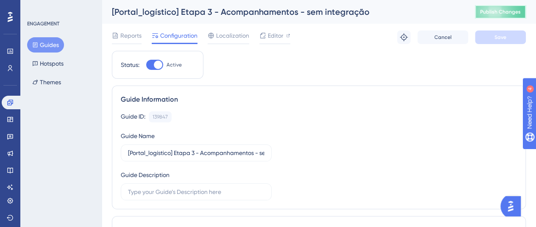
click at [499, 11] on button "Publish Changes" at bounding box center [500, 12] width 51 height 14
click at [47, 45] on button "Guides" at bounding box center [45, 44] width 37 height 15
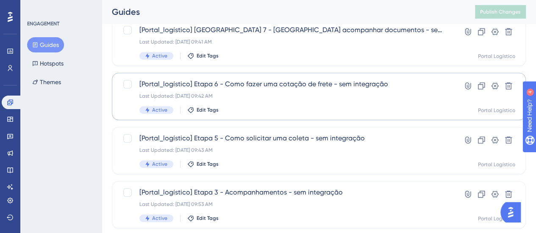
scroll to position [381, 0]
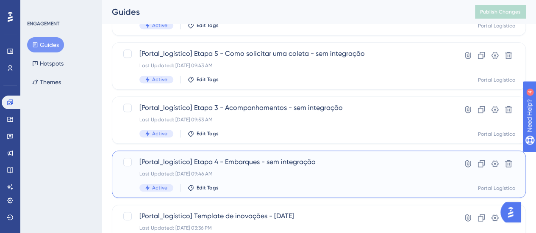
click at [255, 163] on span "[Portal_logístico] Etapa 4 - Embarques - sem integração" at bounding box center [284, 162] width 291 height 10
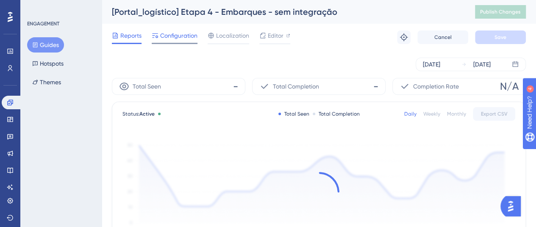
click at [179, 38] on span "Configuration" at bounding box center [178, 35] width 37 height 10
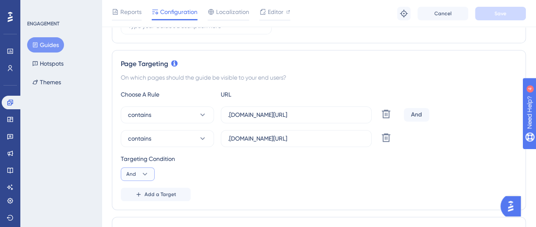
click at [143, 173] on icon at bounding box center [145, 174] width 8 height 8
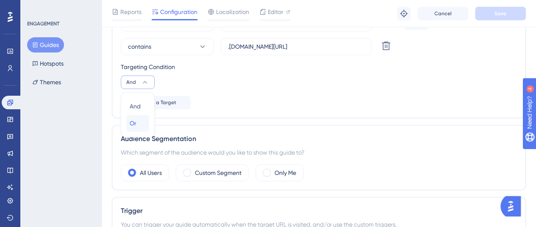
click at [148, 123] on button "Or Or" at bounding box center [137, 123] width 23 height 17
click at [499, 14] on span "Save" at bounding box center [500, 13] width 12 height 7
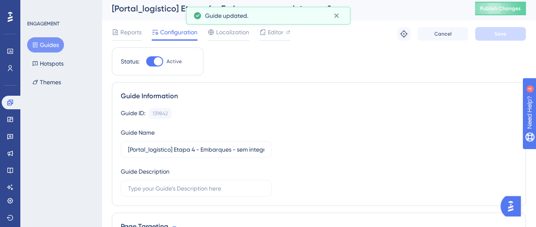
scroll to position [0, 0]
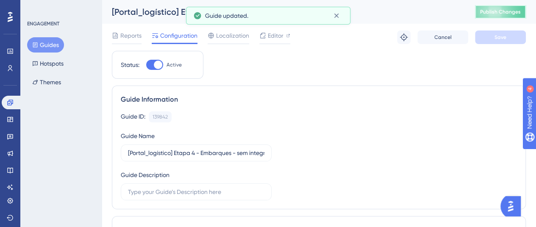
click at [496, 15] on span "Publish Changes" at bounding box center [500, 11] width 41 height 7
click at [44, 44] on button "Guides" at bounding box center [45, 44] width 37 height 15
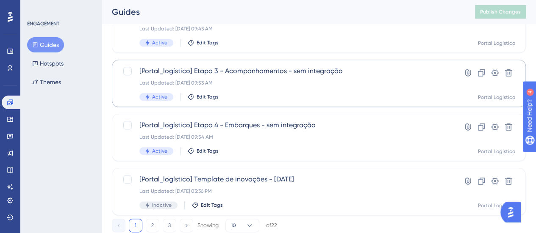
scroll to position [444, 0]
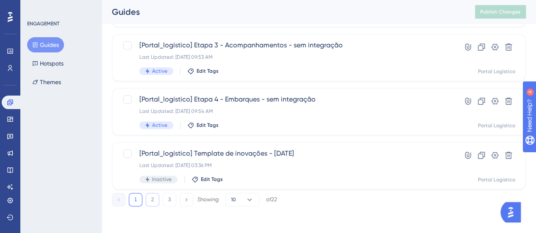
click at [157, 199] on button "2" at bounding box center [153, 200] width 14 height 14
click at [142, 198] on div "1 2 3 Showing 10 of 22" at bounding box center [194, 200] width 165 height 14
click at [138, 199] on button "1" at bounding box center [136, 200] width 14 height 14
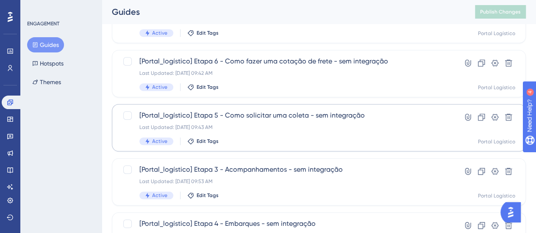
scroll to position [317, 0]
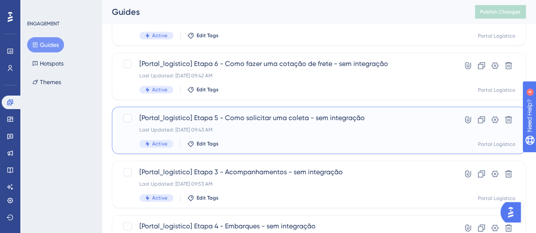
click at [257, 122] on span "[Portal_logístico] Etapa 5 - Como solicitar uma coleta - sem integração" at bounding box center [284, 118] width 291 height 10
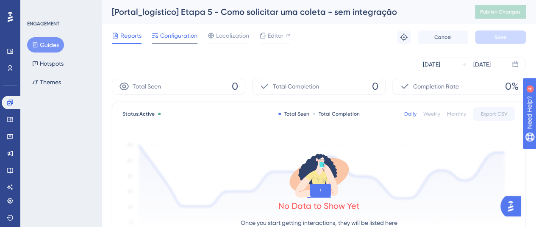
click at [186, 39] on span "Configuration" at bounding box center [178, 35] width 37 height 10
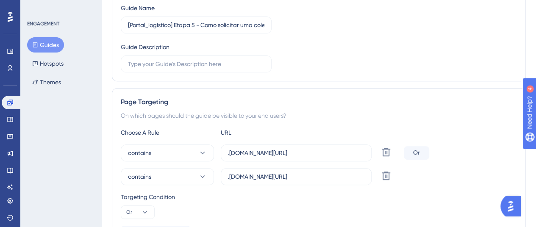
scroll to position [212, 0]
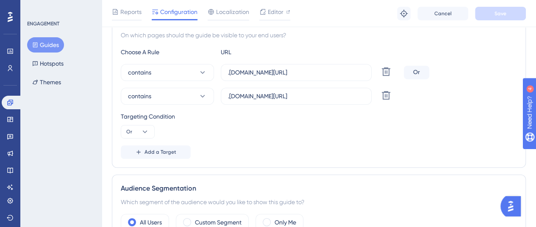
click at [36, 45] on icon at bounding box center [35, 45] width 6 height 6
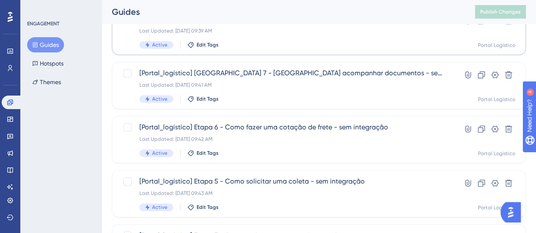
scroll to position [296, 0]
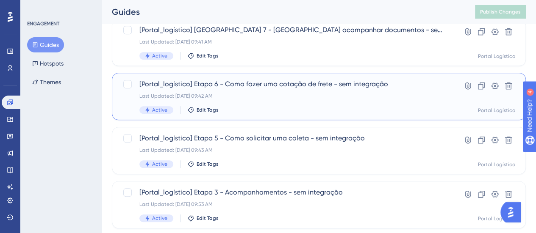
click at [292, 91] on div "[Portal_logístico] Etapa 6 - Como fazer uma cotação de frete - sem integração L…" at bounding box center [284, 96] width 291 height 35
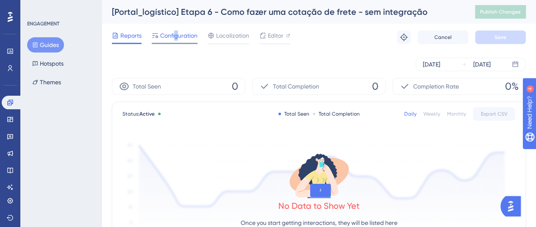
click at [176, 36] on span "Configuration" at bounding box center [178, 35] width 37 height 10
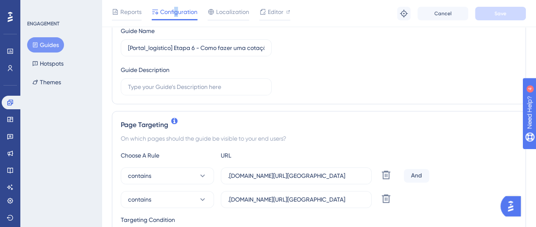
scroll to position [212, 0]
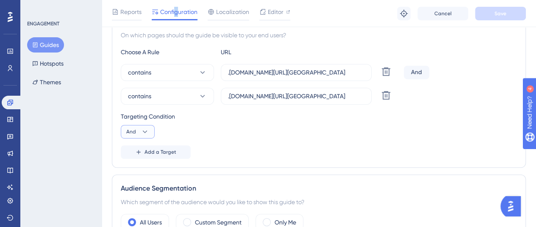
click at [147, 127] on icon at bounding box center [145, 131] width 8 height 8
click at [131, 173] on span "Or" at bounding box center [133, 173] width 7 height 10
click at [485, 15] on button "Save" at bounding box center [500, 14] width 51 height 14
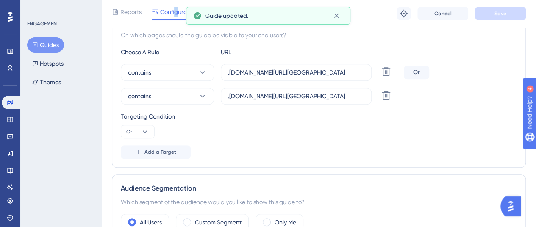
click at [50, 44] on button "Guides" at bounding box center [45, 44] width 37 height 15
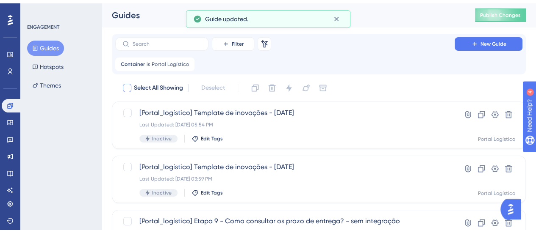
scroll to position [212, 0]
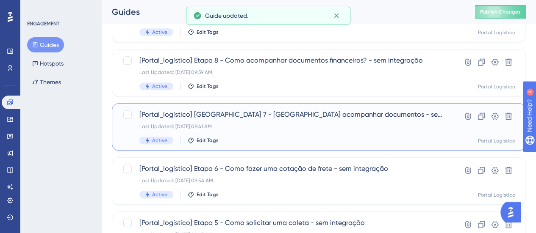
click at [251, 122] on div "[Portal_logístico] Etapa 7 - Como acompanhar documentos - sem integração Last U…" at bounding box center [293, 127] width 308 height 35
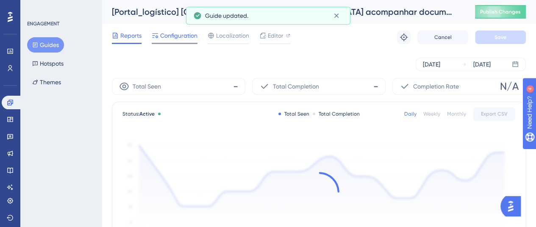
click at [176, 33] on span "Configuration" at bounding box center [178, 35] width 37 height 10
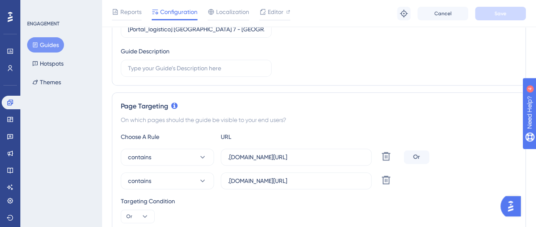
scroll to position [212, 0]
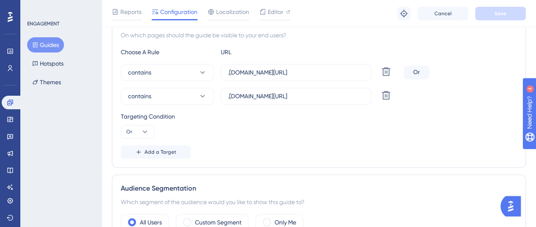
click at [51, 39] on button "Guides" at bounding box center [45, 44] width 37 height 15
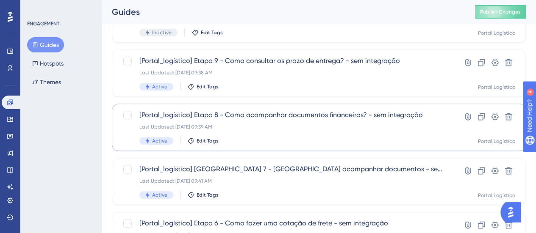
scroll to position [169, 0]
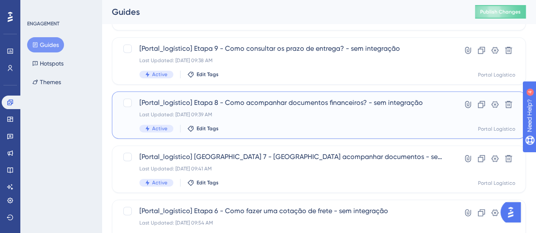
click at [236, 98] on span "[Portal_logístico] Etapa 8 - Como acompanhar documentos financeiros? - sem inte…" at bounding box center [284, 103] width 291 height 10
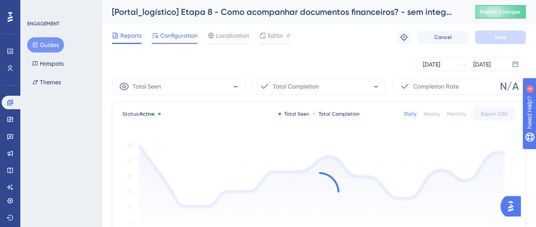
click at [191, 31] on span "Configuration" at bounding box center [178, 35] width 37 height 10
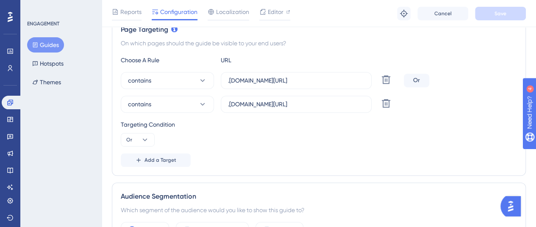
scroll to position [212, 0]
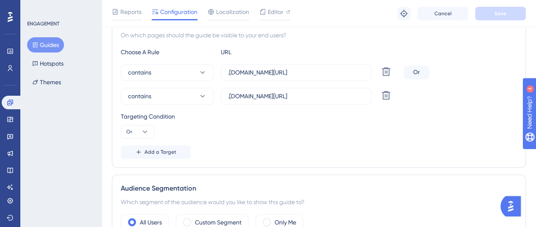
click at [44, 38] on button "Guides" at bounding box center [45, 44] width 37 height 15
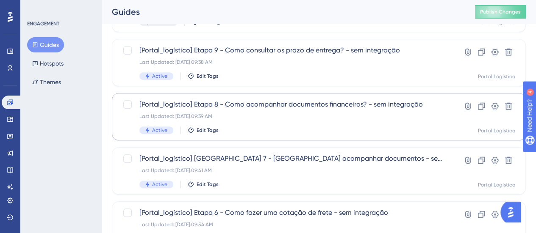
scroll to position [169, 0]
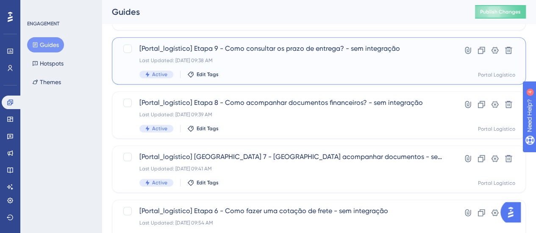
click at [264, 62] on div "Last Updated: [DATE] 09:38 AM" at bounding box center [284, 60] width 291 height 7
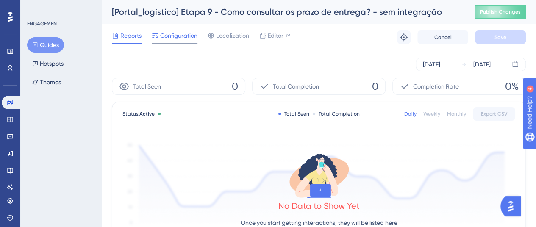
click at [183, 40] on span "Configuration" at bounding box center [178, 35] width 37 height 10
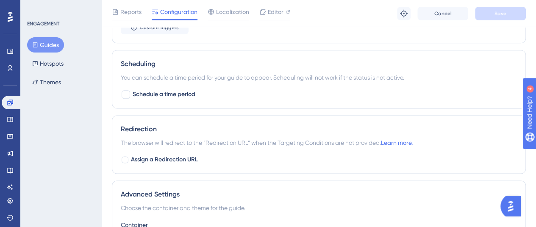
scroll to position [593, 0]
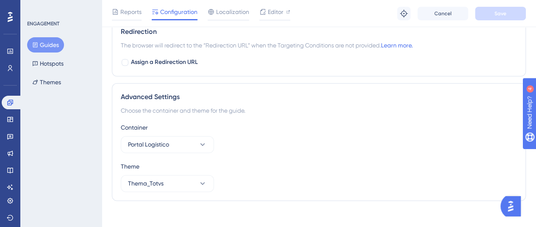
click at [49, 44] on button "Guides" at bounding box center [45, 44] width 37 height 15
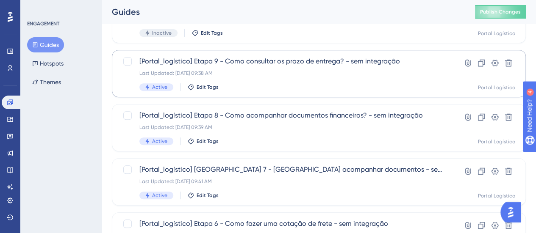
scroll to position [212, 0]
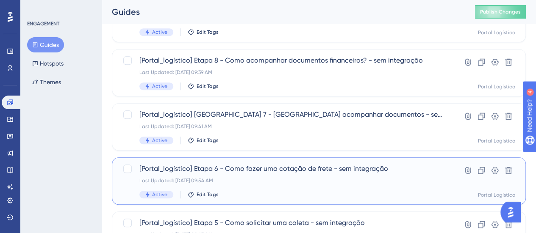
click at [267, 169] on span "[Portal_logístico] Etapa 6 - Como fazer uma cotação de frete - sem integração" at bounding box center [284, 169] width 291 height 10
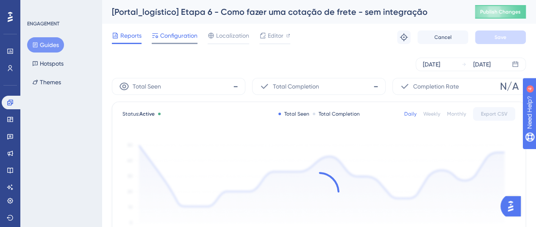
click at [186, 41] on div "Configuration" at bounding box center [175, 37] width 46 height 14
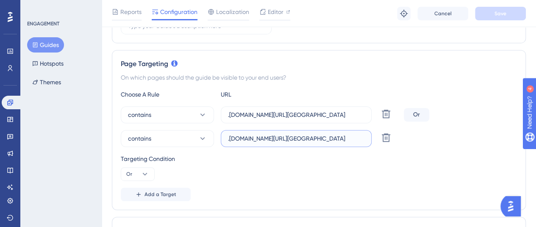
scroll to position [0, 5]
drag, startPoint x: 247, startPoint y: 138, endPoint x: 369, endPoint y: 137, distance: 122.0
click at [369, 137] on label ".[DOMAIN_NAME][URL][GEOGRAPHIC_DATA]" at bounding box center [296, 138] width 151 height 17
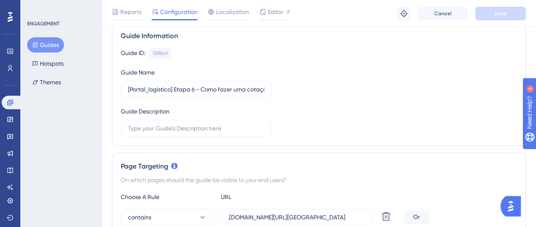
scroll to position [0, 0]
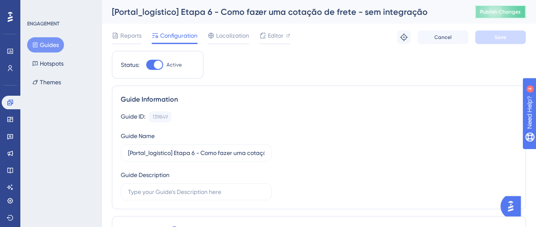
click at [497, 14] on span "Publish Changes" at bounding box center [500, 11] width 41 height 7
